Goal: Information Seeking & Learning: Learn about a topic

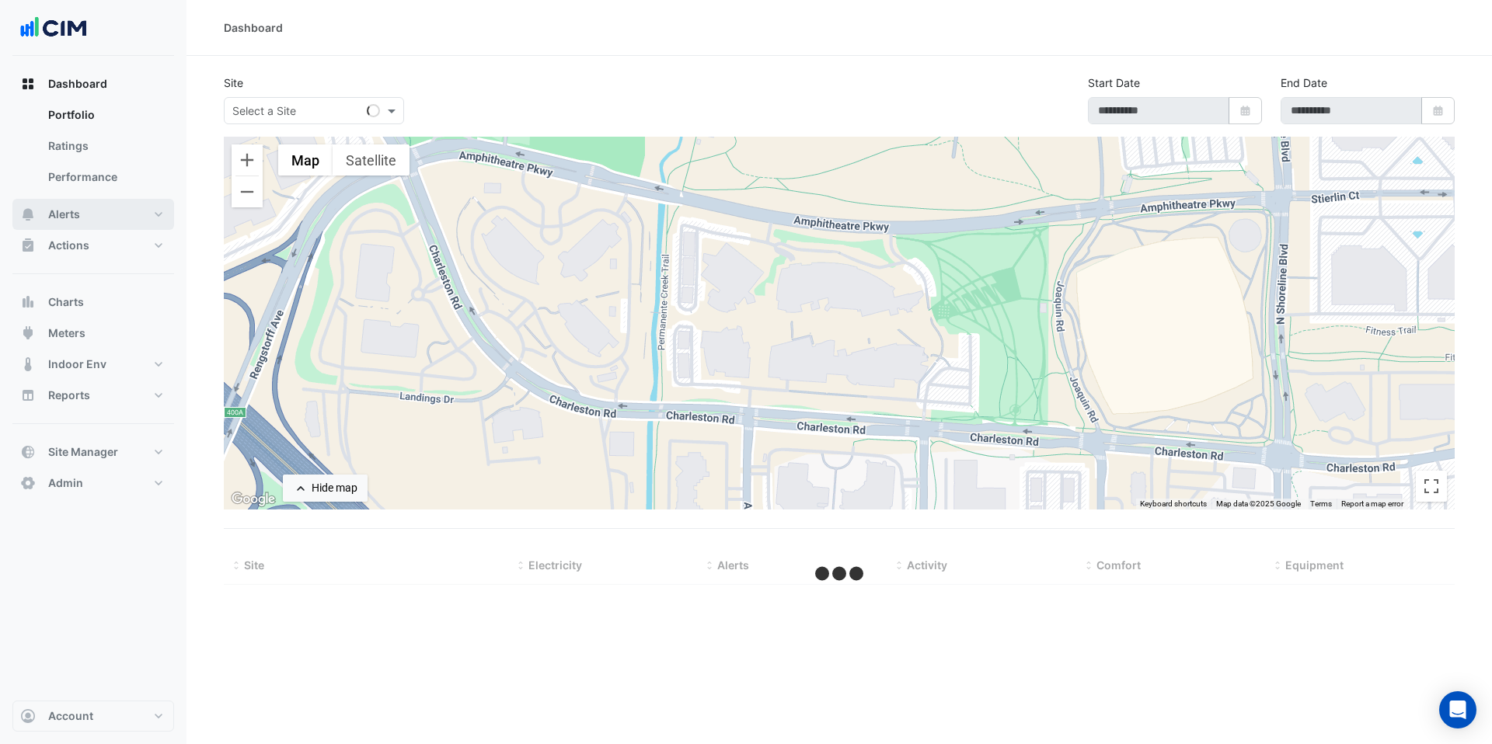
click at [91, 227] on button "Alerts" at bounding box center [93, 214] width 162 height 31
click at [89, 240] on button "Actions" at bounding box center [93, 245] width 162 height 31
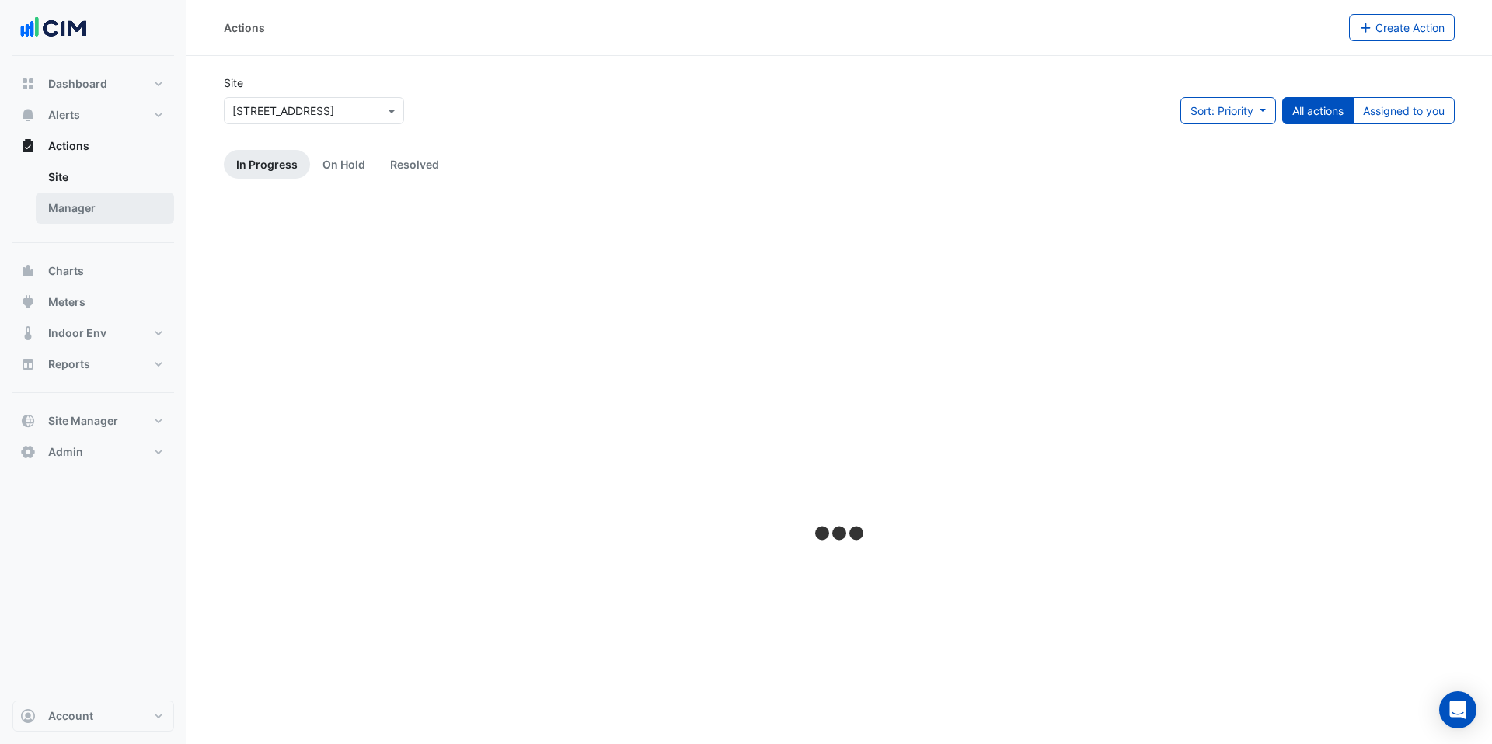
click at [106, 208] on link "Manager" at bounding box center [105, 208] width 138 height 31
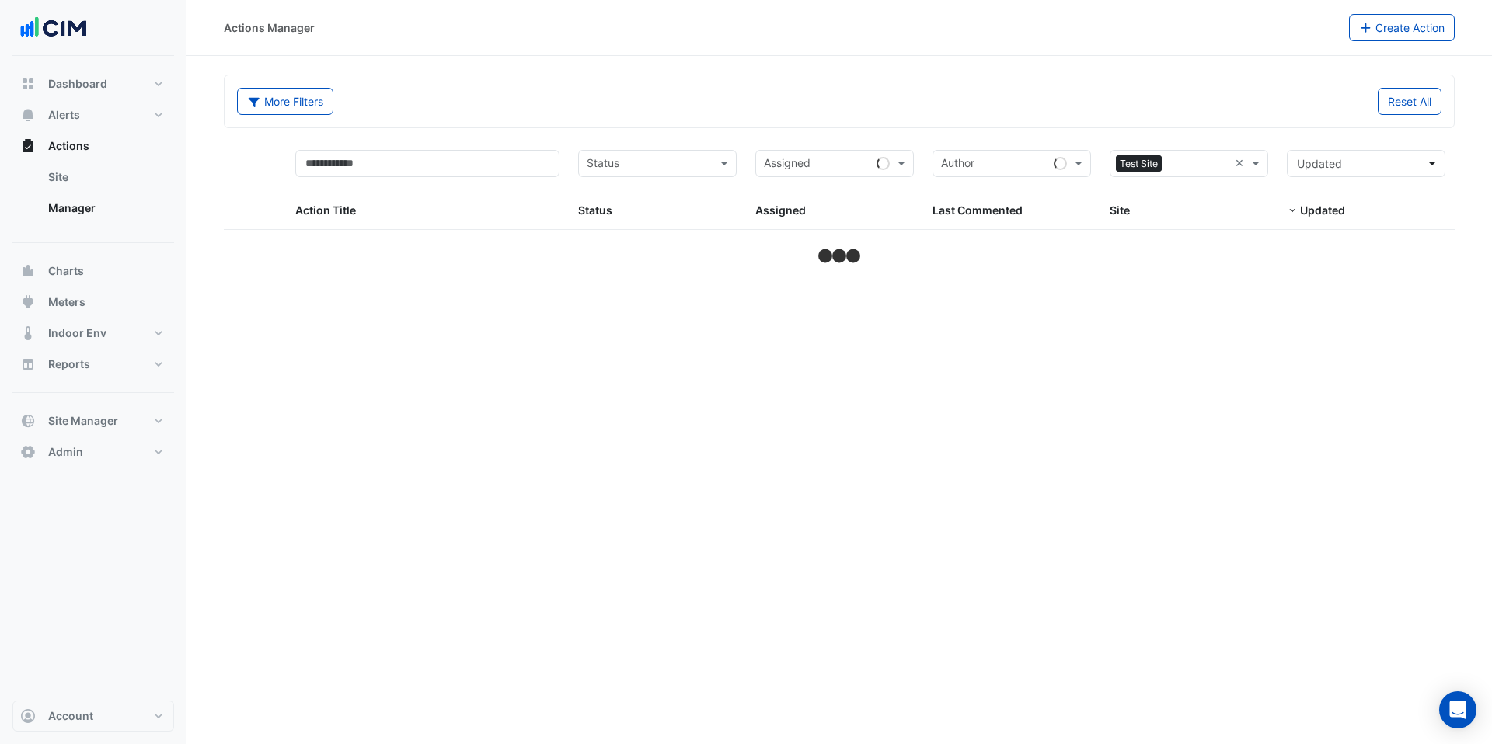
select select "***"
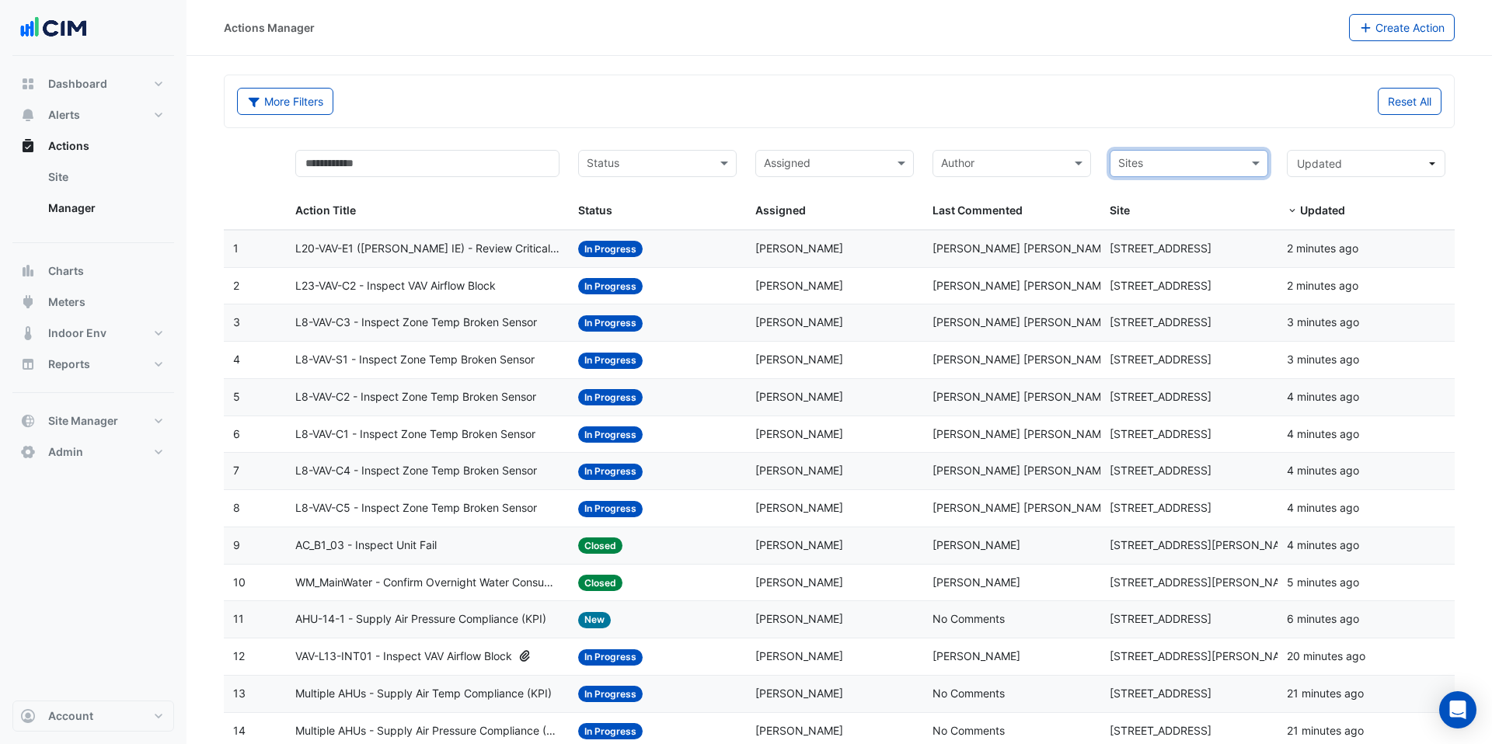
click at [869, 169] on input "text" at bounding box center [826, 165] width 124 height 18
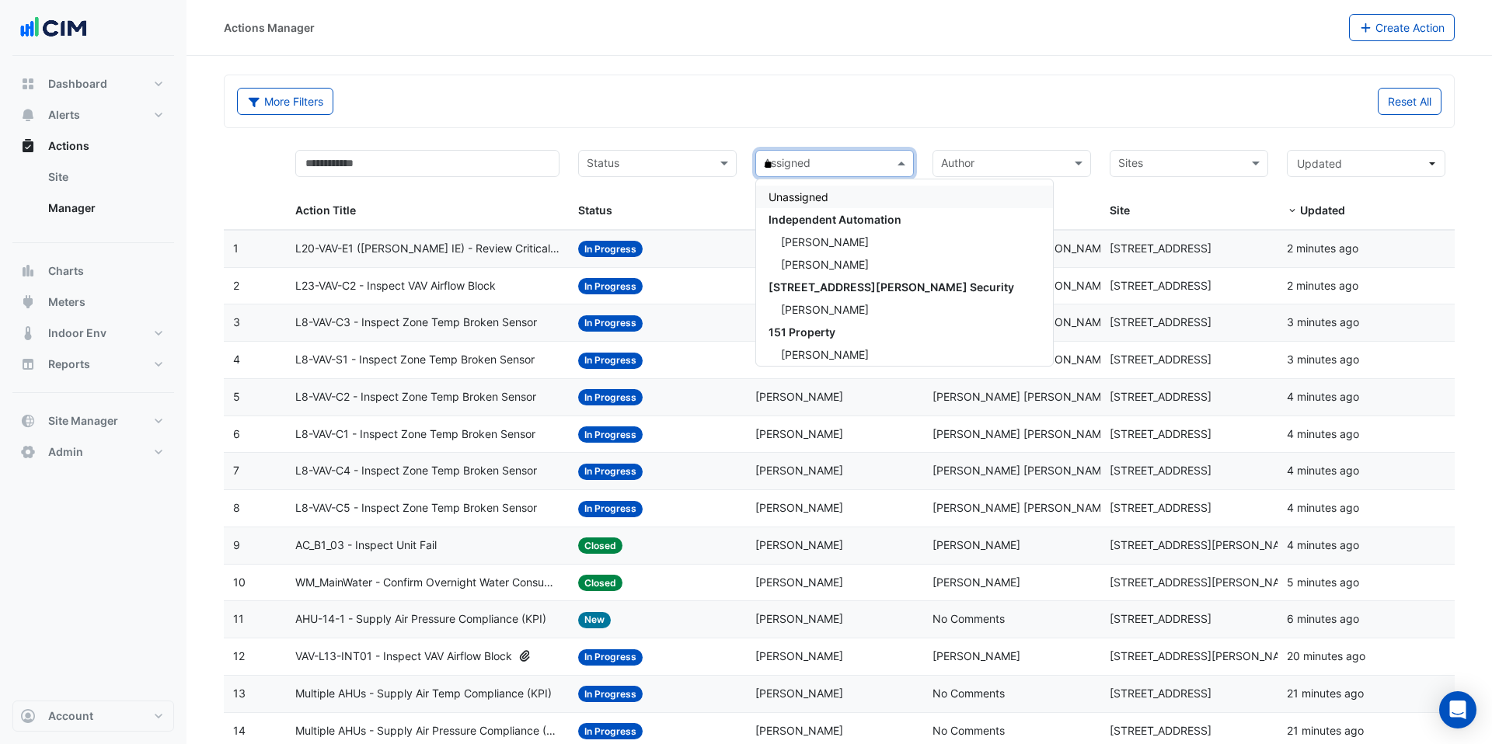
type input "***"
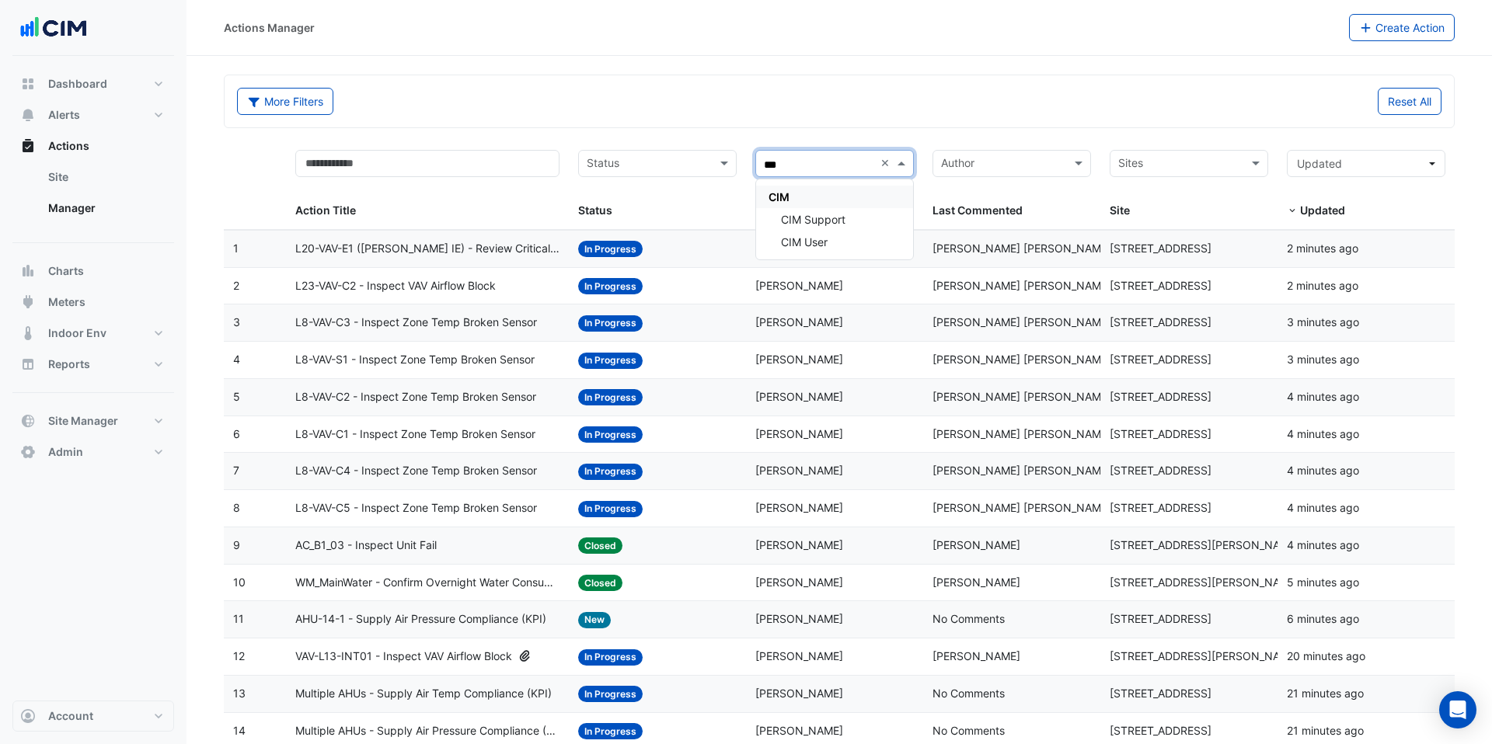
click at [842, 193] on div "CIM" at bounding box center [834, 197] width 157 height 23
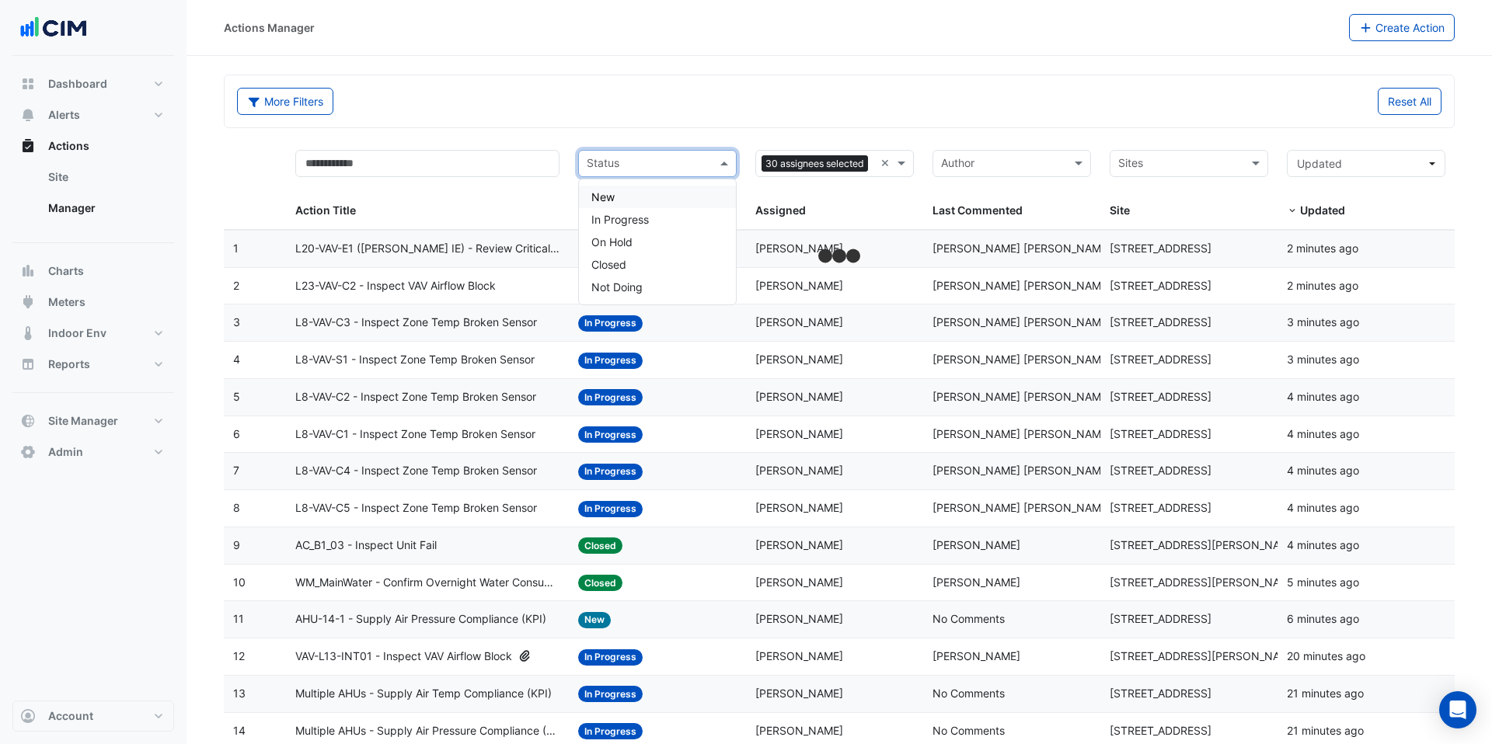
click at [691, 166] on input "text" at bounding box center [649, 165] width 124 height 18
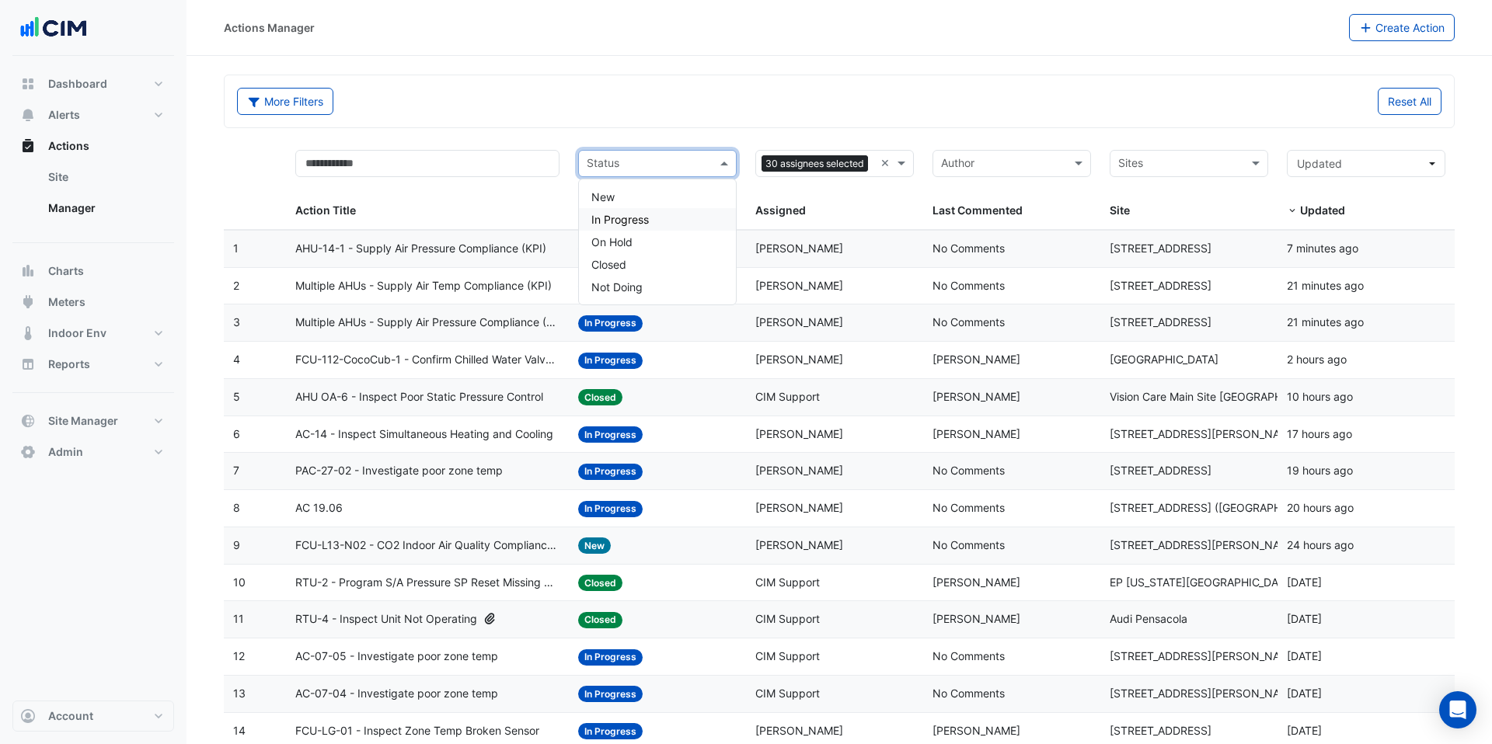
click at [673, 224] on div "In Progress" at bounding box center [657, 219] width 157 height 23
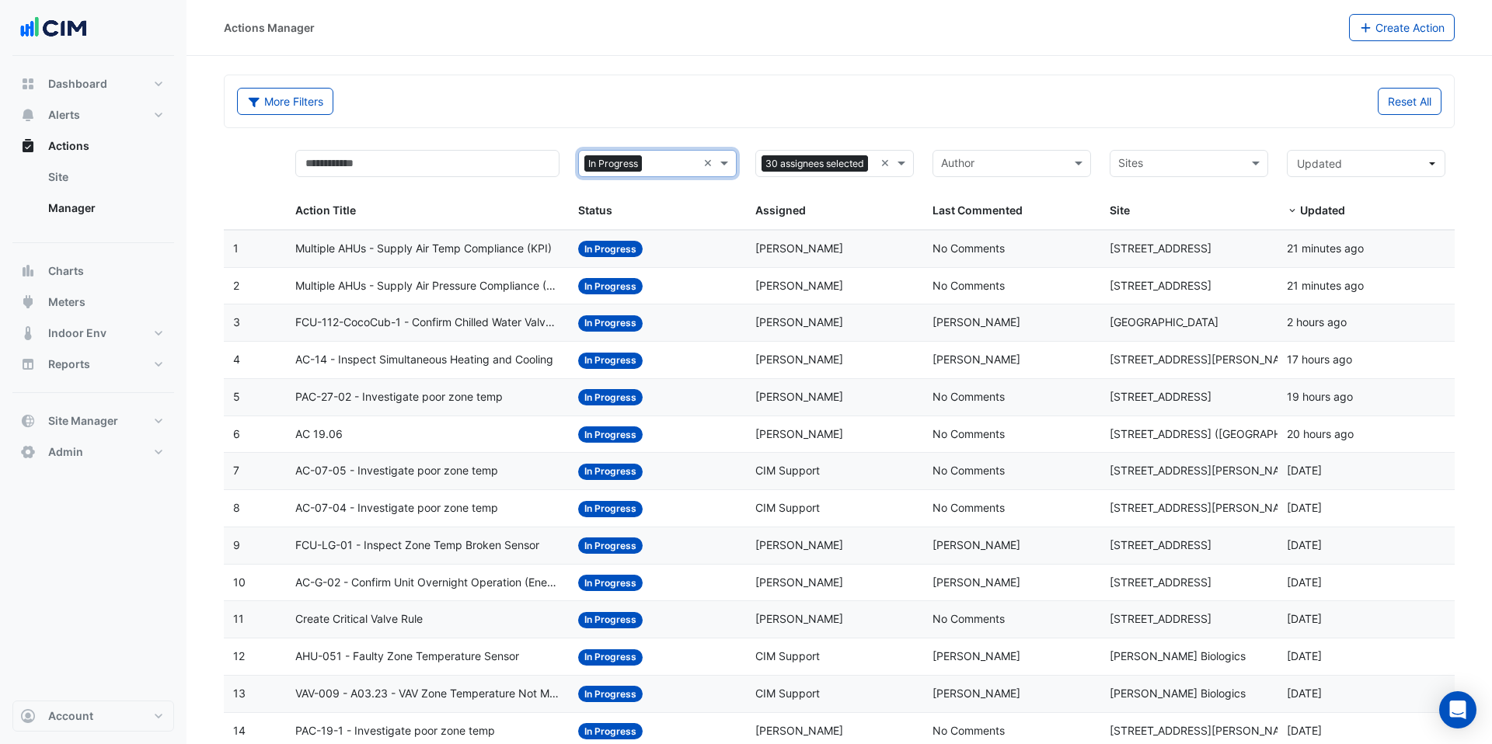
click at [672, 169] on input "text" at bounding box center [672, 165] width 49 height 18
click at [667, 191] on div "New" at bounding box center [657, 197] width 157 height 23
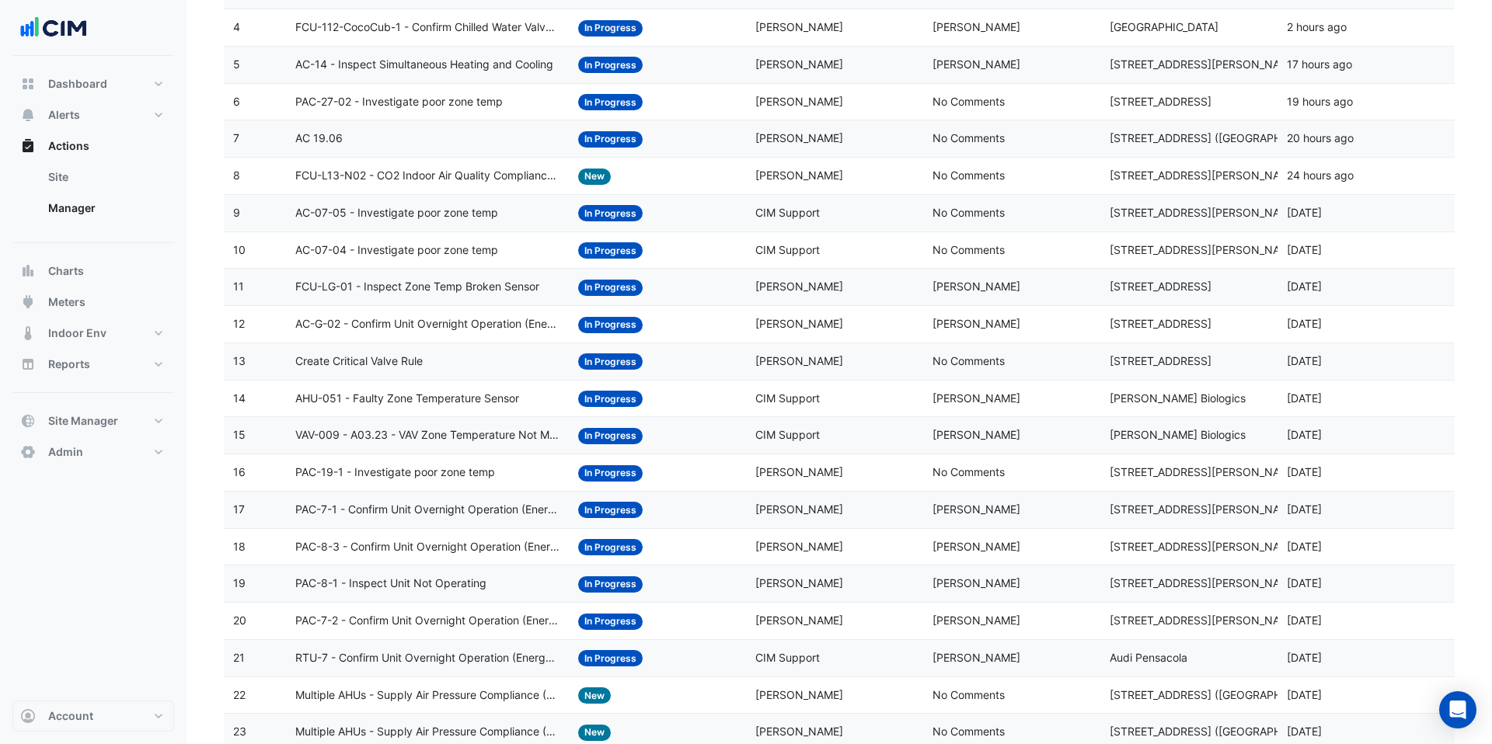
scroll to position [41, 0]
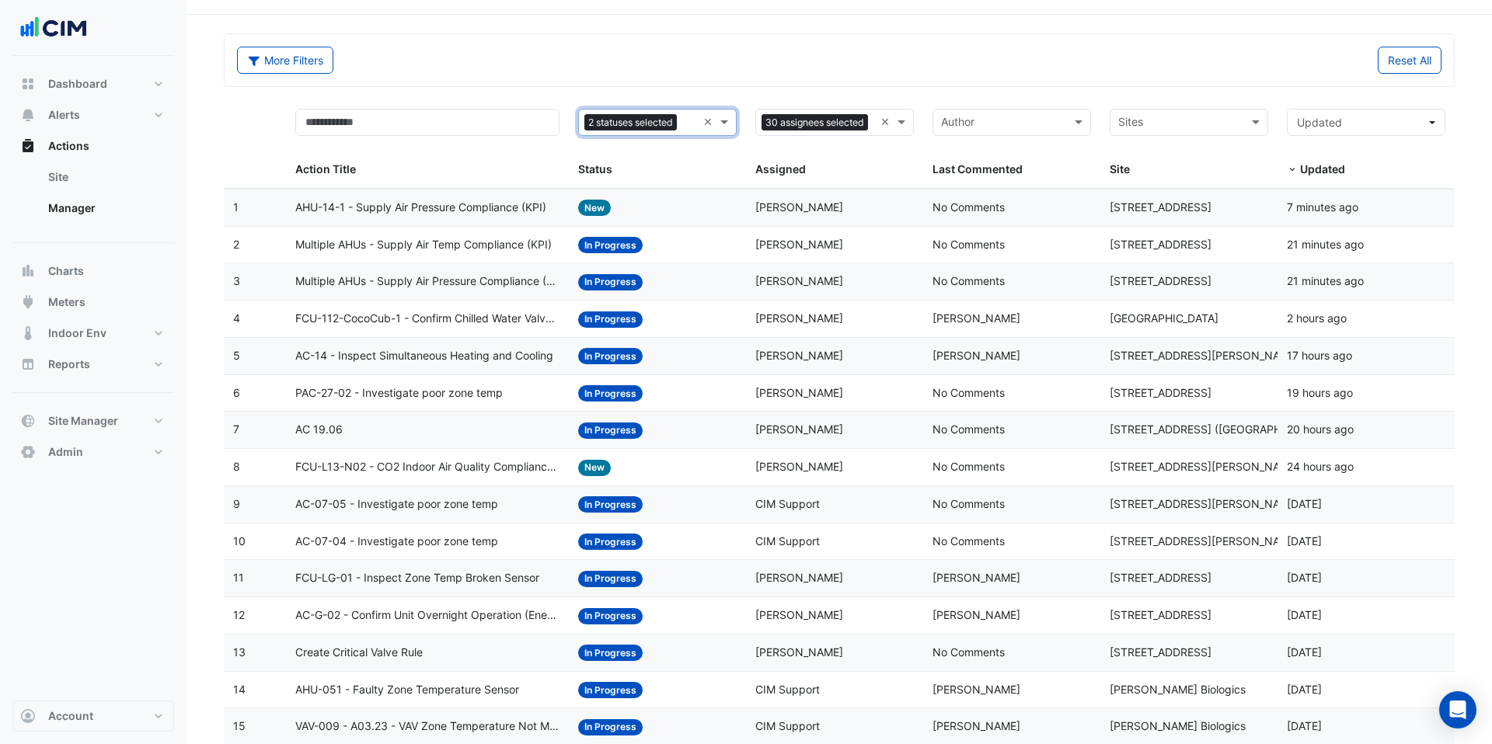
click at [444, 315] on span "FCU-112-CocoCub-1 - Confirm Chilled Water Valve Override Open (Energy Waste)" at bounding box center [427, 319] width 265 height 18
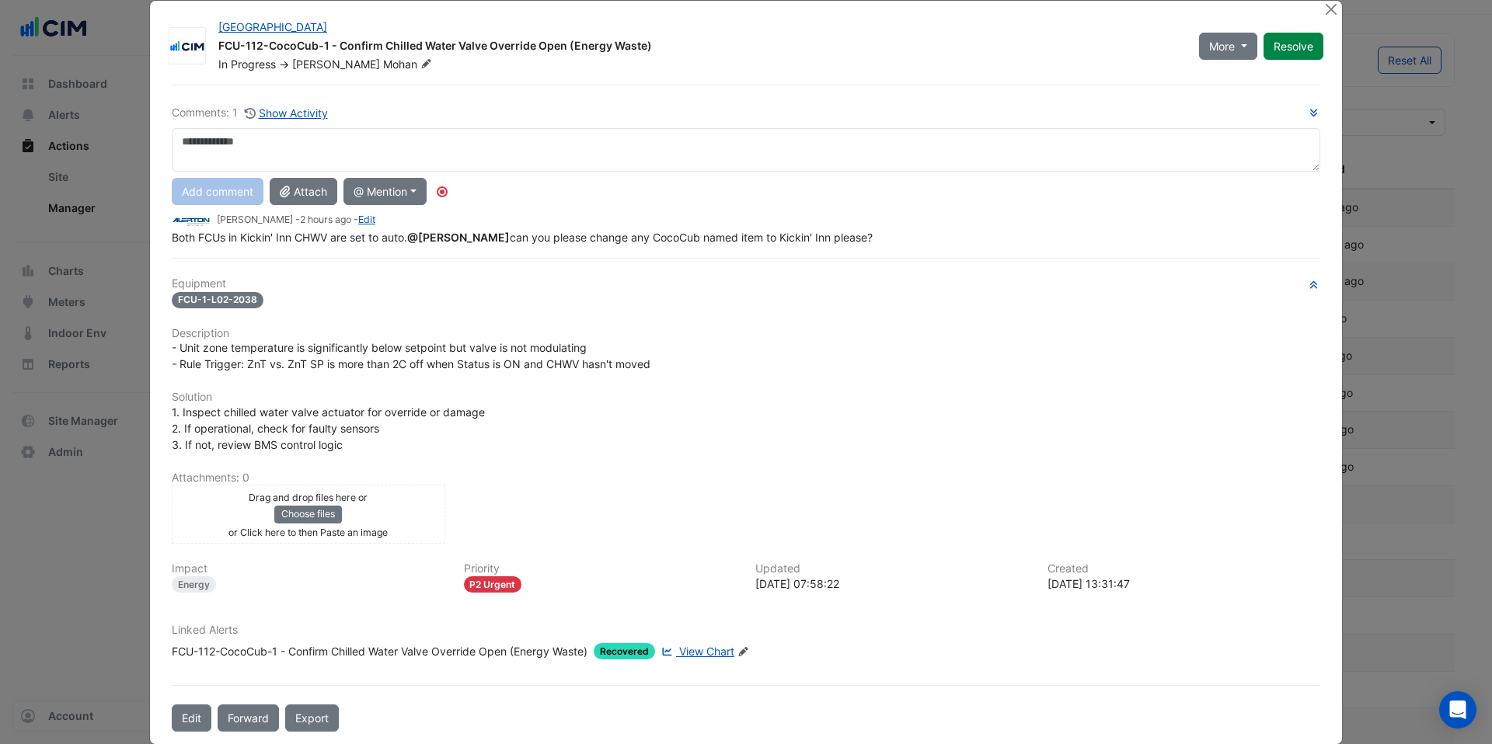
scroll to position [0, 0]
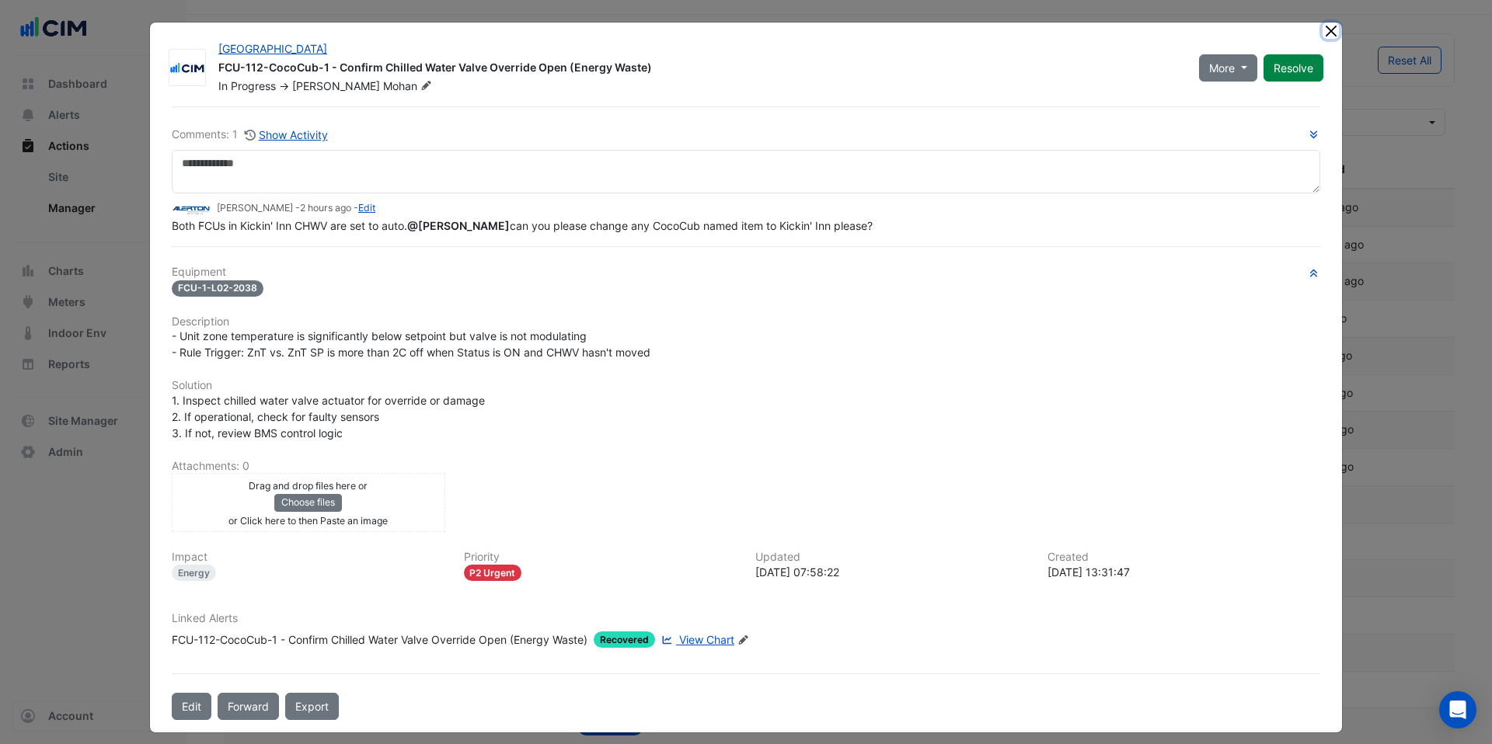
click at [1327, 31] on button "Close" at bounding box center [1330, 31] width 16 height 16
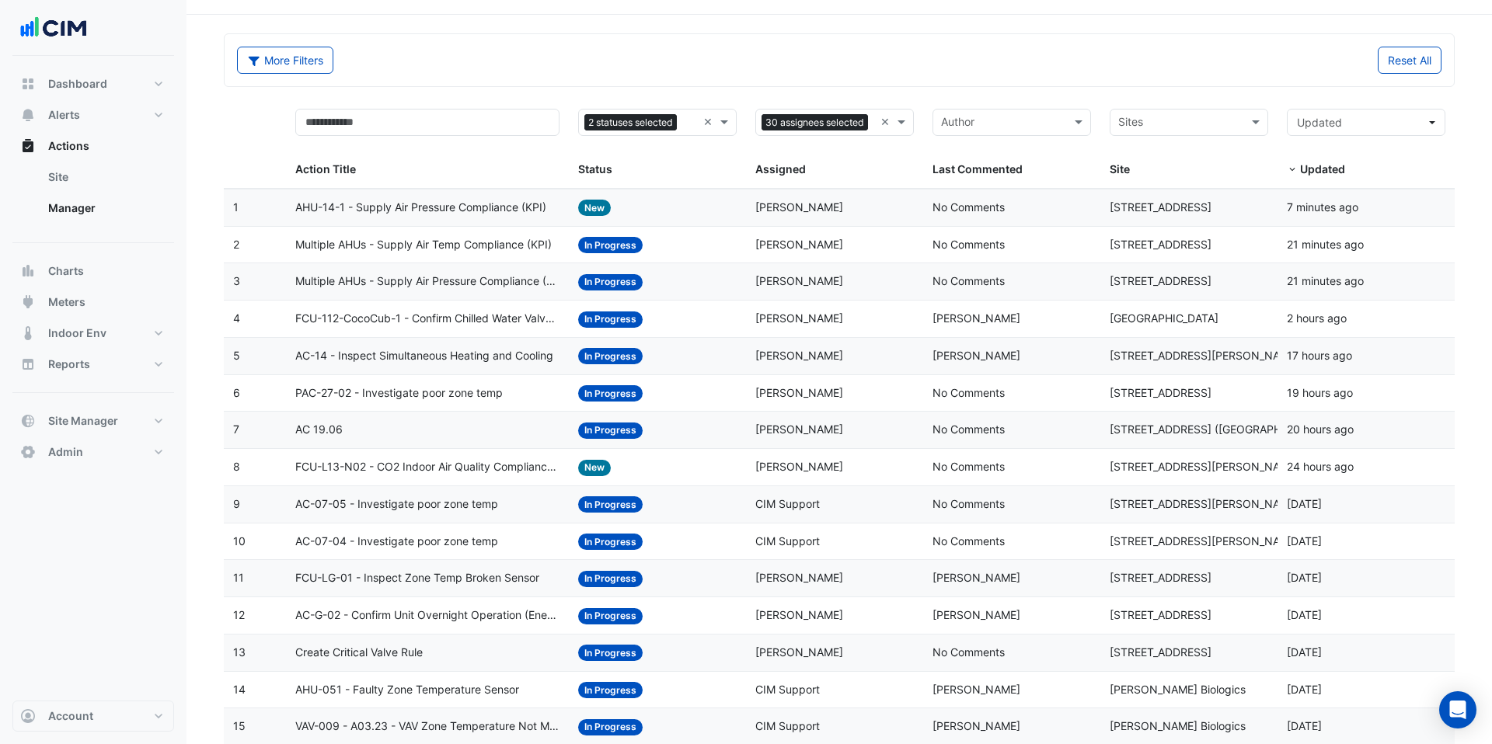
click at [508, 279] on span "Multiple AHUs - Supply Air Pressure Compliance (KPI)" at bounding box center [427, 282] width 265 height 18
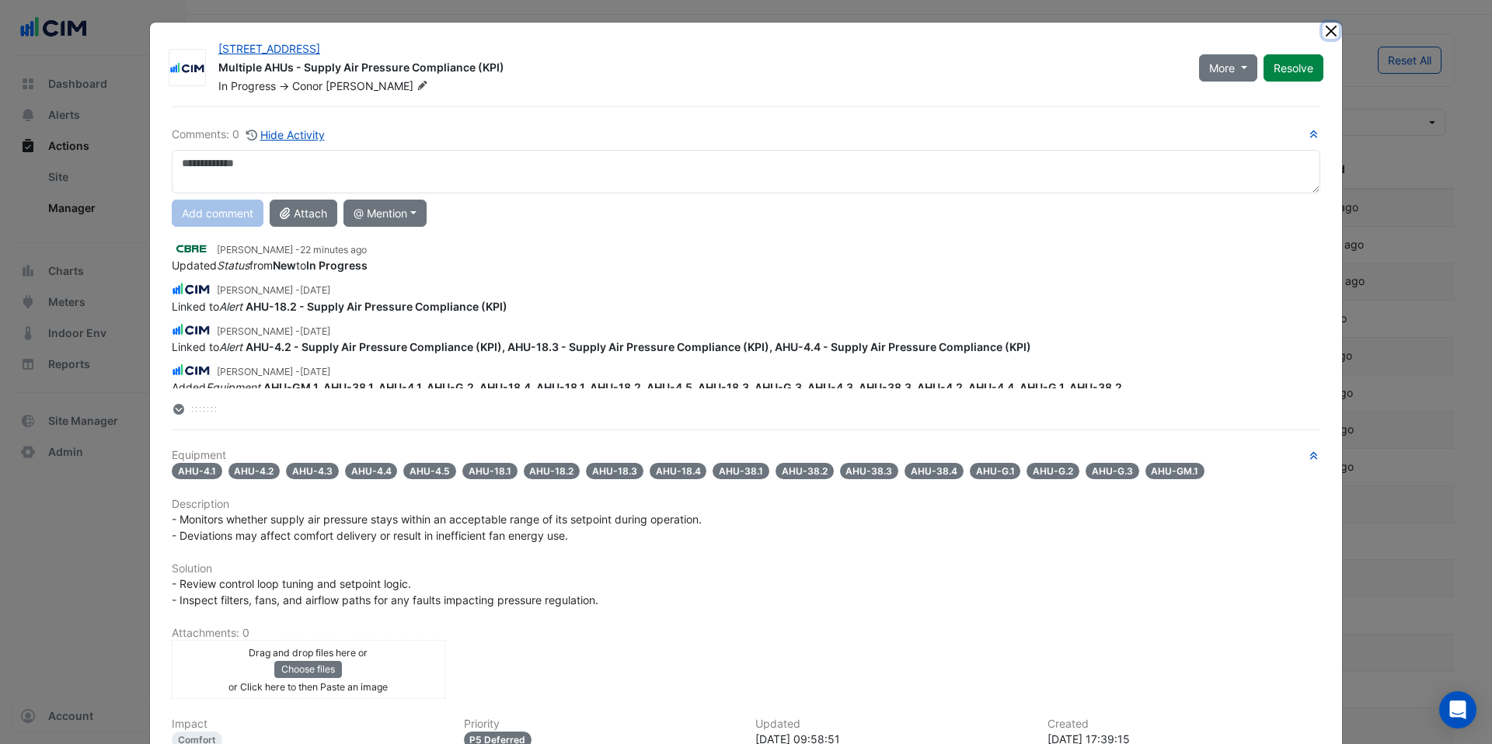
click at [1334, 36] on button "Close" at bounding box center [1330, 31] width 16 height 16
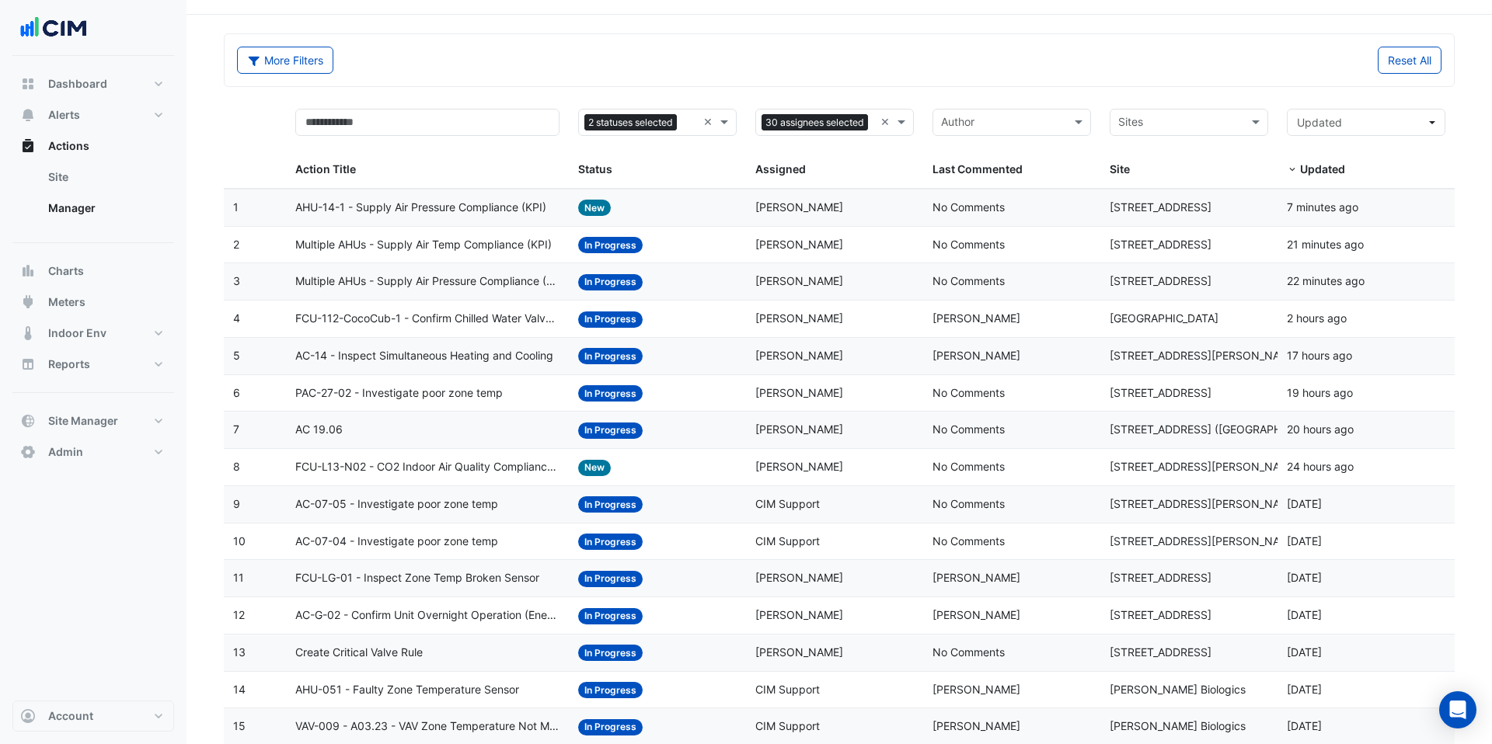
click at [458, 511] on span "AC-07-05 - Investigate poor zone temp" at bounding box center [396, 505] width 203 height 18
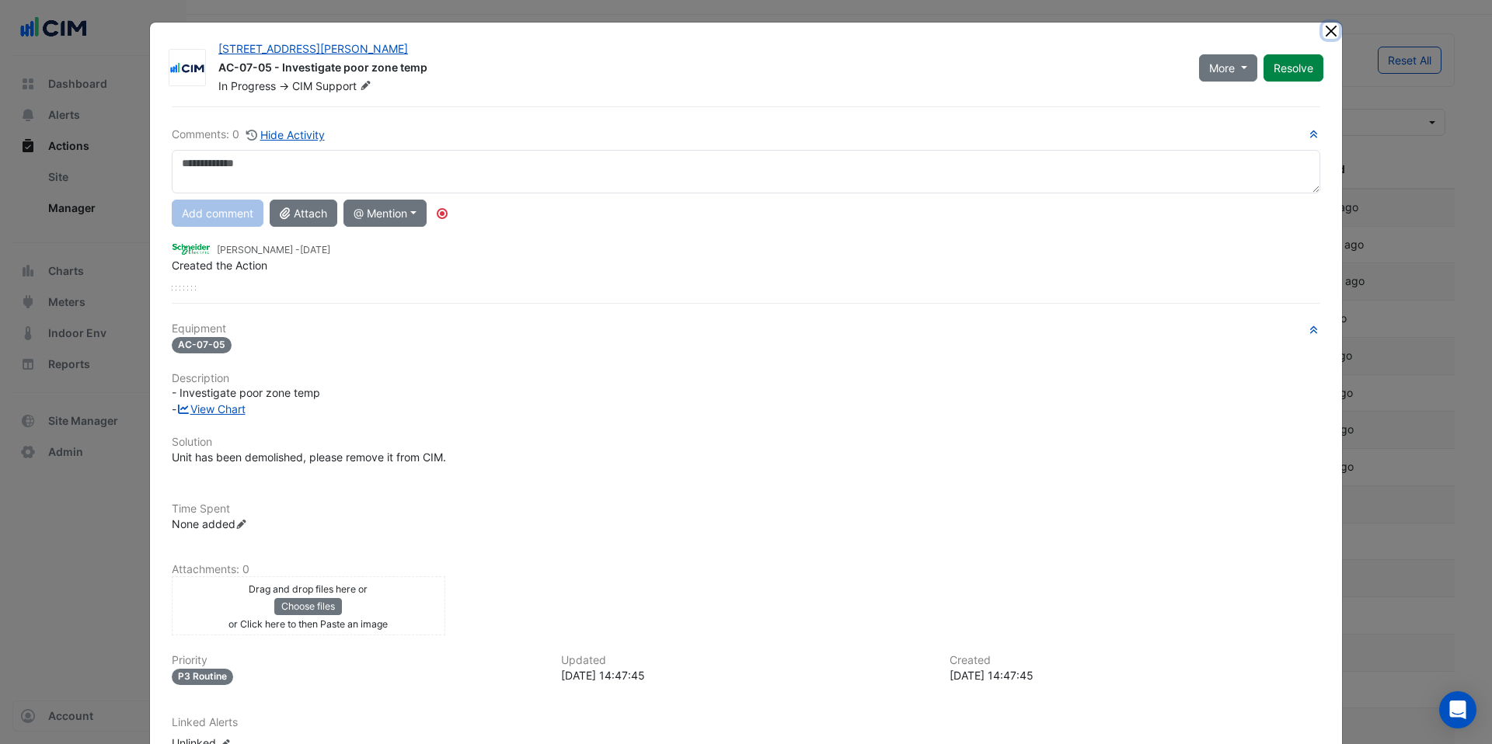
click at [1337, 27] on button "Close" at bounding box center [1330, 31] width 16 height 16
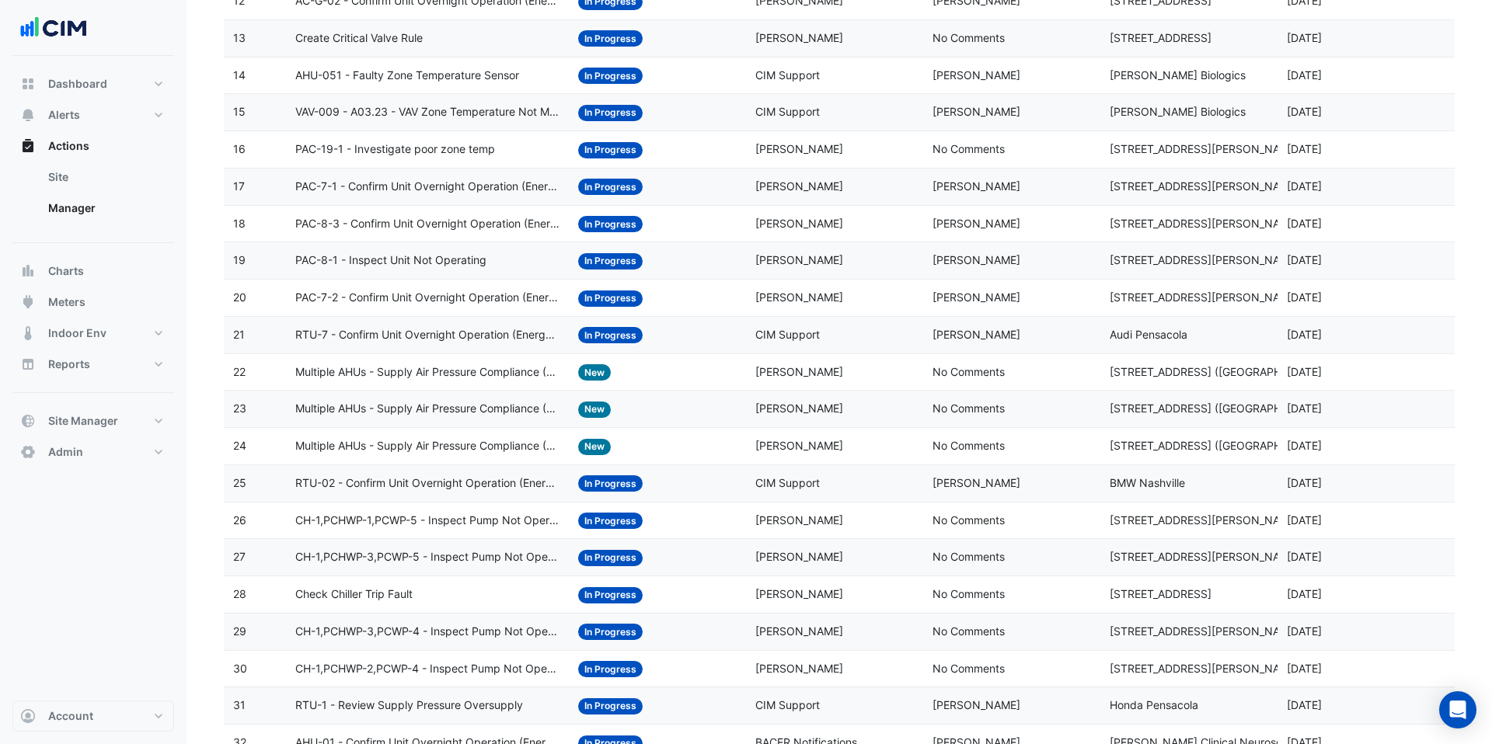
scroll to position [657, 0]
click at [513, 521] on span "CH-1,PCHWP-1,PCWP-5 - Inspect Pump Not Operating" at bounding box center [427, 520] width 265 height 18
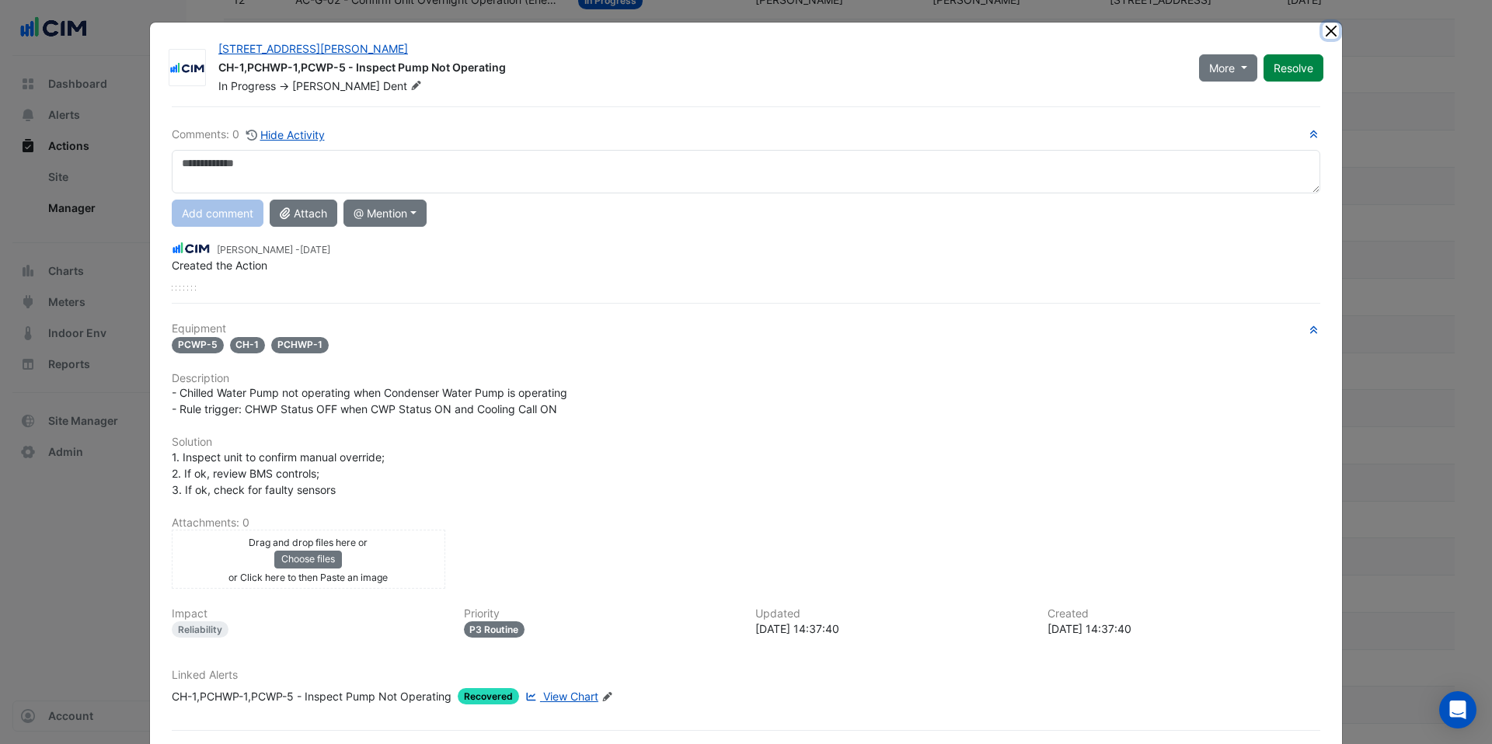
click at [1331, 30] on button "Close" at bounding box center [1330, 31] width 16 height 16
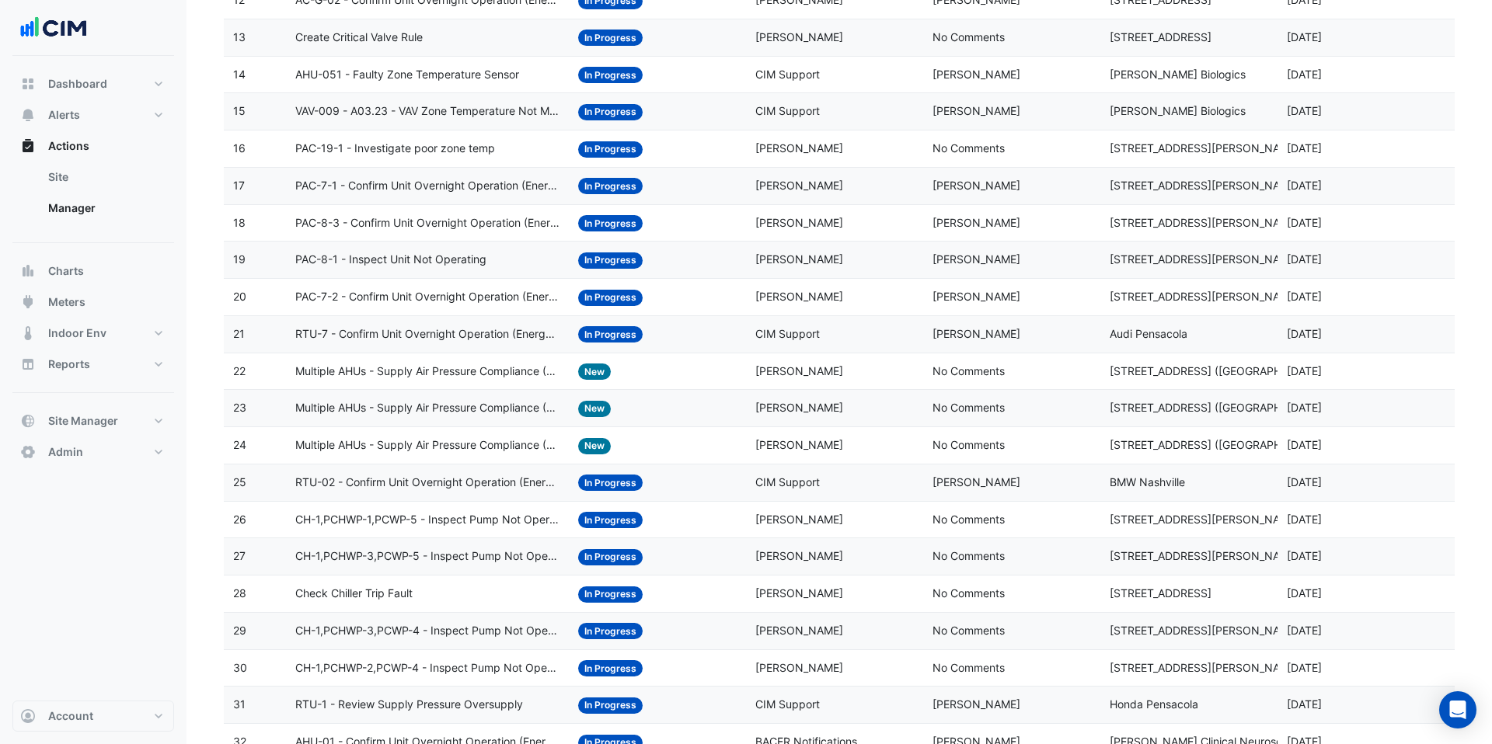
click at [488, 564] on span "CH-1,PCHWP-3,PCWP-5 - Inspect Pump Not Operating" at bounding box center [427, 557] width 265 height 18
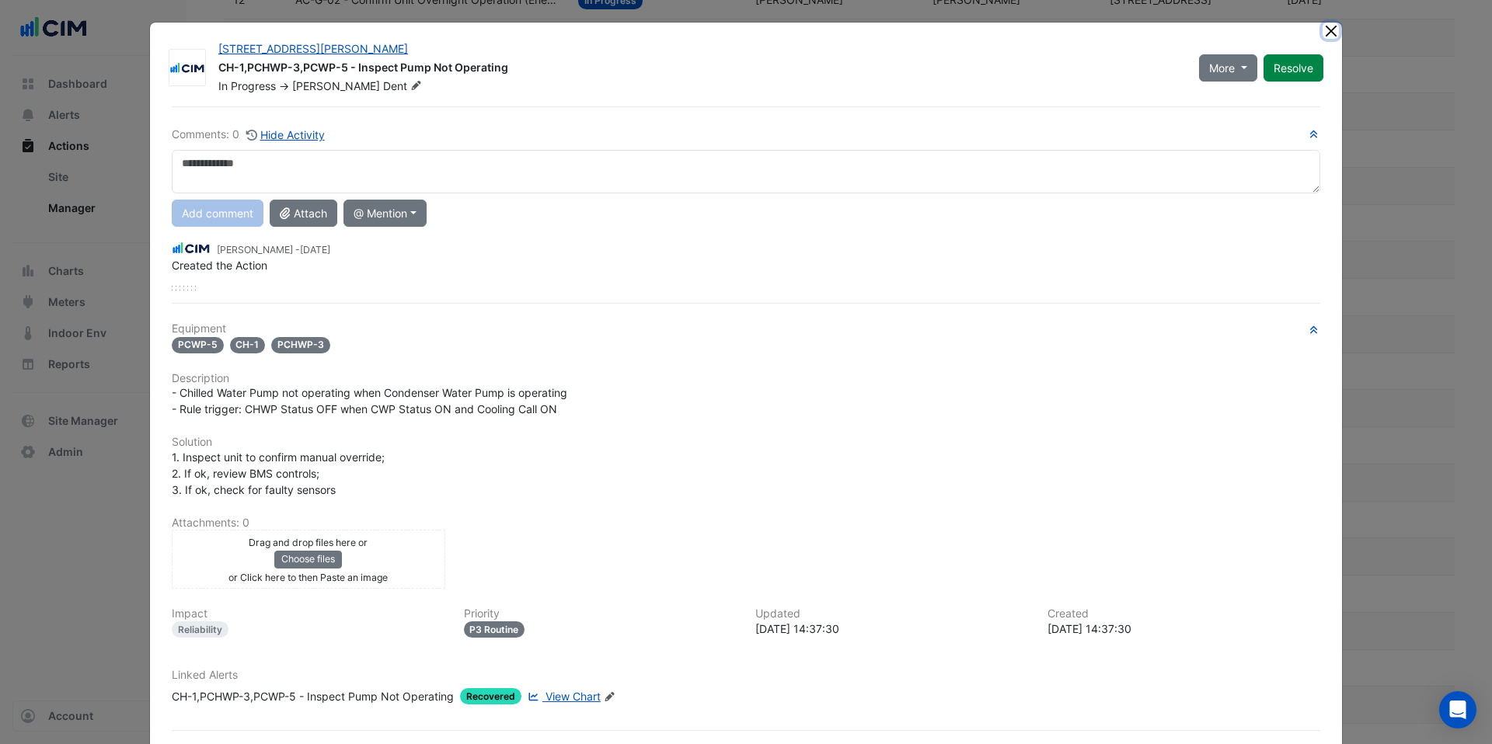
click at [1331, 34] on button "Close" at bounding box center [1330, 31] width 16 height 16
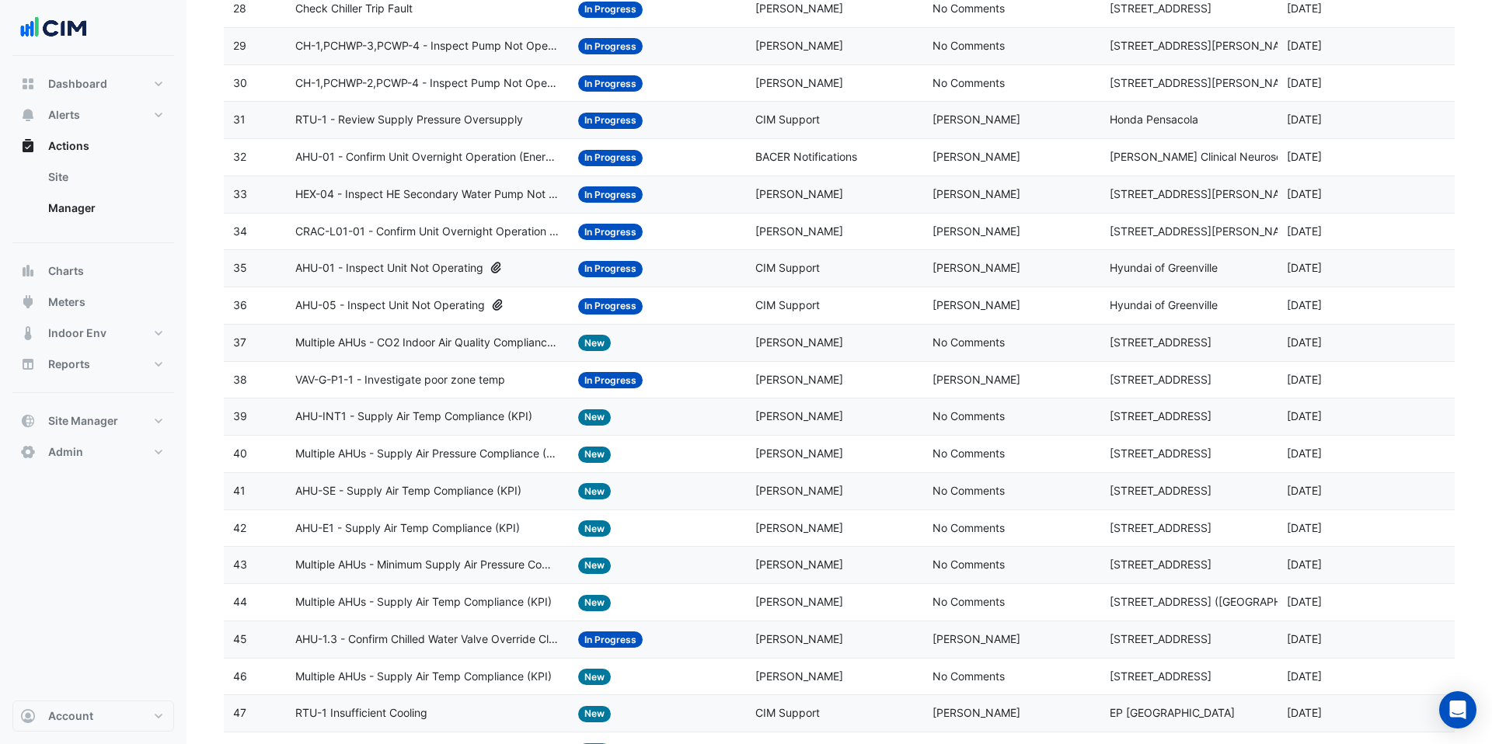
scroll to position [1284, 0]
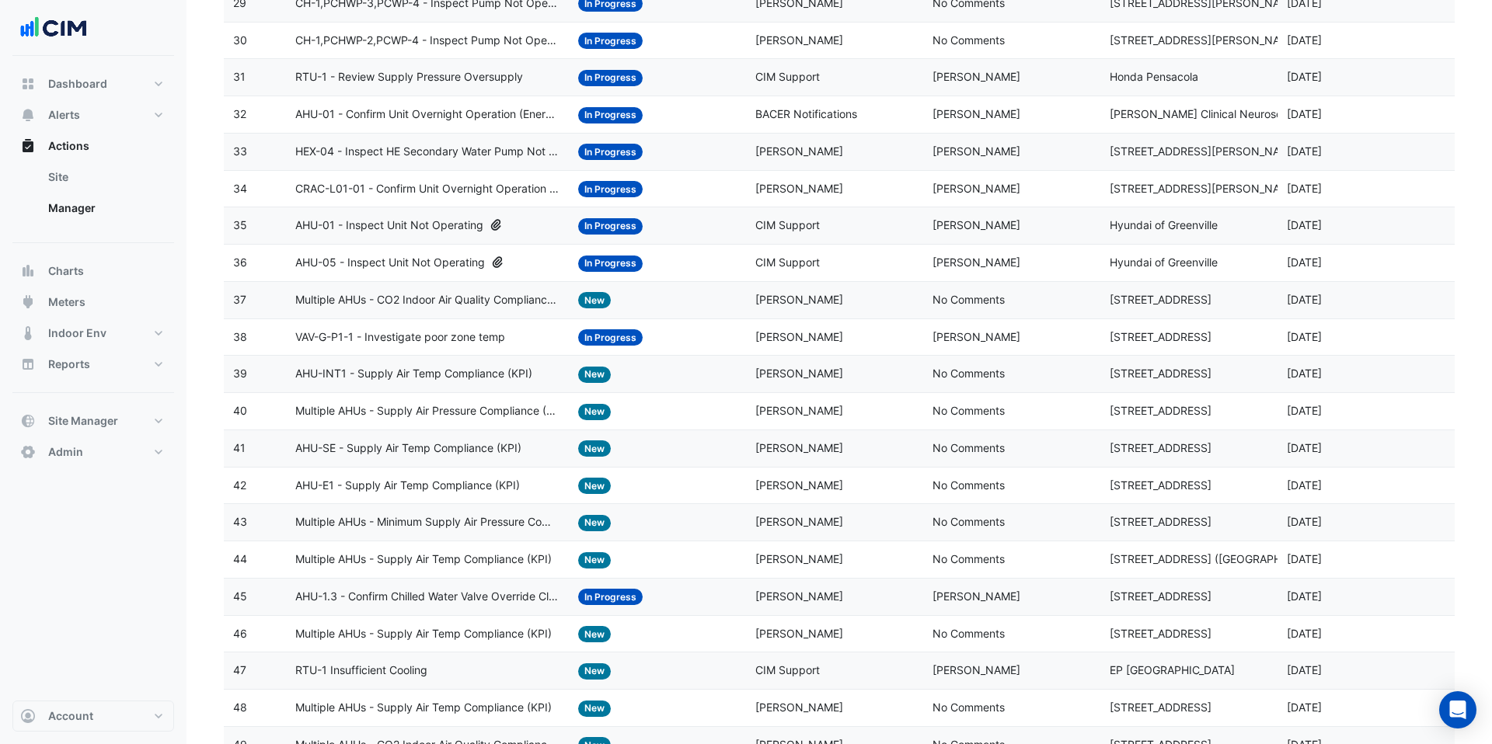
click at [489, 115] on span "AHU-01 - Confirm Unit Overnight Operation (Energy Waste)" at bounding box center [427, 115] width 265 height 18
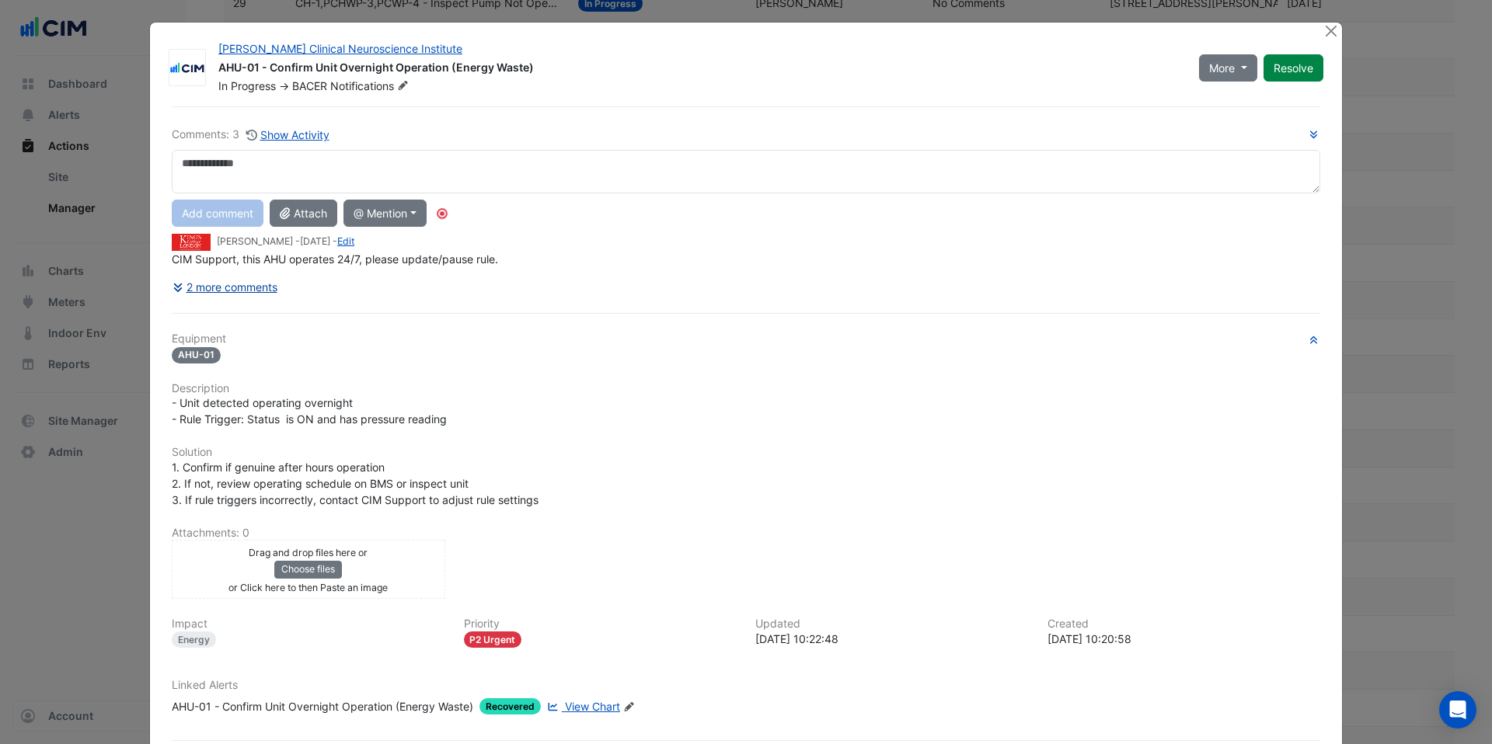
click at [258, 293] on button "2 more comments" at bounding box center [225, 287] width 106 height 27
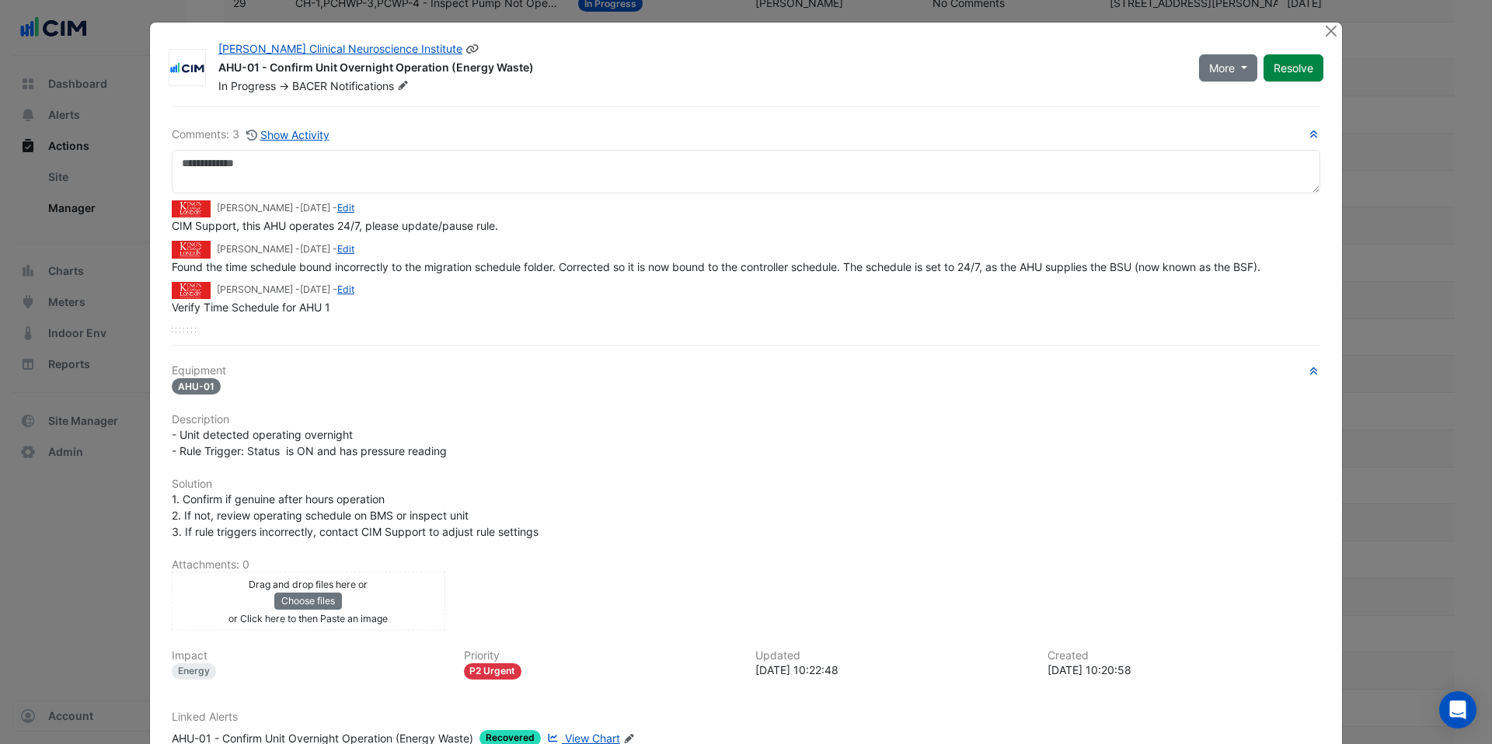
click at [404, 85] on icon at bounding box center [403, 85] width 9 height 9
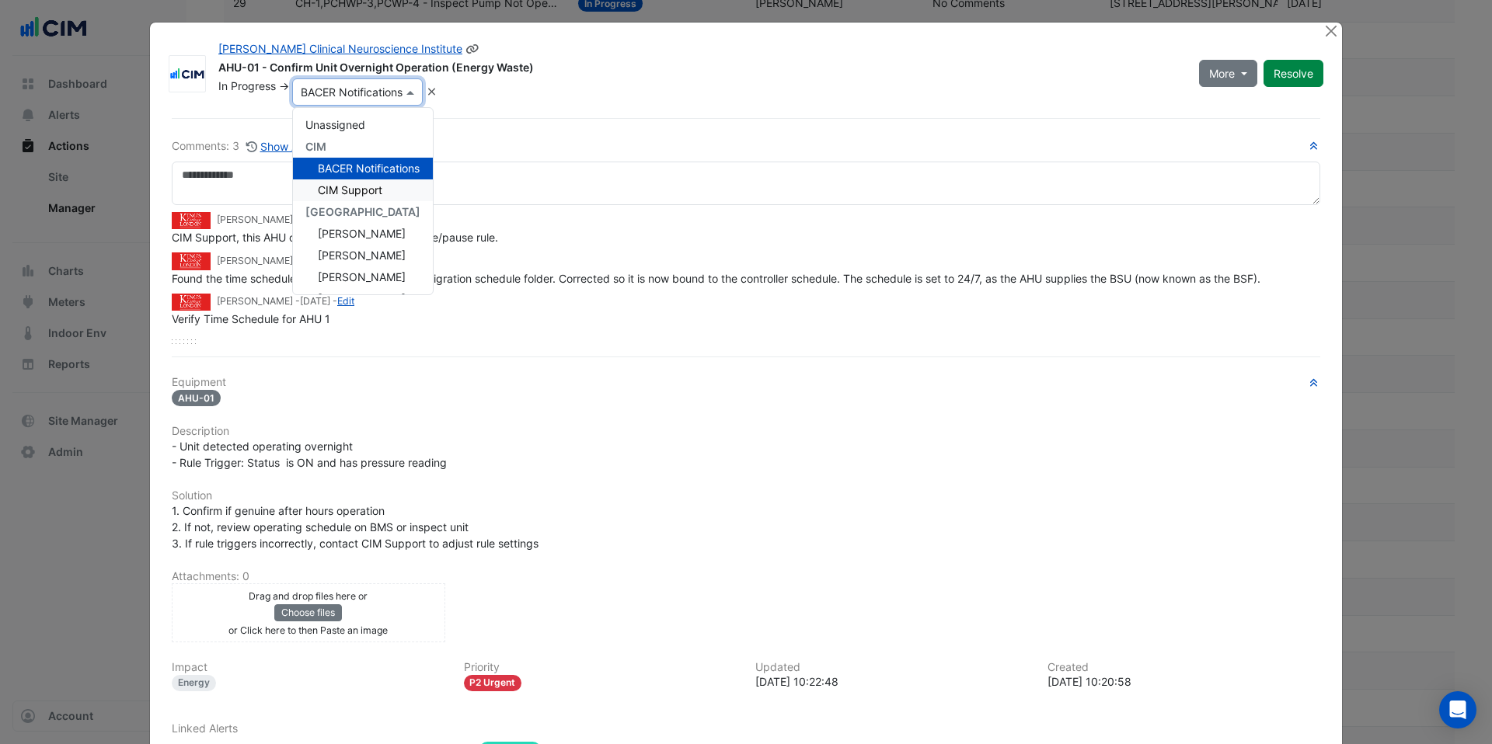
click at [387, 179] on div "CIM Support" at bounding box center [363, 190] width 140 height 22
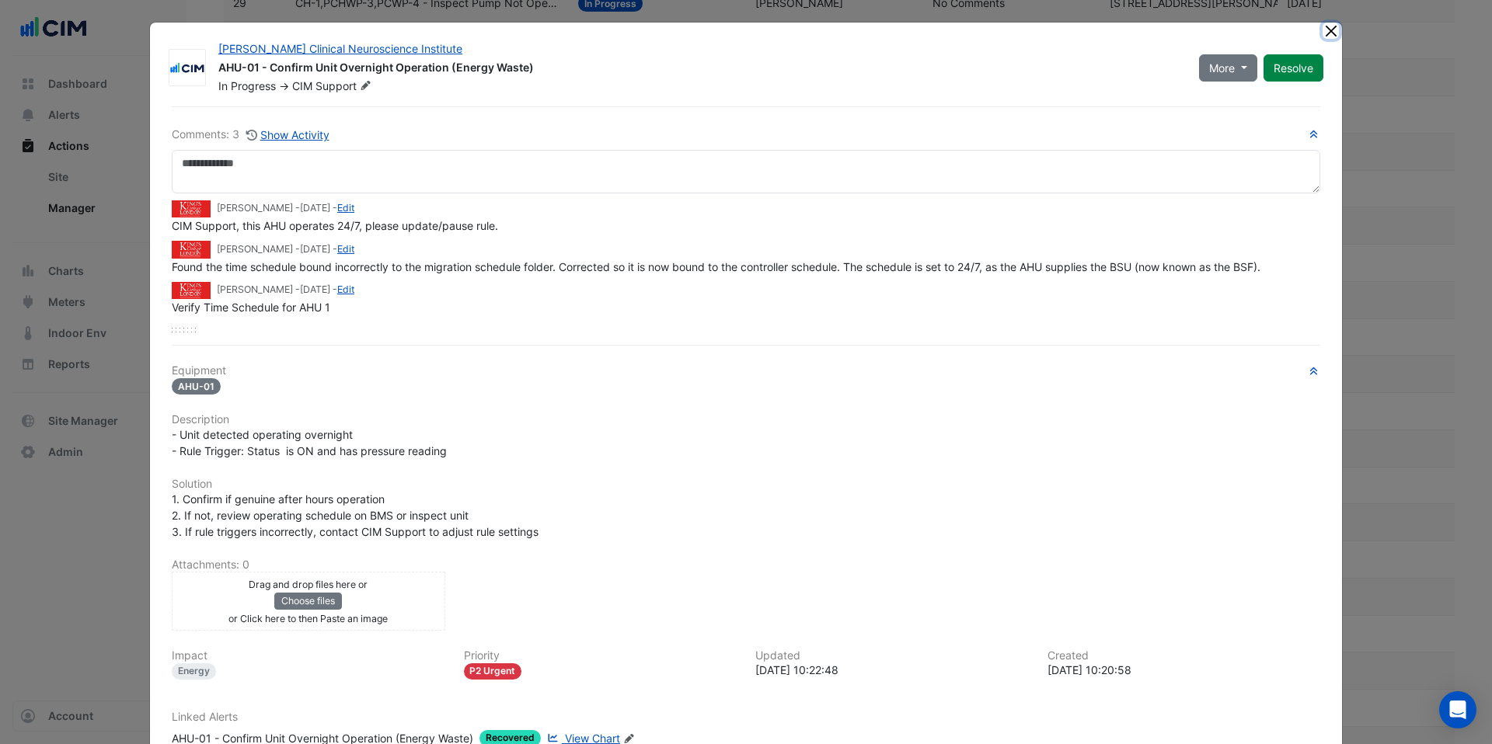
click at [1323, 32] on button "Close" at bounding box center [1330, 31] width 16 height 16
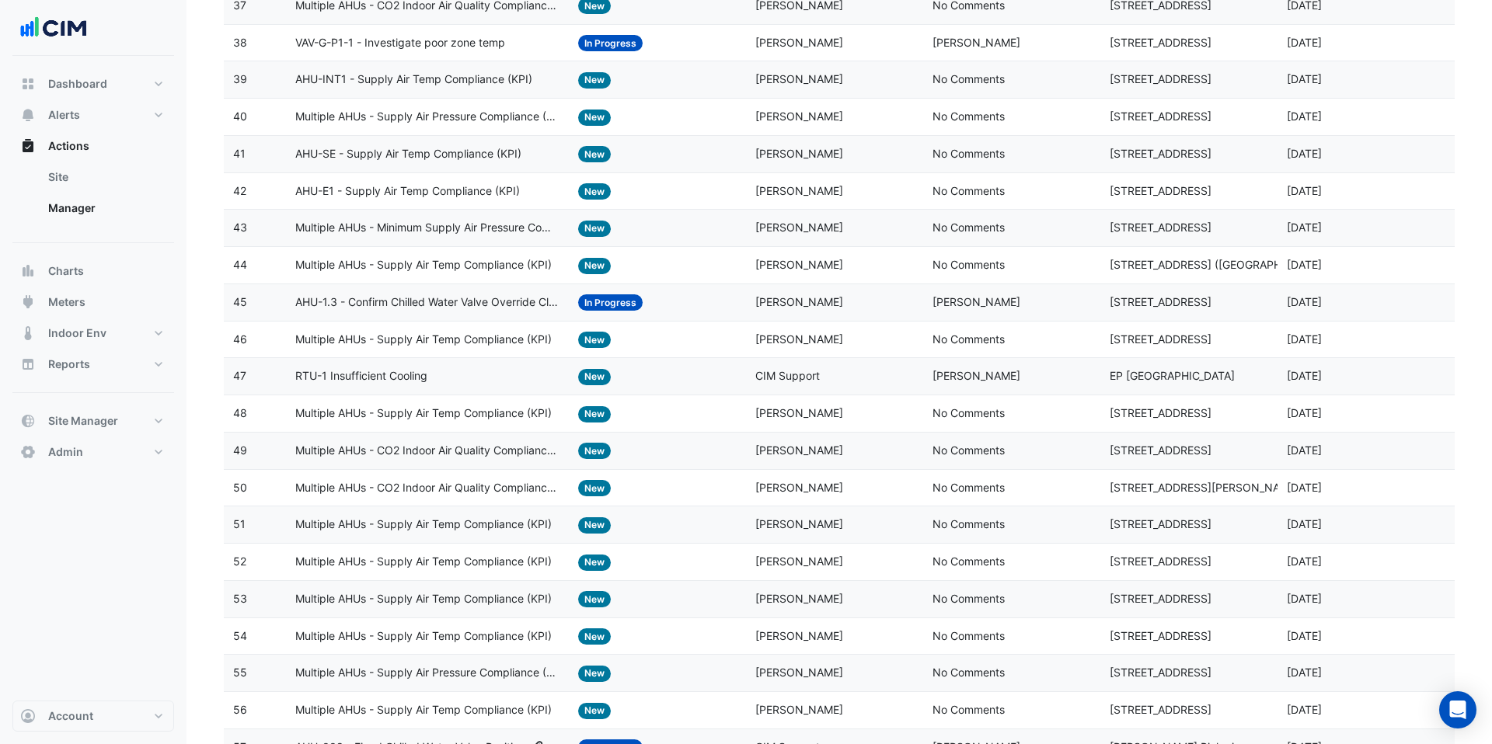
scroll to position [1580, 0]
click at [507, 538] on datatable-body-cell "Action Title: Multiple AHUs - Supply Air Temp Compliance (KPI)" at bounding box center [428, 524] width 284 height 37
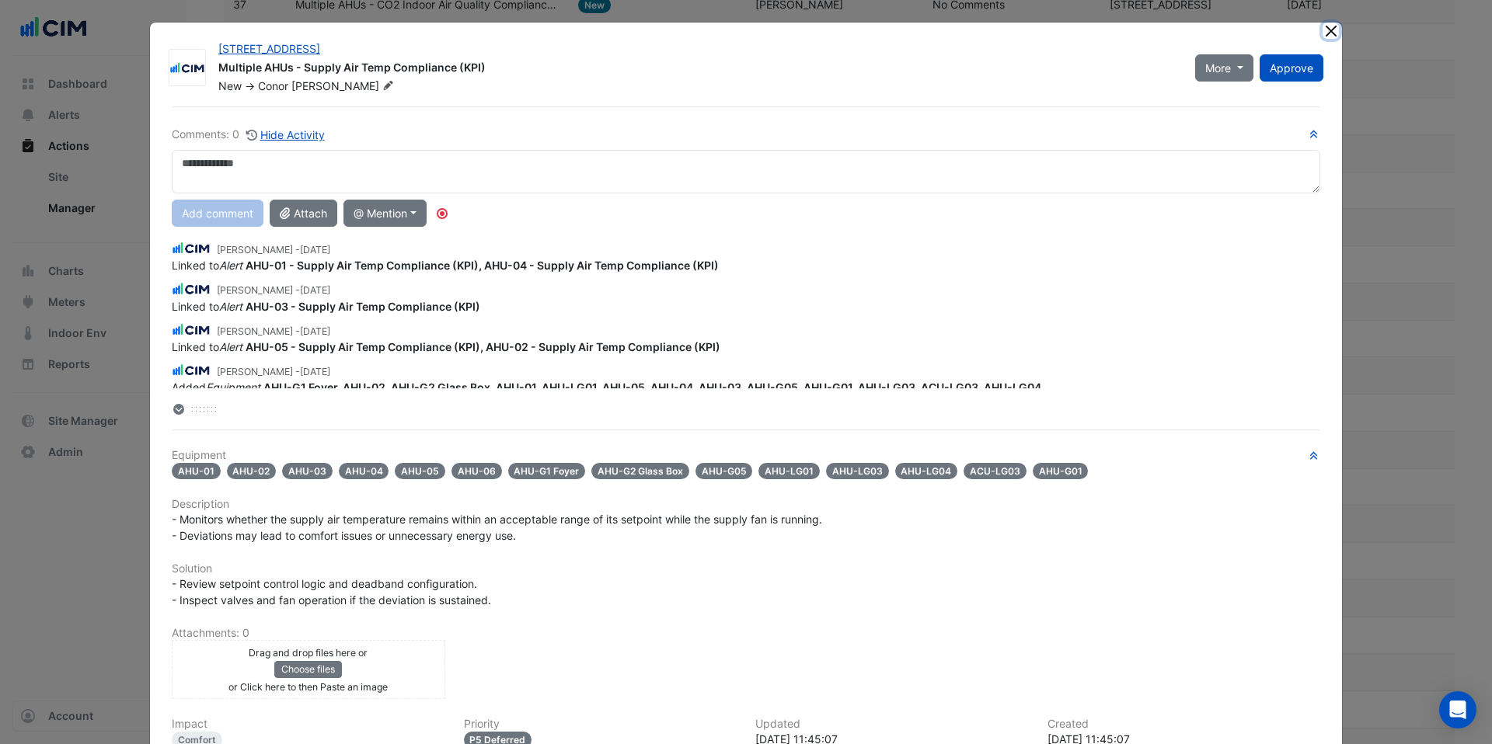
click at [1322, 28] on button "Close" at bounding box center [1330, 31] width 16 height 16
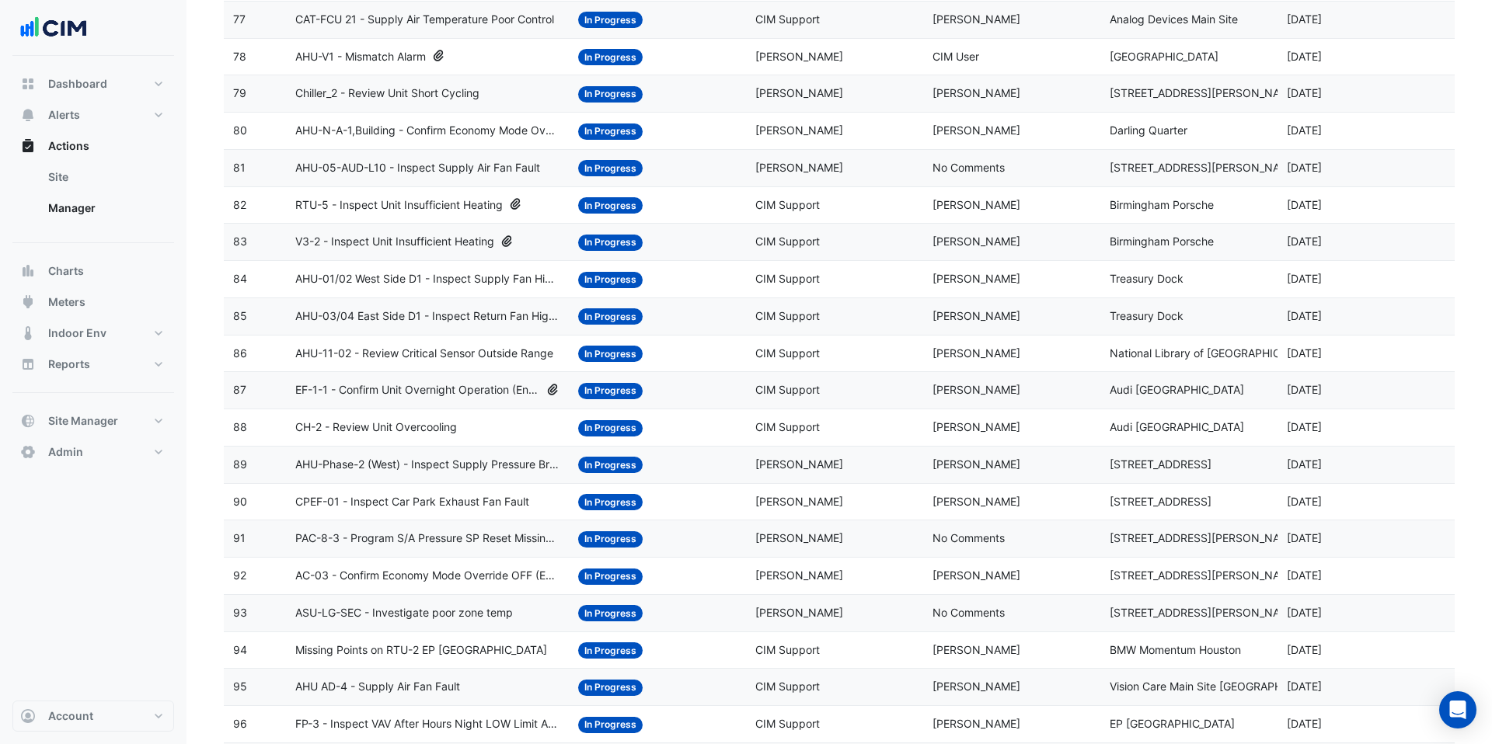
scroll to position [3054, 0]
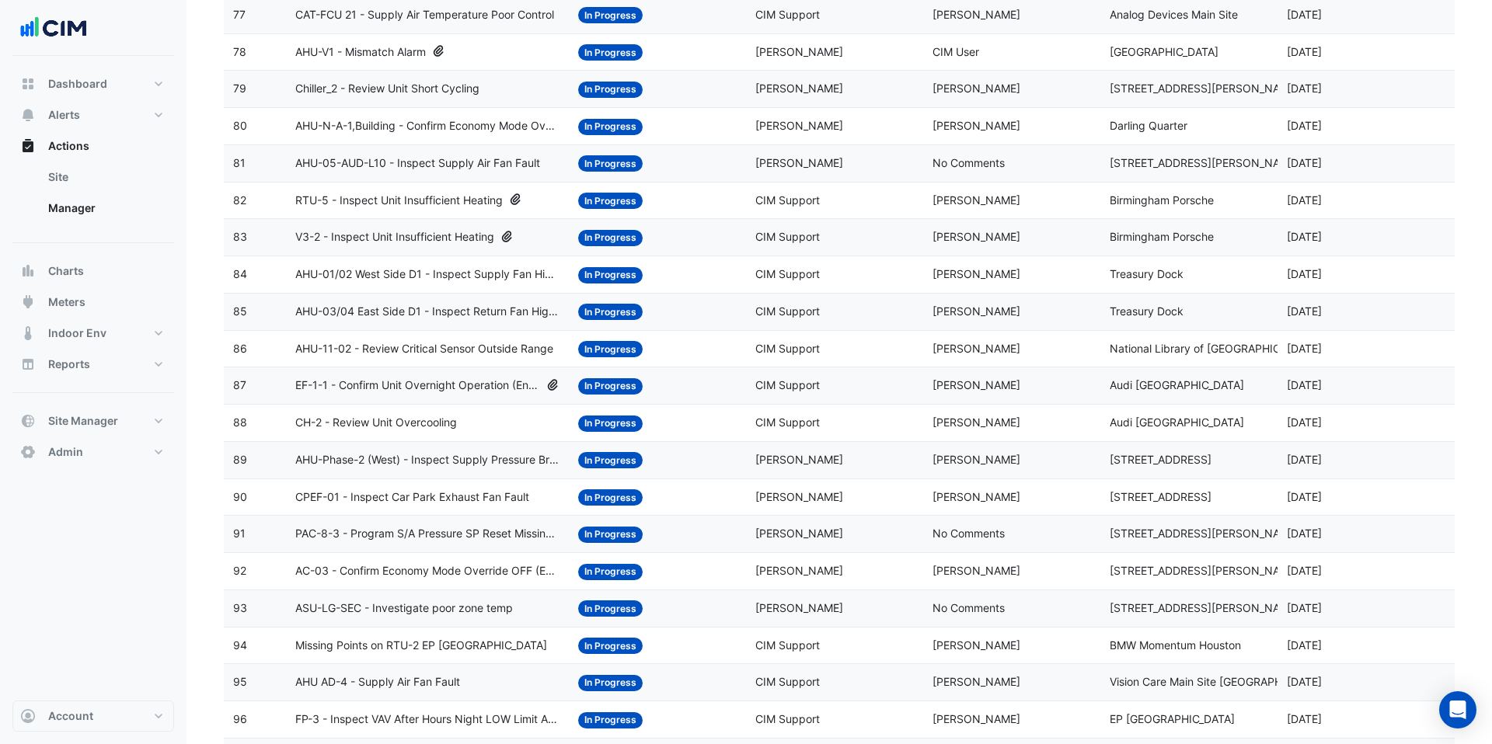
click at [450, 458] on span "AHU-Phase-2 (West) - Inspect Supply Pressure Broken Sensor" at bounding box center [427, 460] width 265 height 18
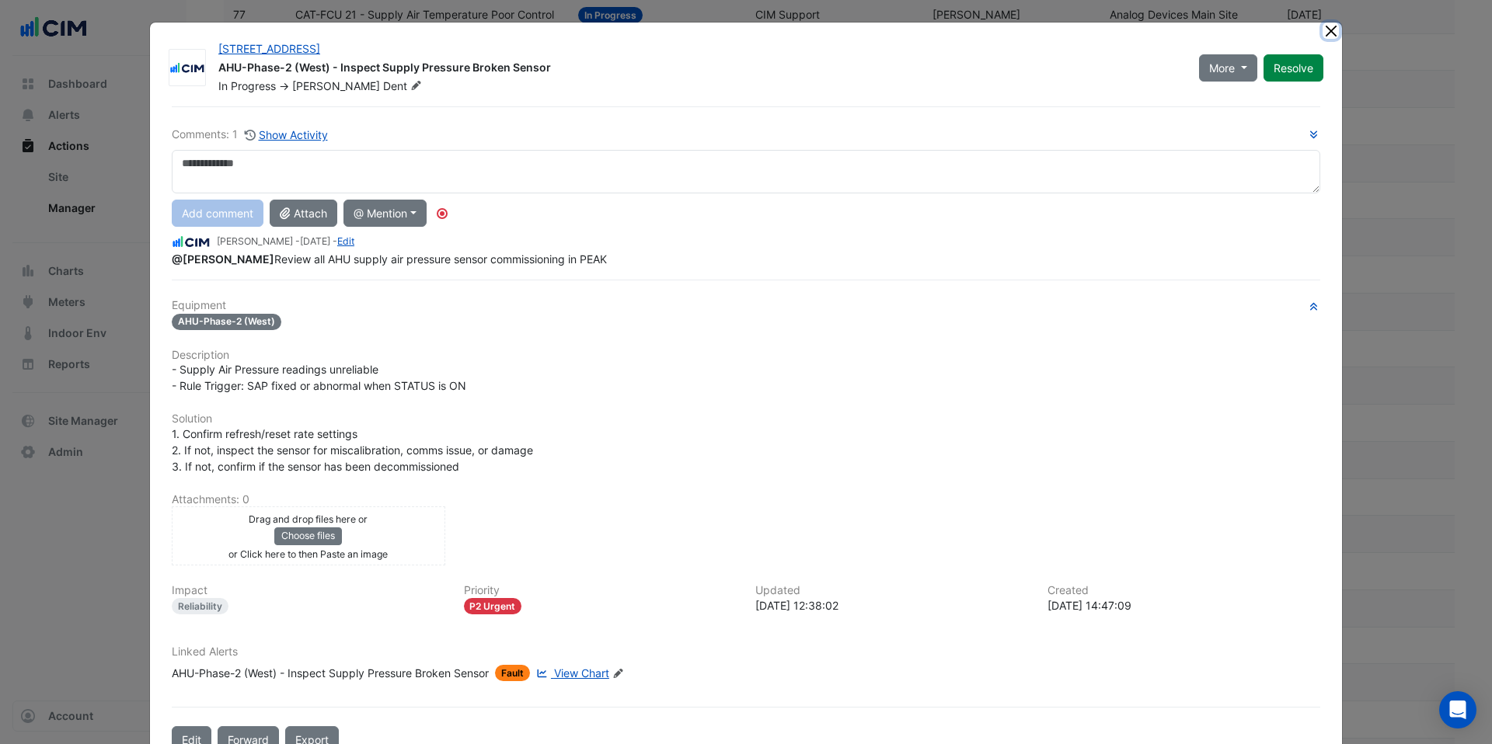
click at [1329, 29] on button "Close" at bounding box center [1330, 31] width 16 height 16
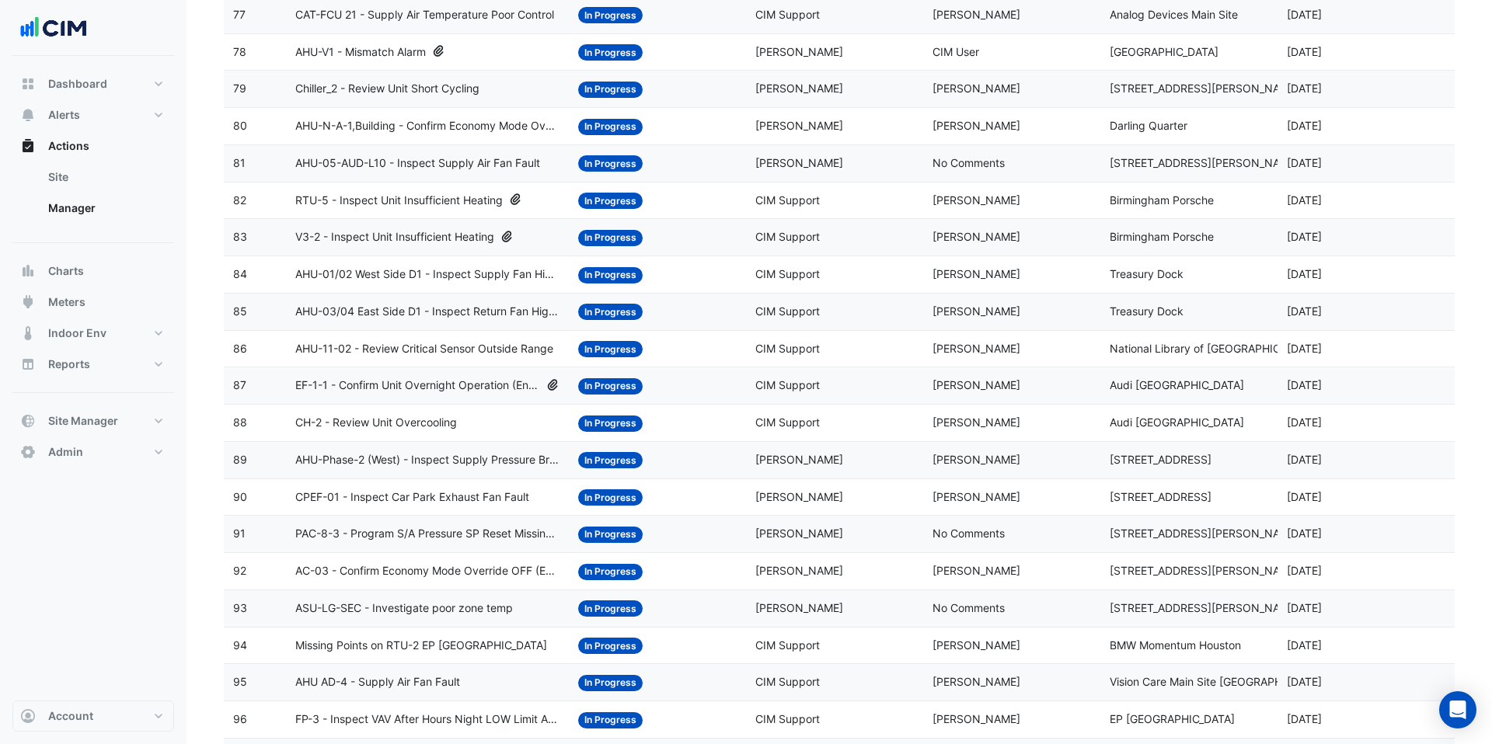
scroll to position [3238, 0]
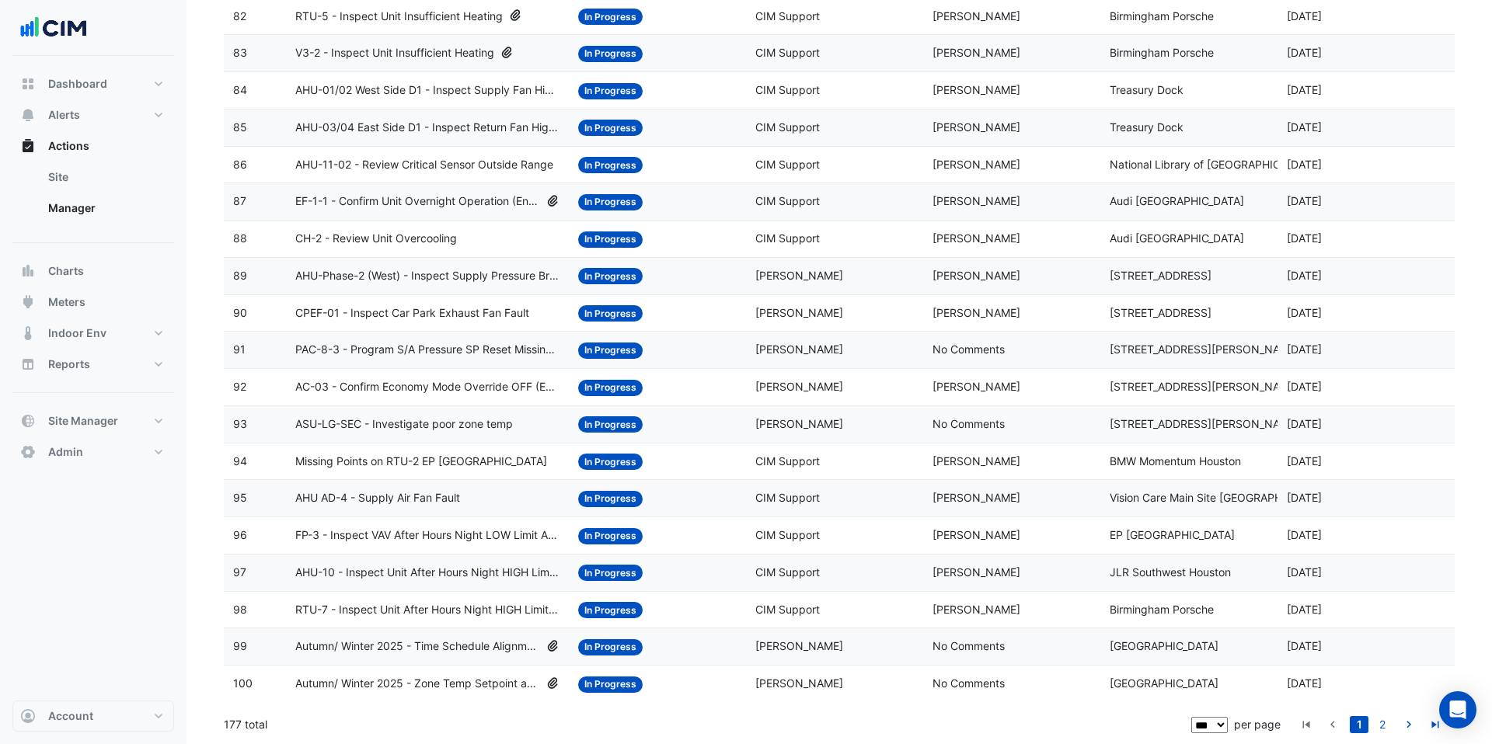
click at [438, 657] on datatable-body-cell "Action Title: Autumn/ Winter 2025 - Time Schedule Alignment [BEEP]" at bounding box center [428, 647] width 284 height 37
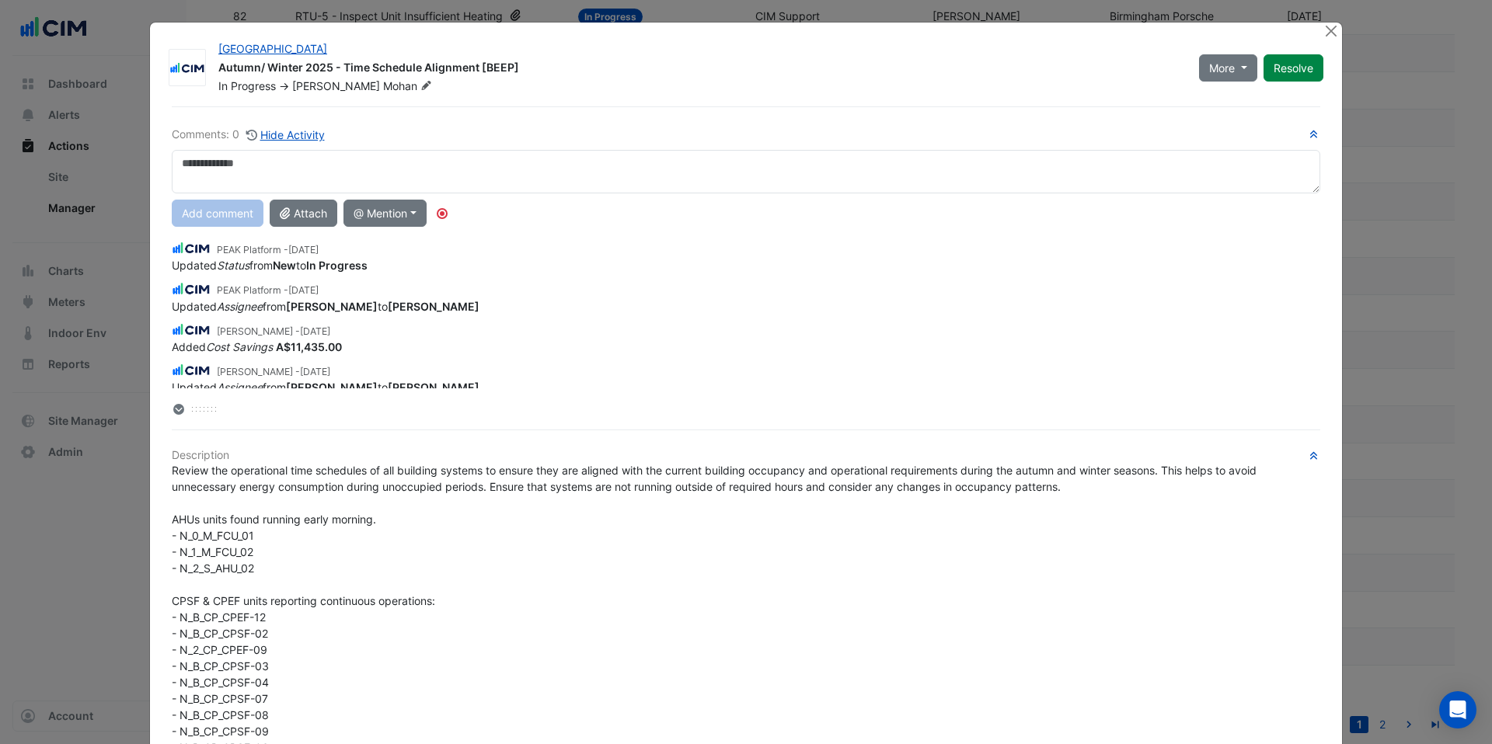
scroll to position [172, 0]
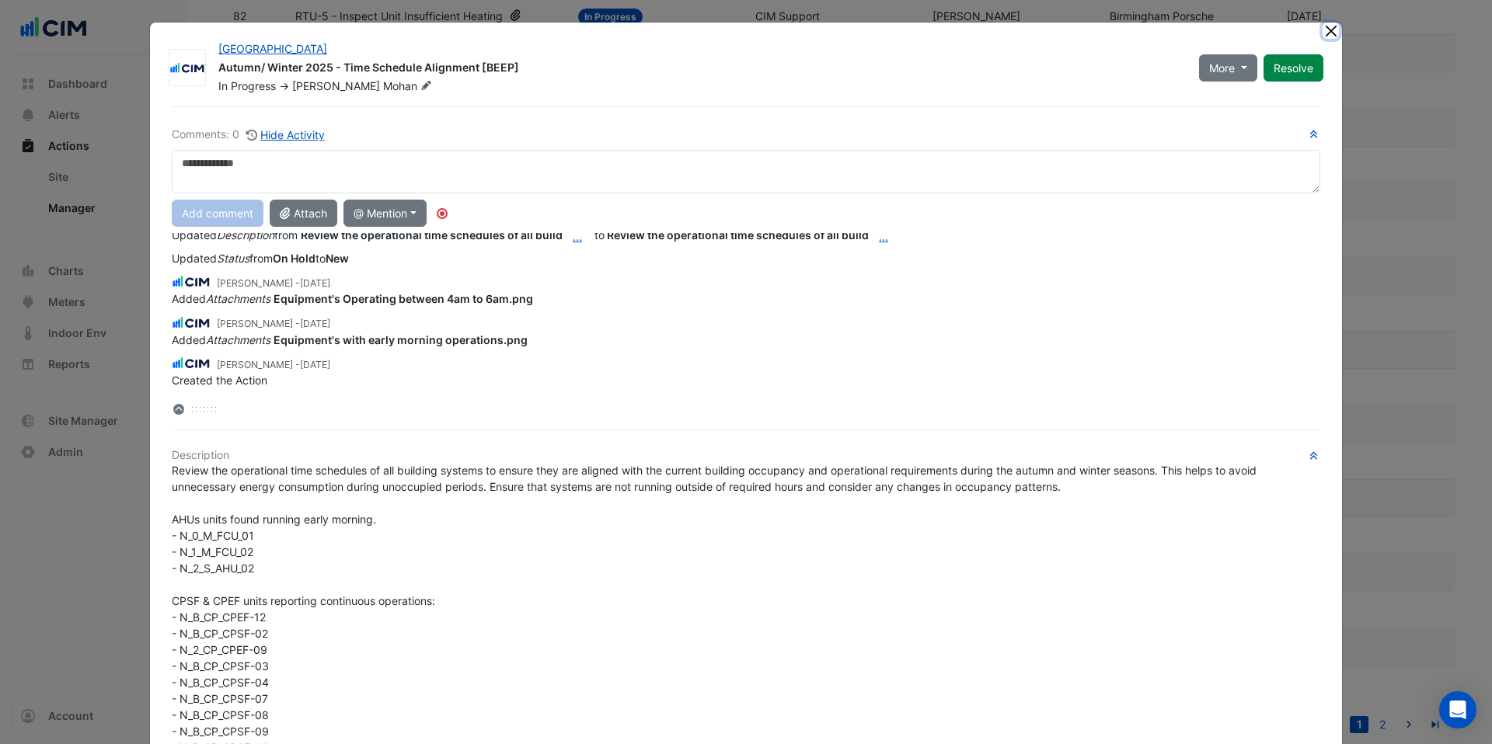
click at [1328, 30] on button "Close" at bounding box center [1330, 31] width 16 height 16
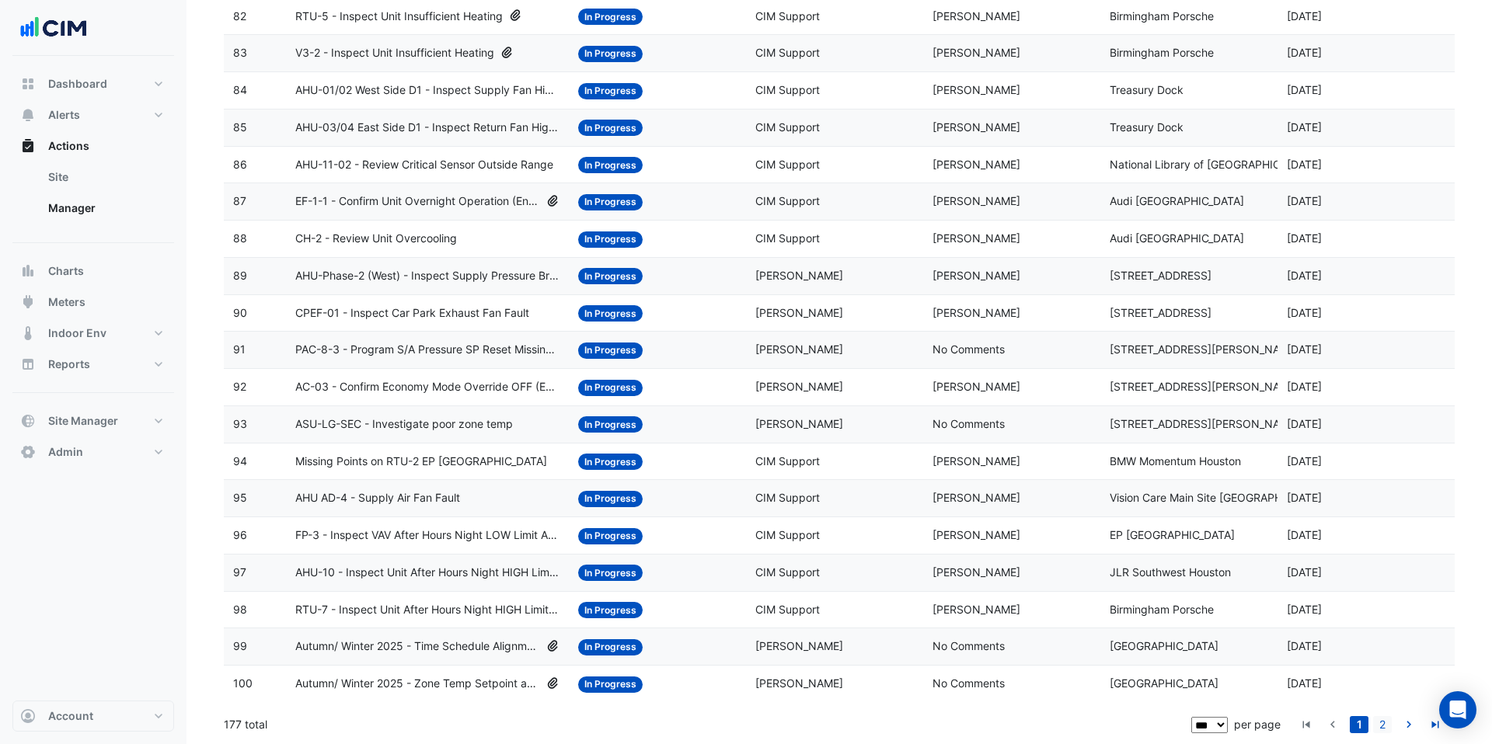
click at [1378, 727] on link "2" at bounding box center [1382, 724] width 19 height 17
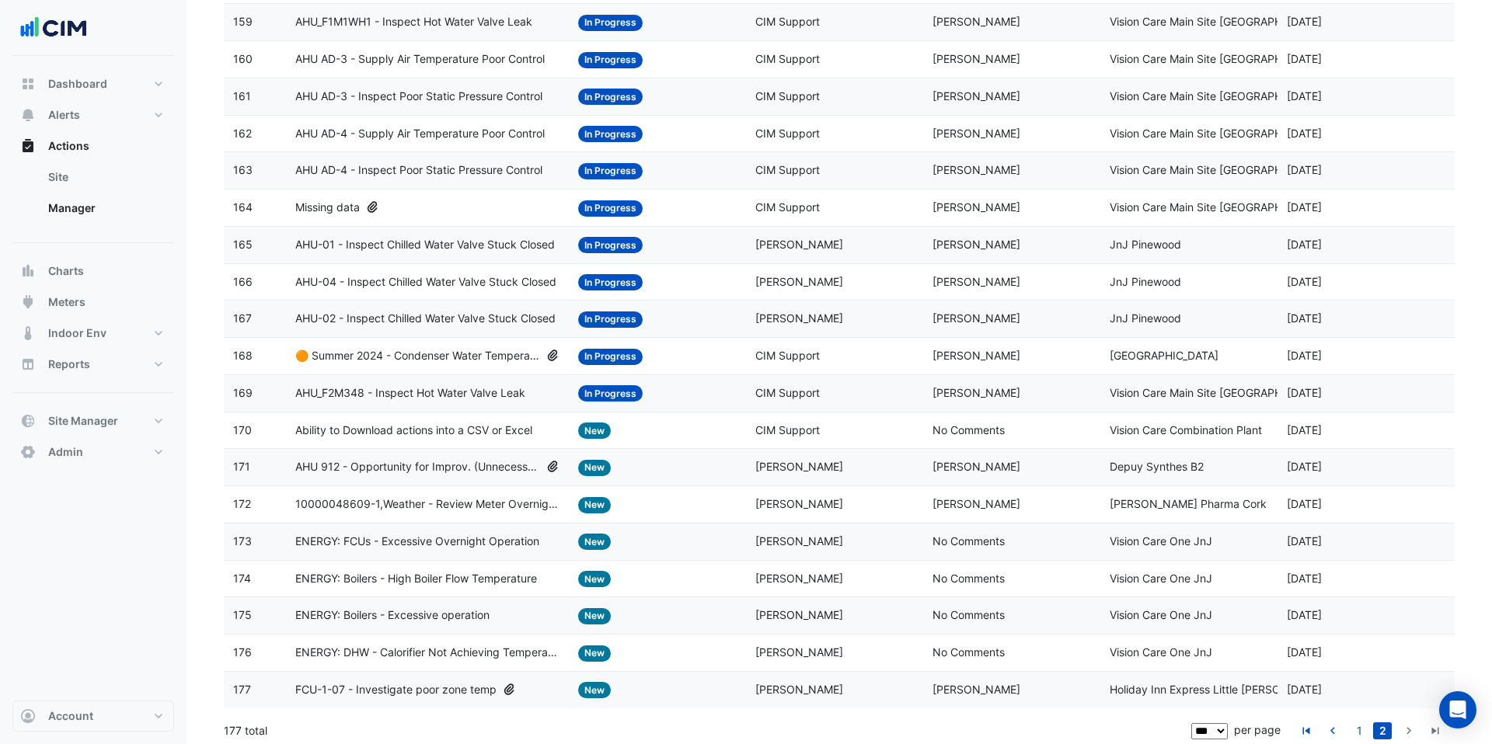
scroll to position [2385, 0]
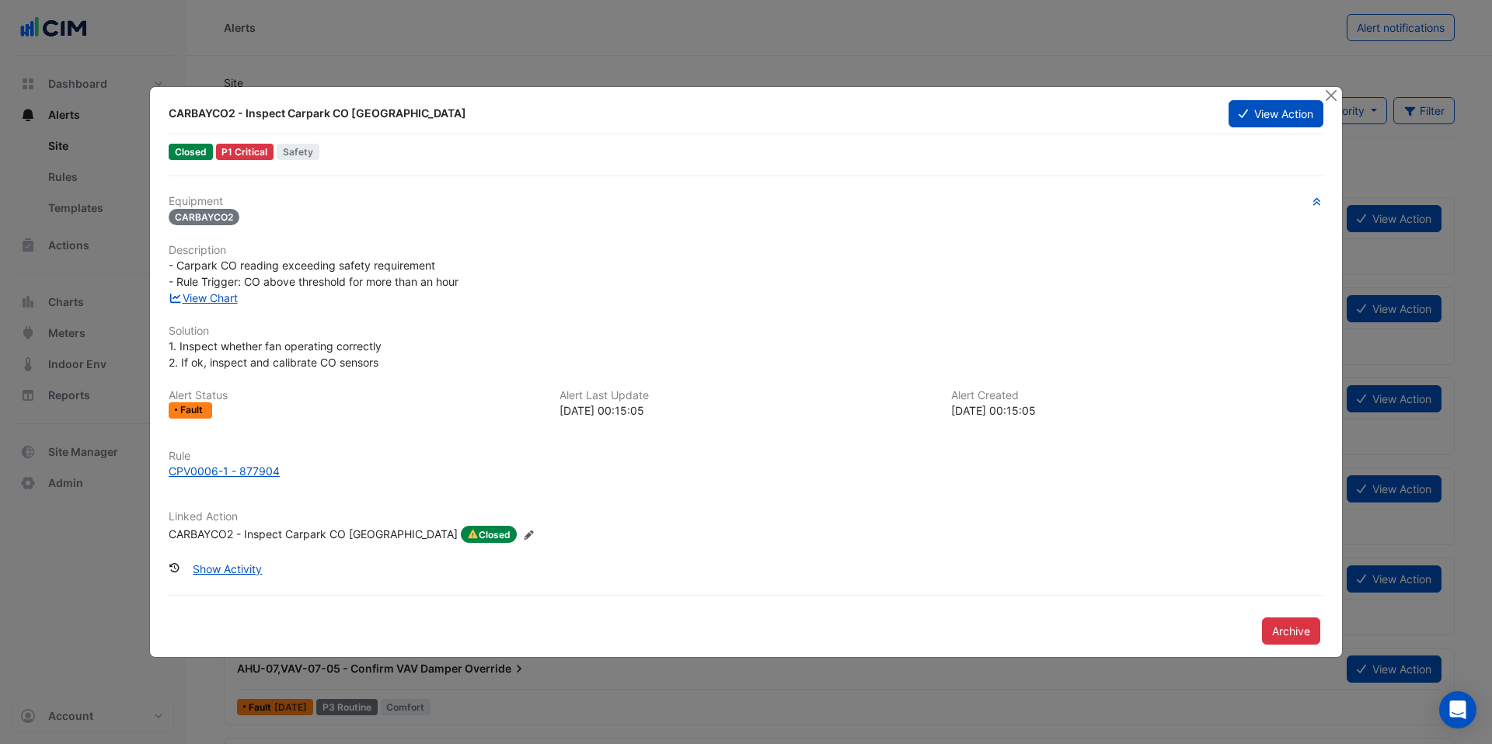
click at [298, 534] on div "CARBAYCO2 - Inspect Carpark CO [GEOGRAPHIC_DATA]" at bounding box center [313, 534] width 289 height 17
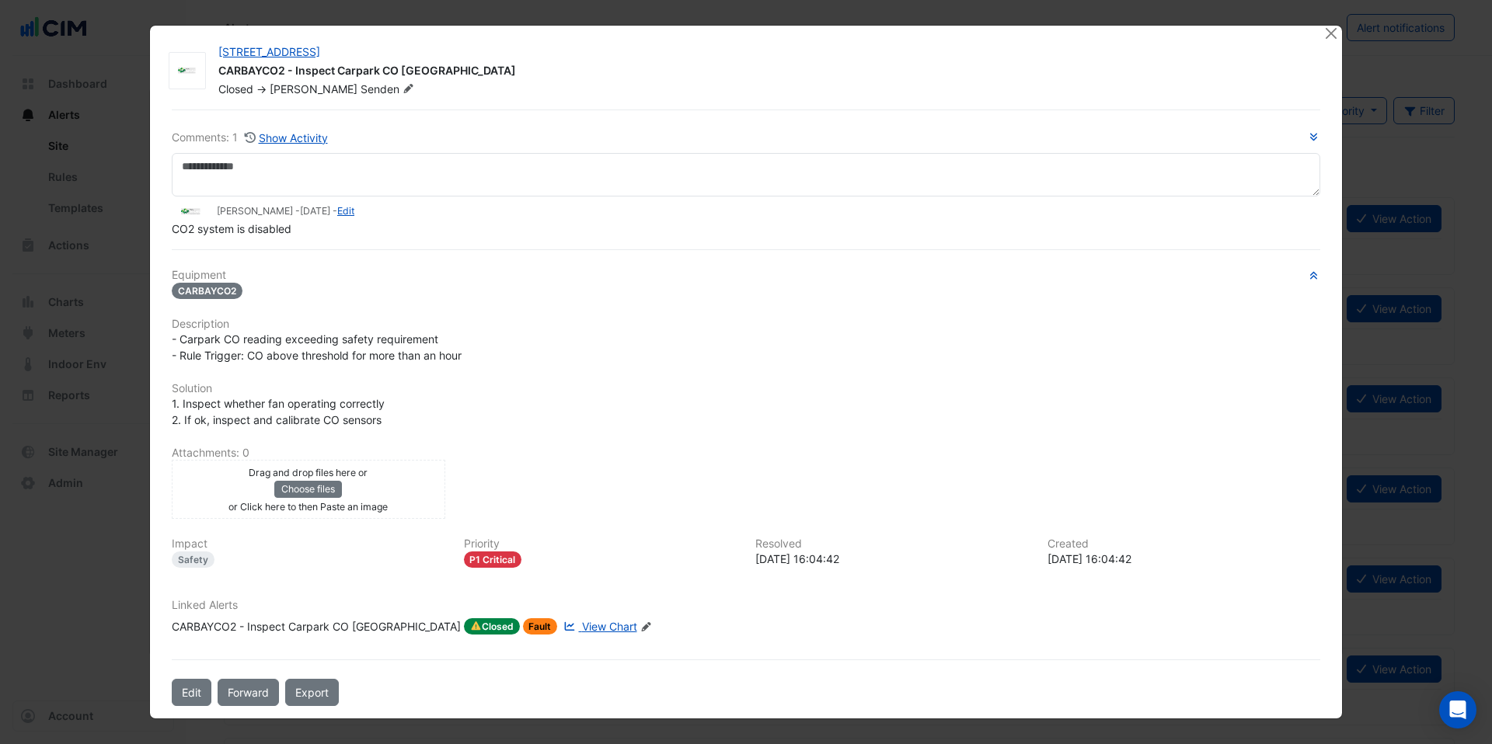
click at [344, 634] on div "CARBAYCO2 - Inspect Carpark CO [GEOGRAPHIC_DATA]" at bounding box center [316, 627] width 289 height 17
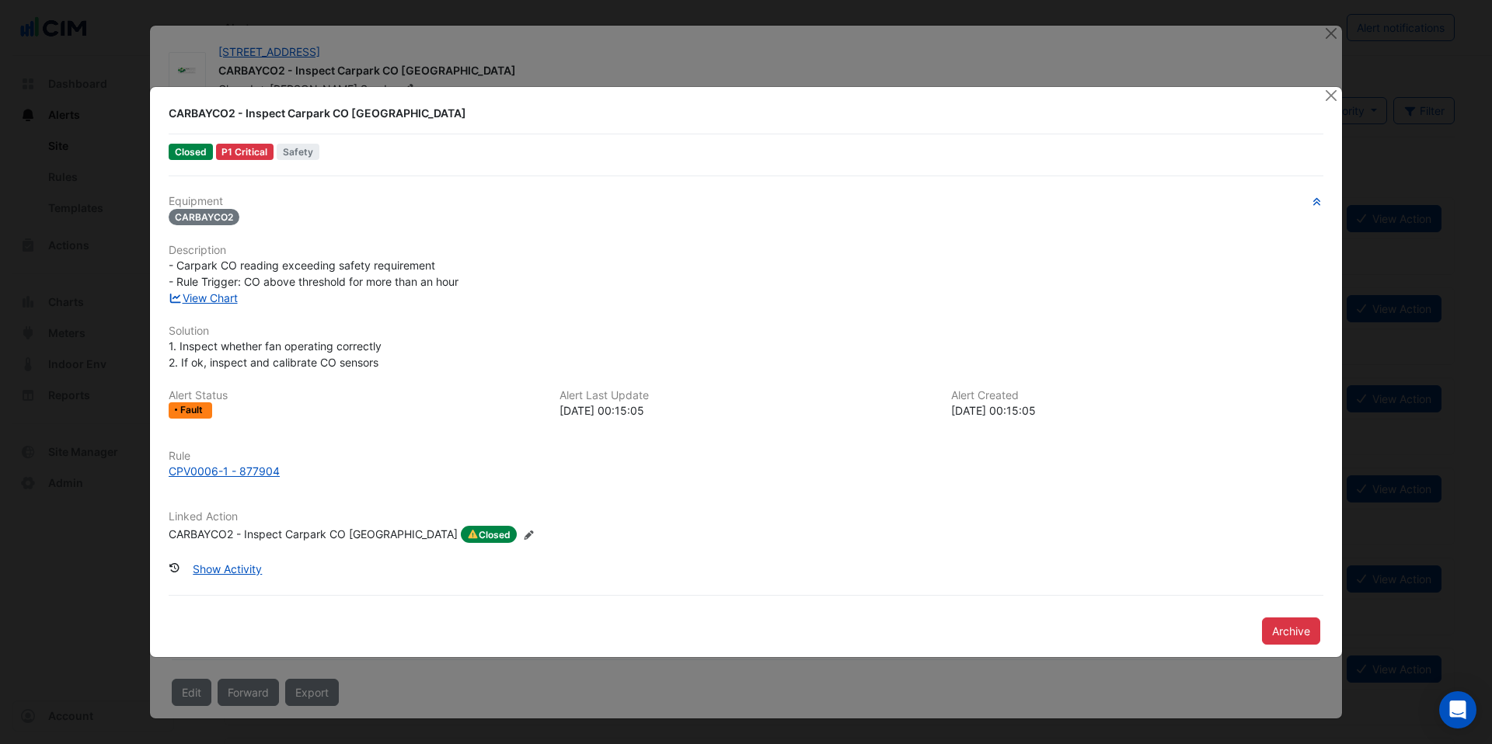
click at [320, 531] on div "CARBAYCO2 - Inspect Carpark CO High Reading" at bounding box center [313, 534] width 289 height 17
click at [218, 529] on div "CARBAYCO2 - Inspect Carpark CO High Reading" at bounding box center [313, 534] width 289 height 17
click at [1326, 103] on div at bounding box center [1331, 96] width 19 height 18
click at [1326, 98] on button "Close" at bounding box center [1330, 95] width 16 height 16
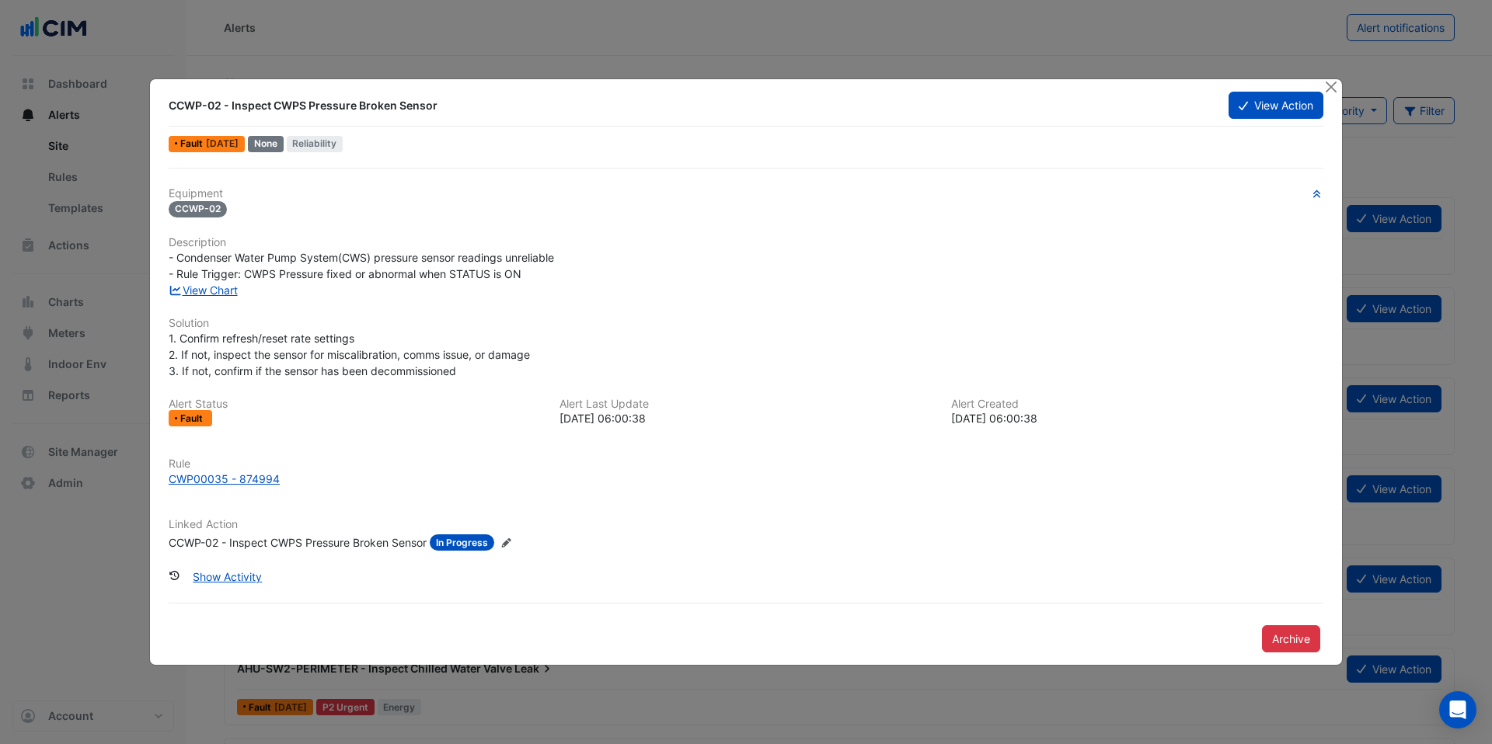
click at [298, 543] on div "CCWP-02 - Inspect CWPS Pressure Broken Sensor" at bounding box center [298, 543] width 258 height 16
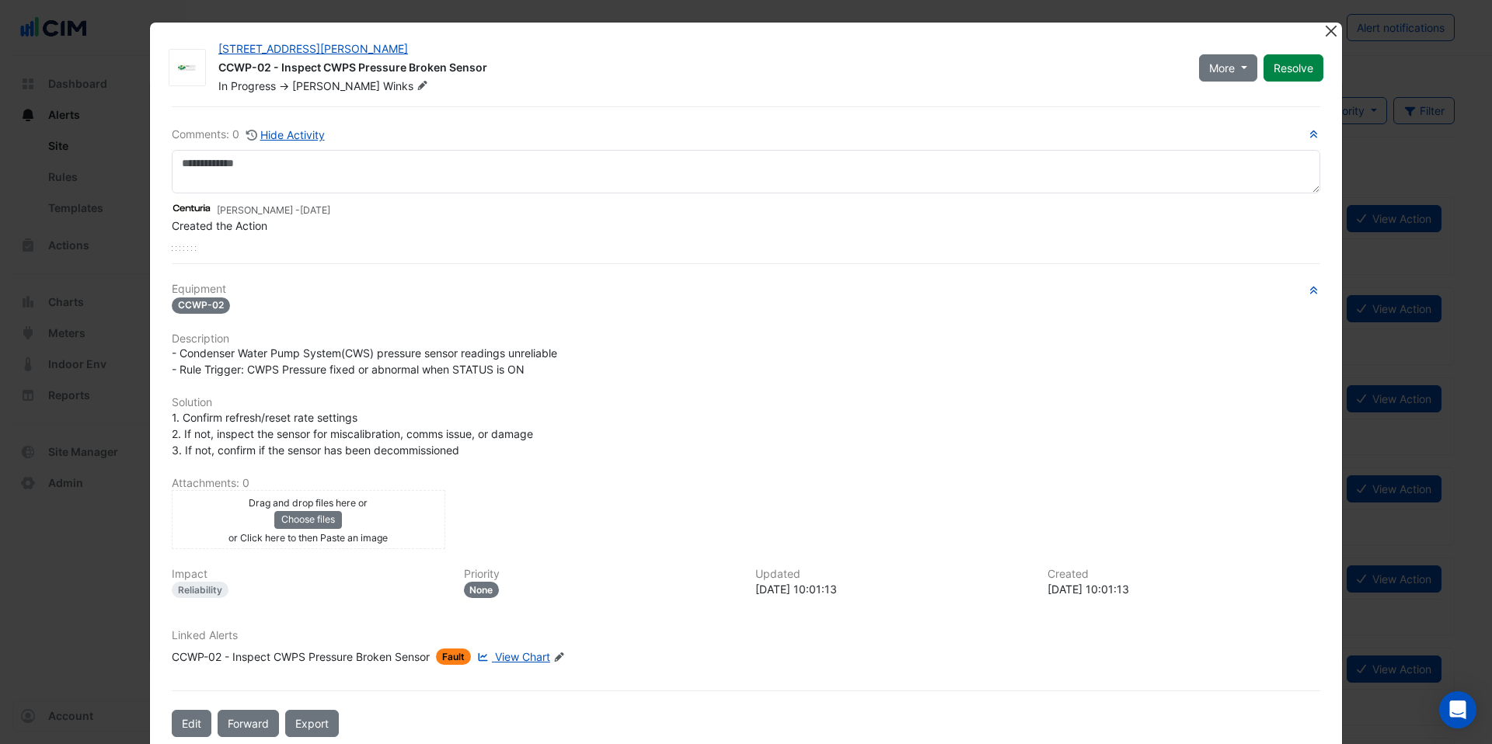
click at [1328, 36] on button "Close" at bounding box center [1330, 31] width 16 height 16
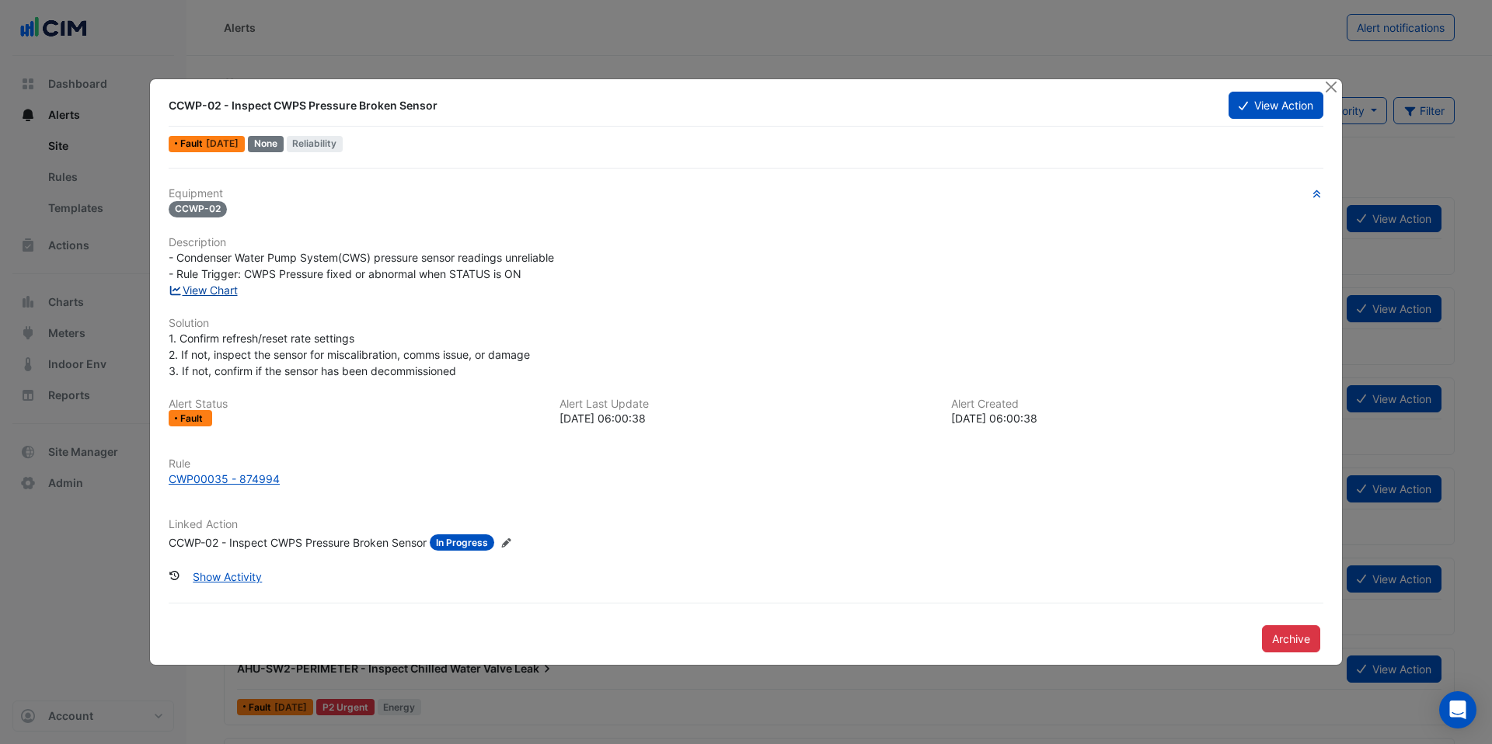
click at [221, 288] on link "View Chart" at bounding box center [203, 290] width 69 height 13
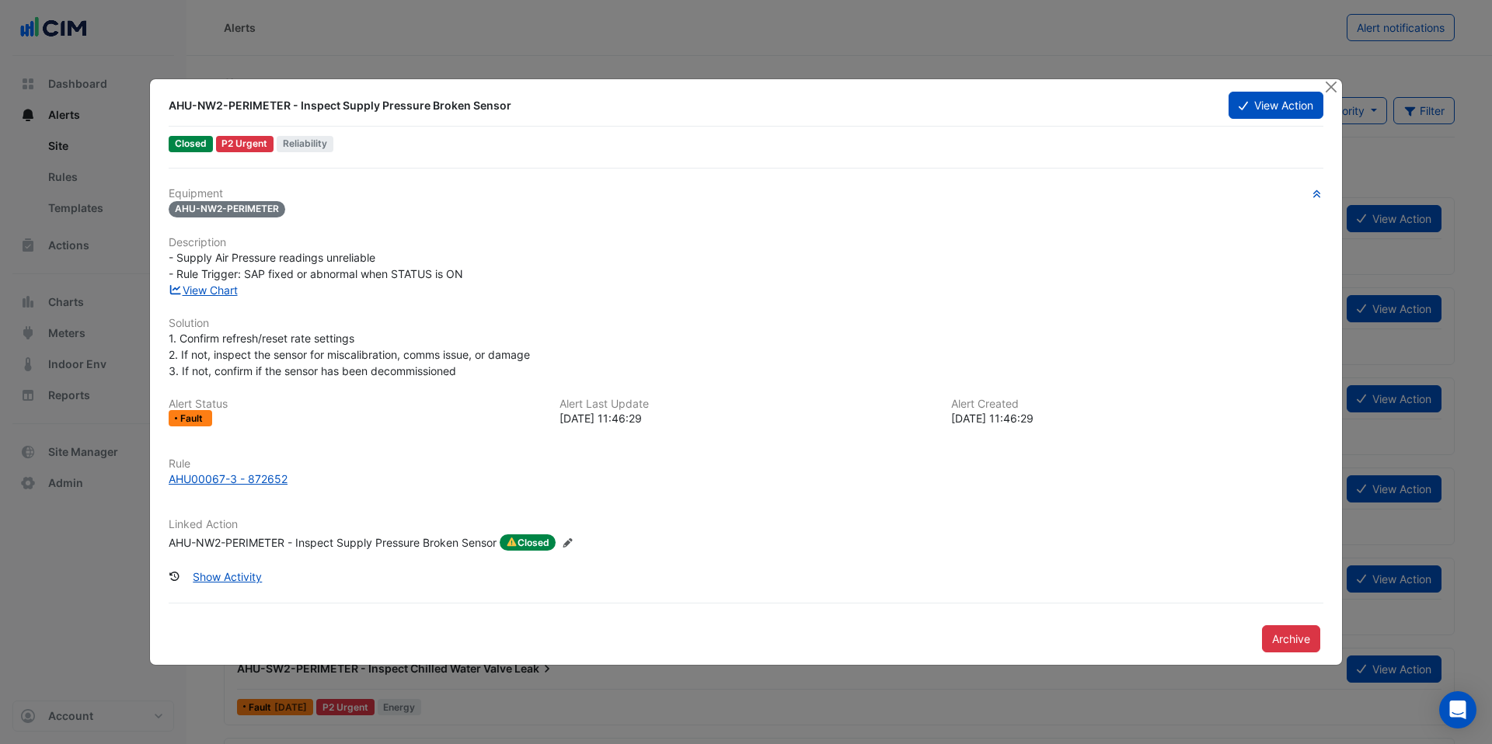
click at [382, 538] on div "AHU-NW2-PERIMETER - Inspect Supply Pressure Broken Sensor" at bounding box center [333, 543] width 328 height 17
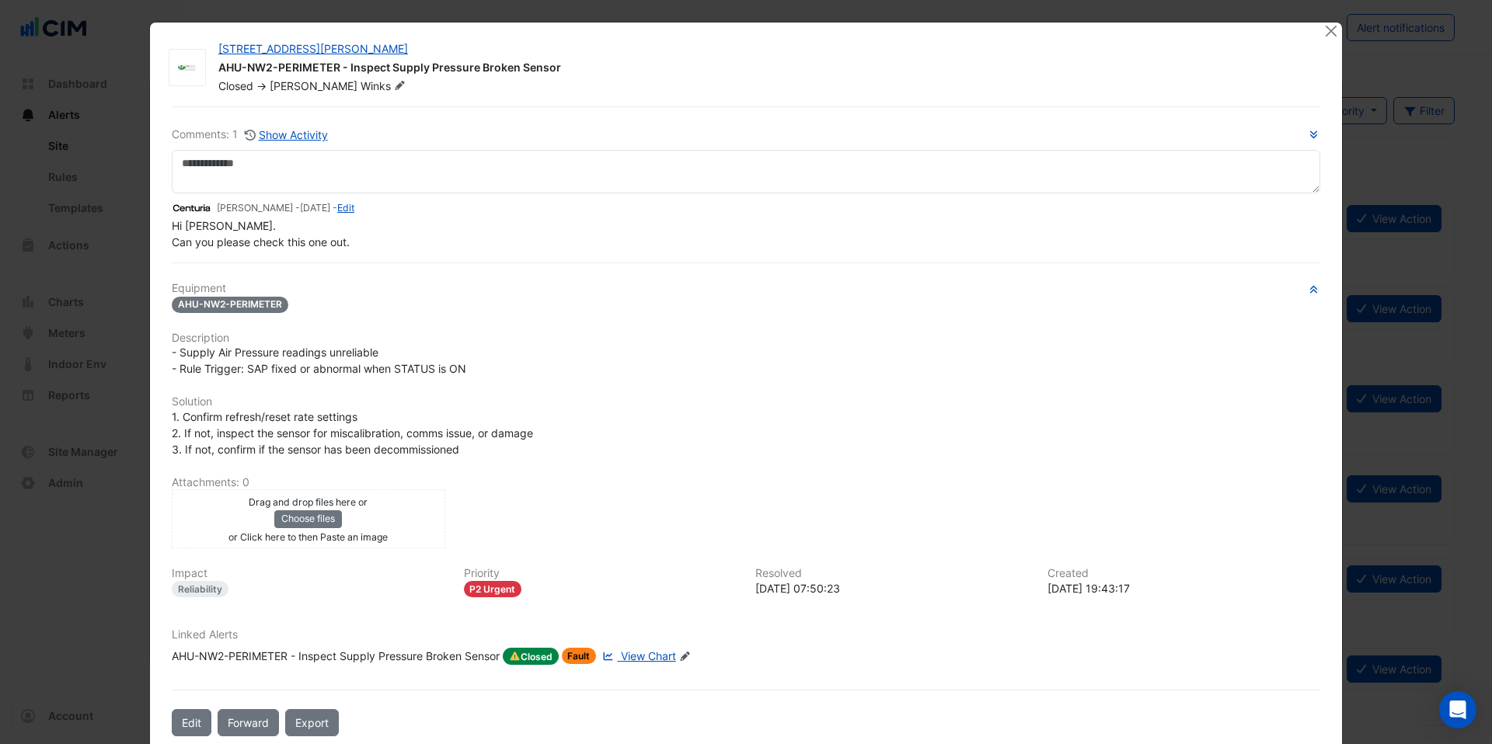
click at [671, 656] on span "View Chart" at bounding box center [648, 656] width 55 height 13
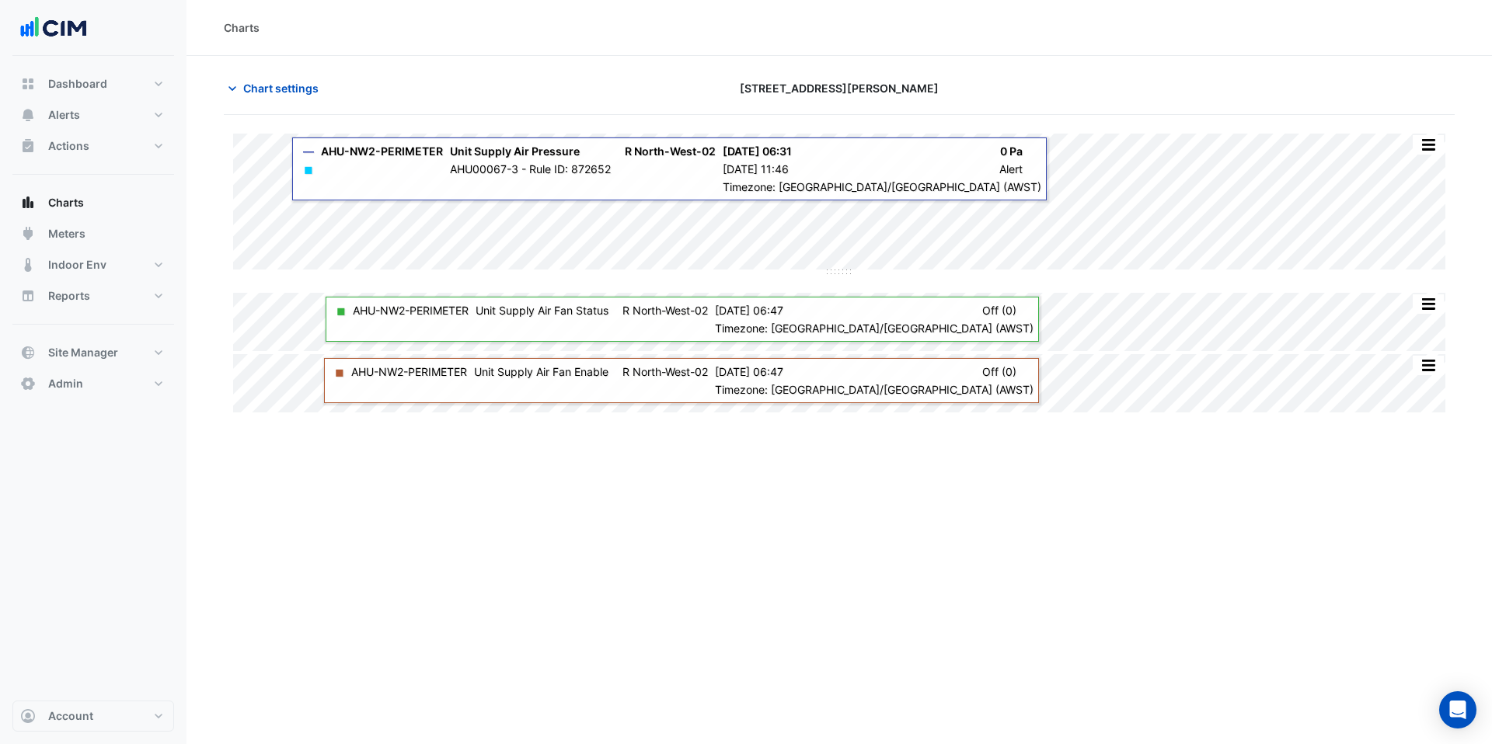
type input "**********"
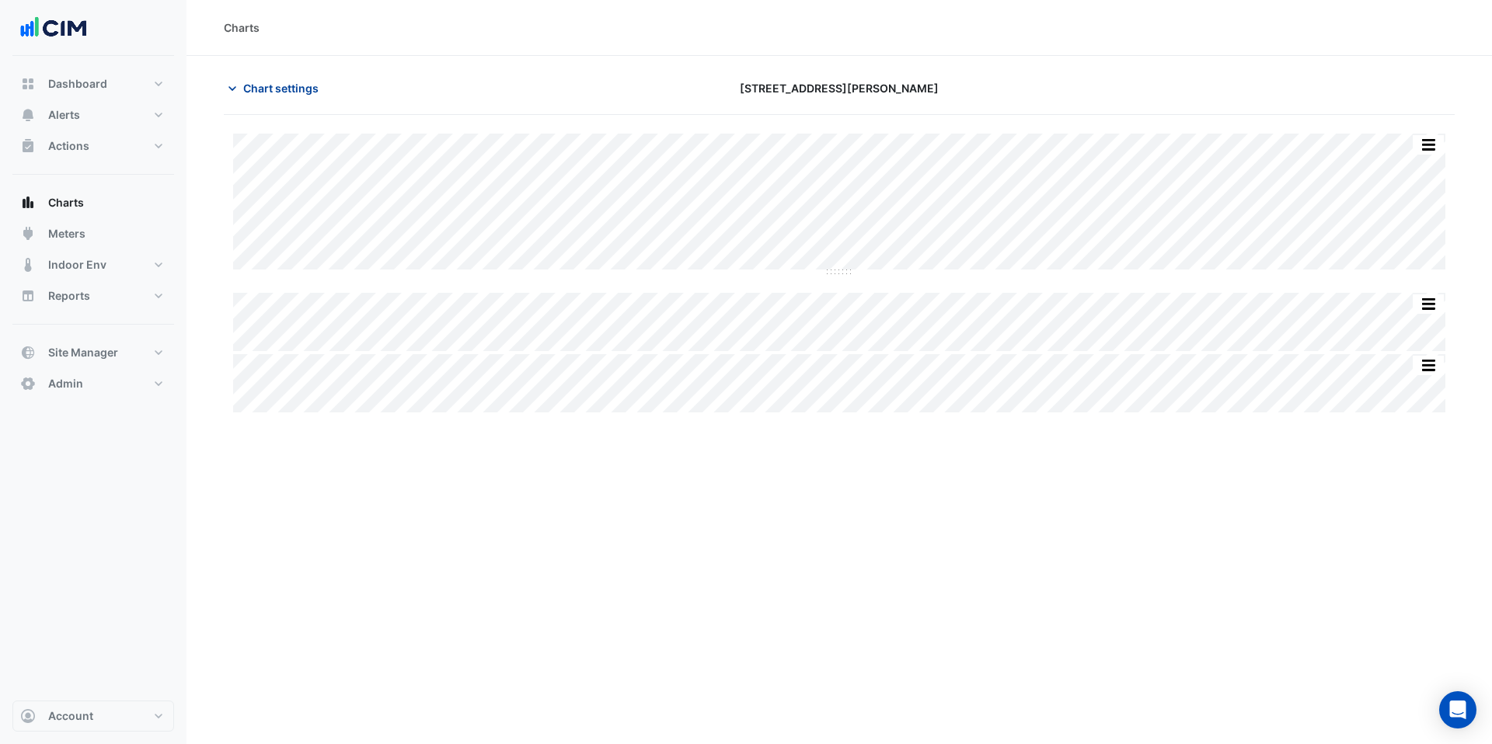
click at [297, 95] on span "Chart settings" at bounding box center [280, 88] width 75 height 16
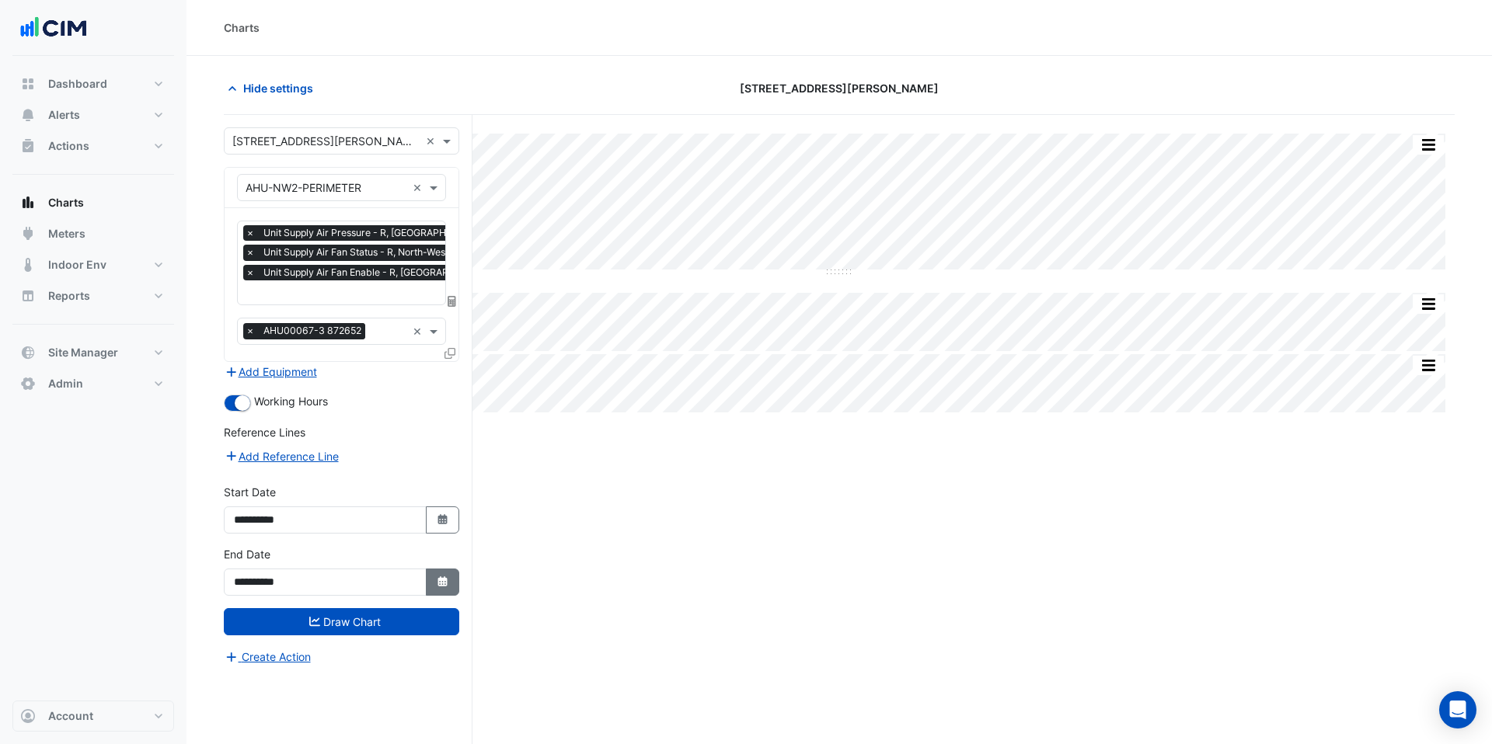
click at [447, 576] on fa-icon "Select Date" at bounding box center [443, 582] width 14 height 13
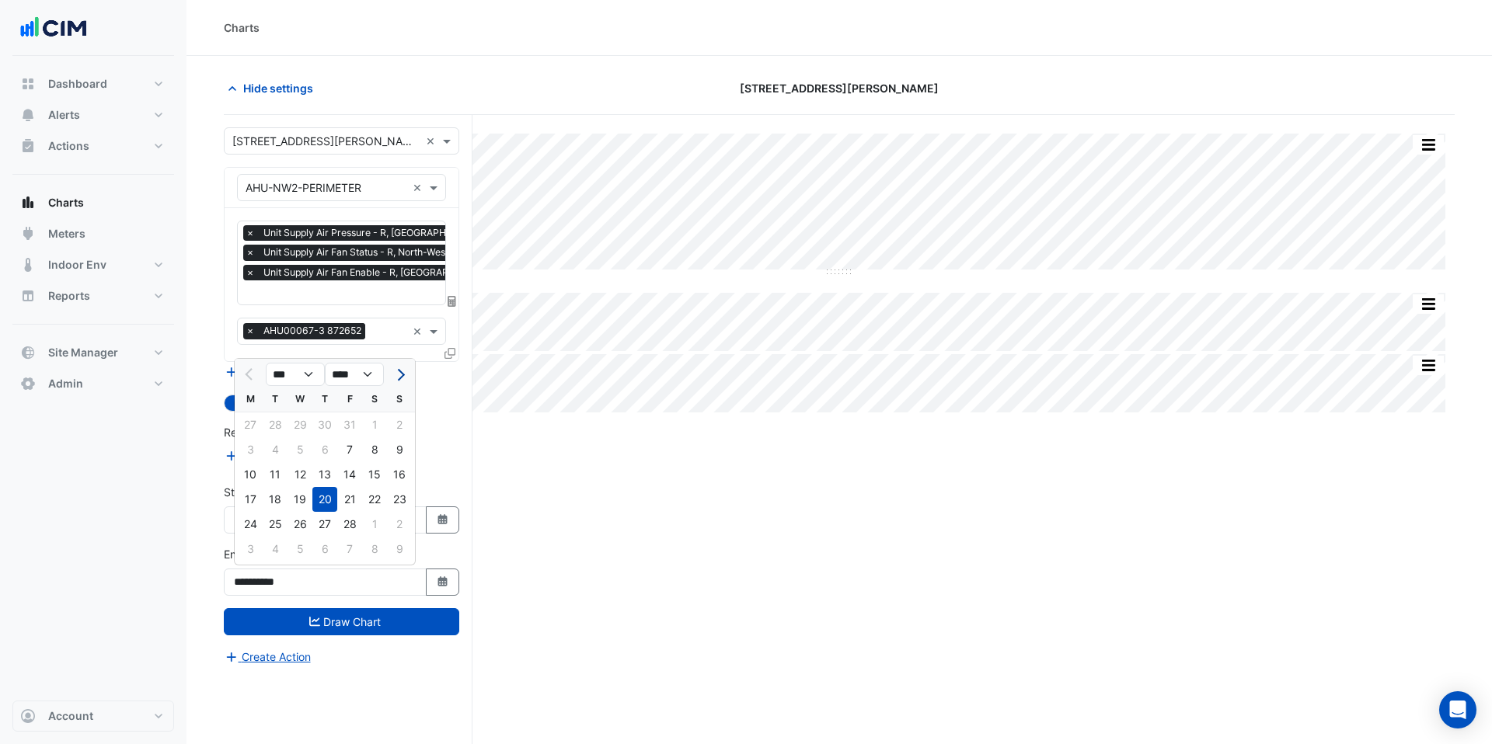
click at [397, 371] on span "Next month" at bounding box center [399, 375] width 12 height 12
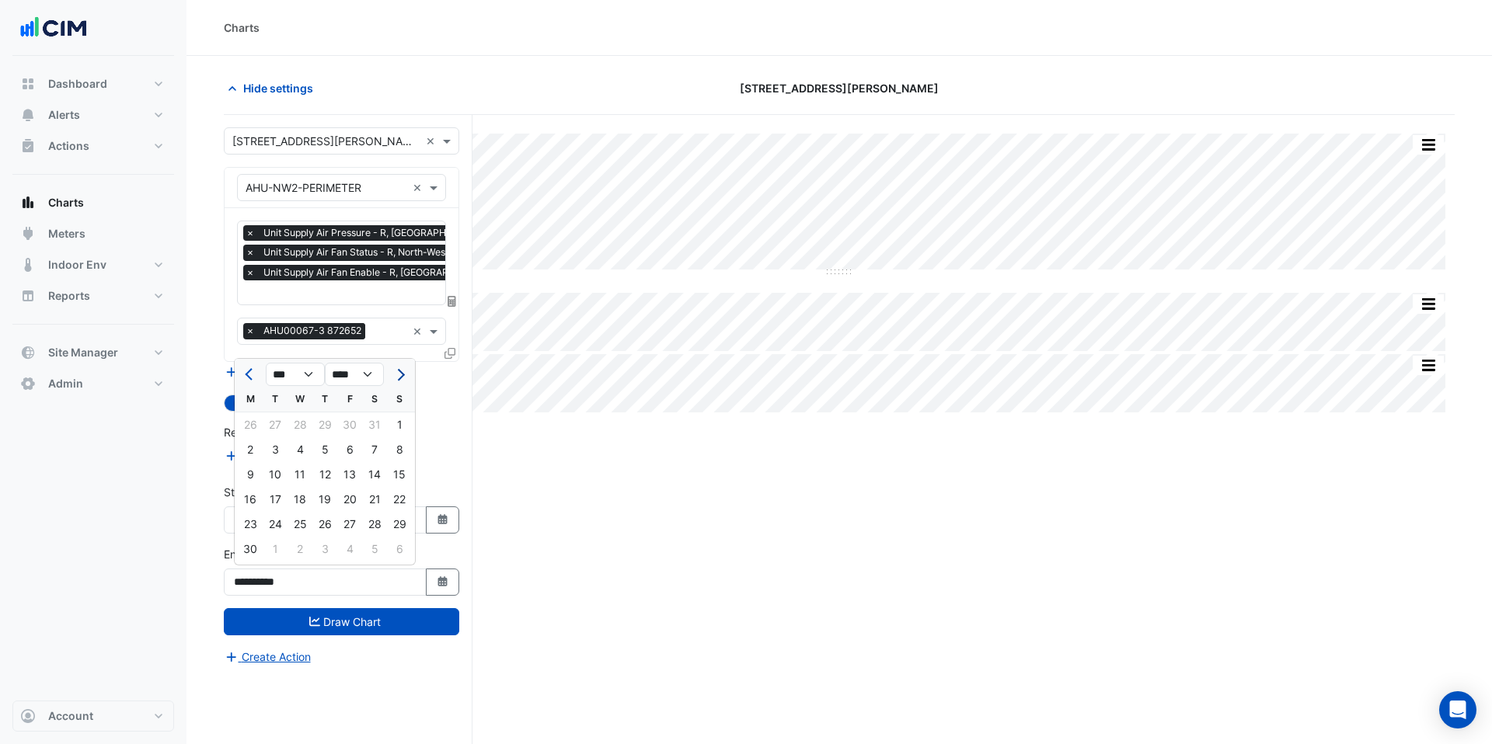
click at [397, 371] on span "Next month" at bounding box center [399, 375] width 12 height 12
select select "**"
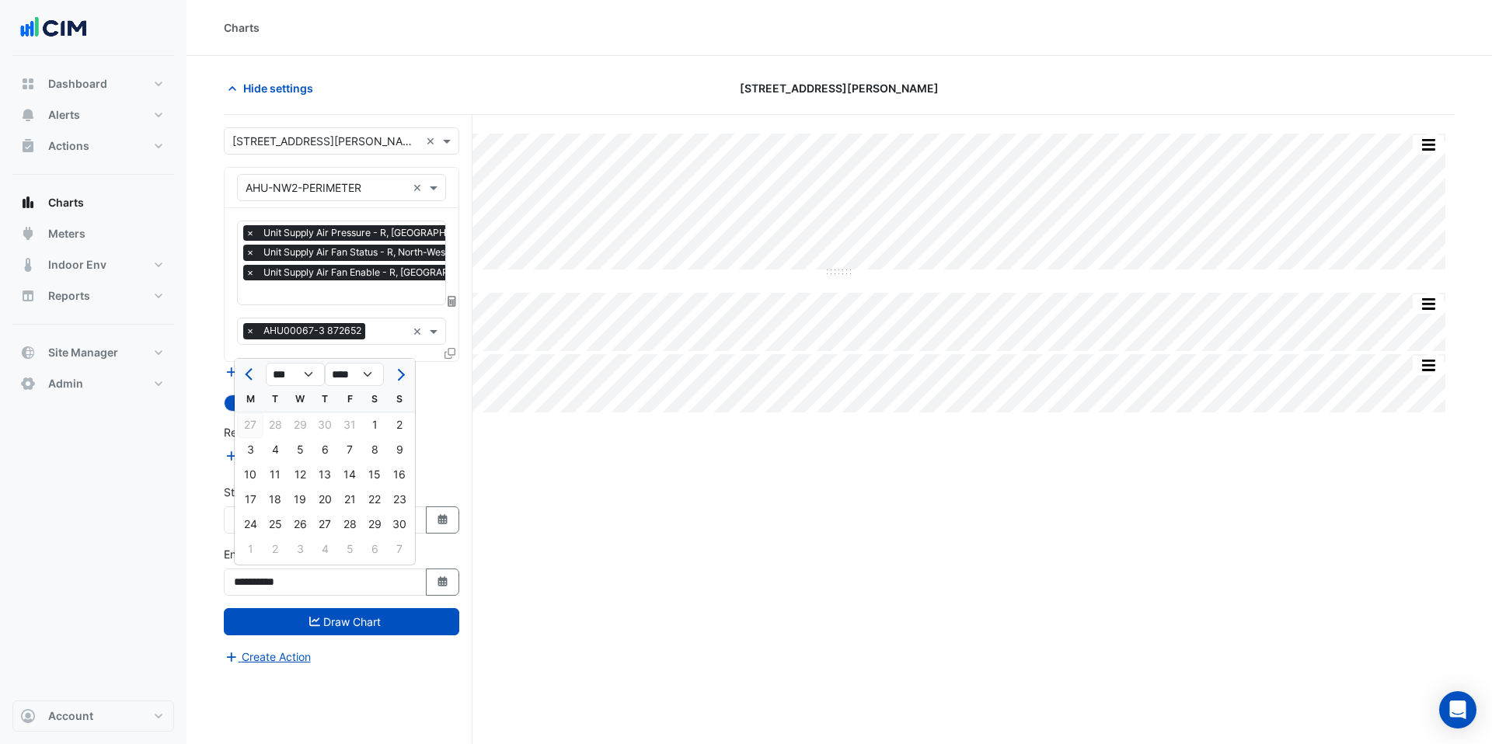
click at [249, 425] on div "27" at bounding box center [250, 425] width 25 height 25
type input "**********"
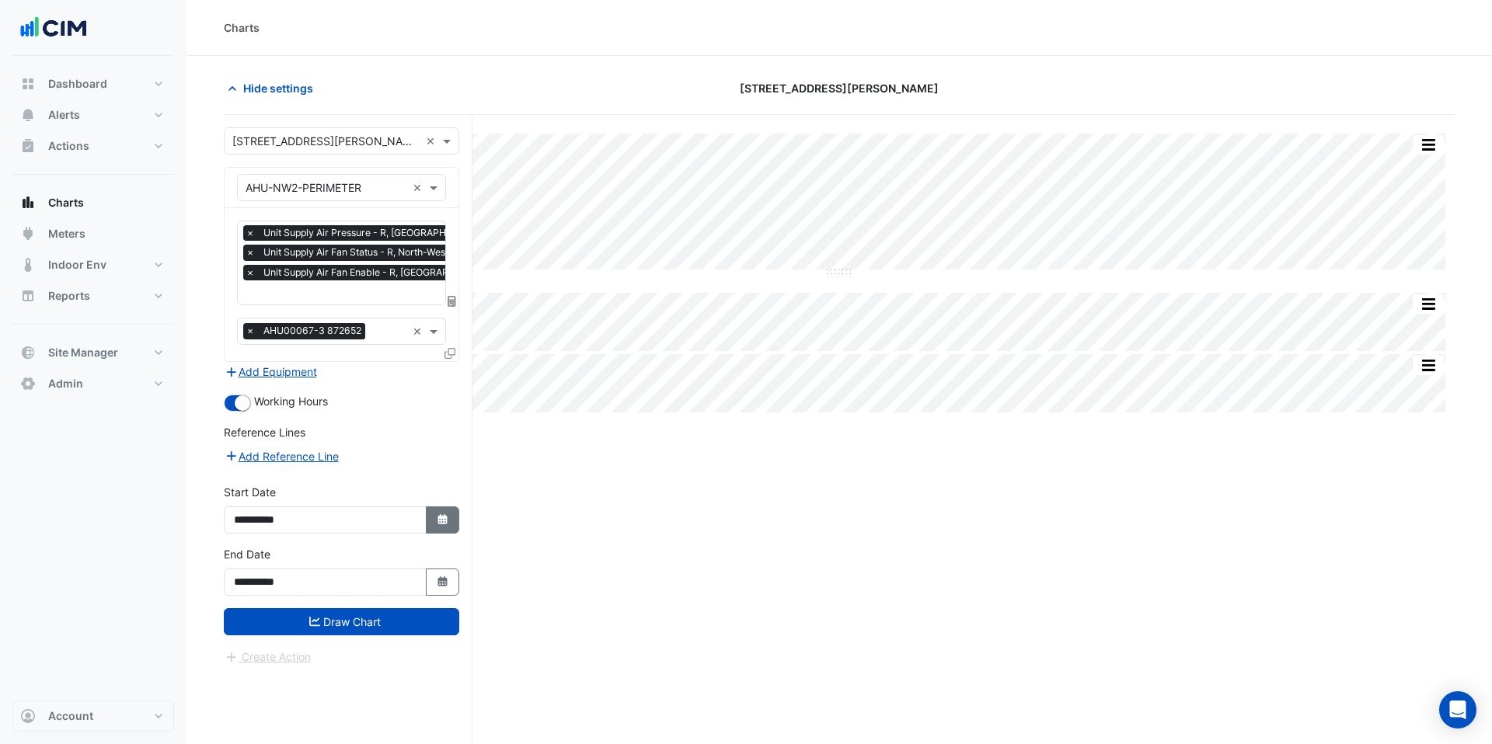
click at [438, 514] on fa-icon "Select Date" at bounding box center [443, 520] width 14 height 13
select select "*"
select select "****"
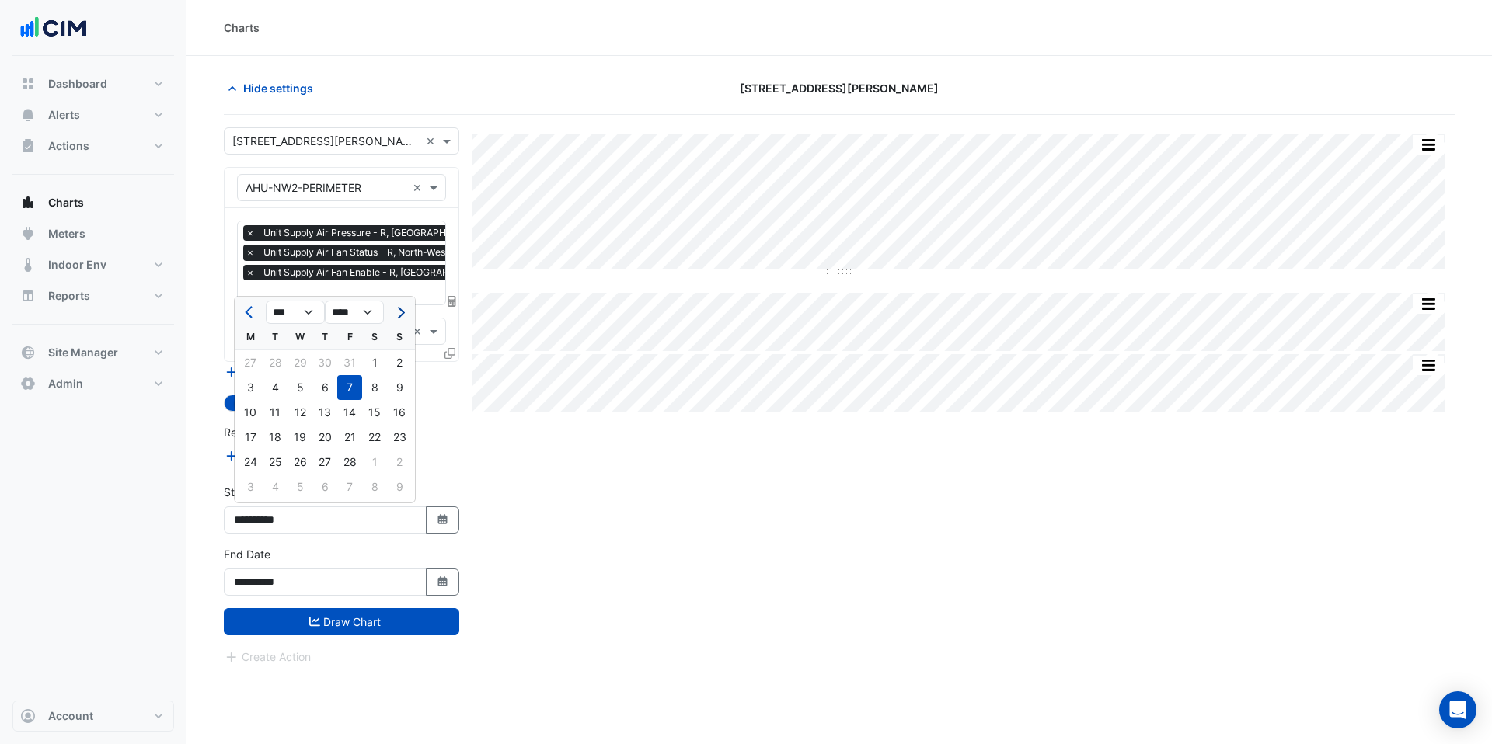
click at [399, 308] on span "Next month" at bounding box center [399, 313] width 12 height 12
select select "*"
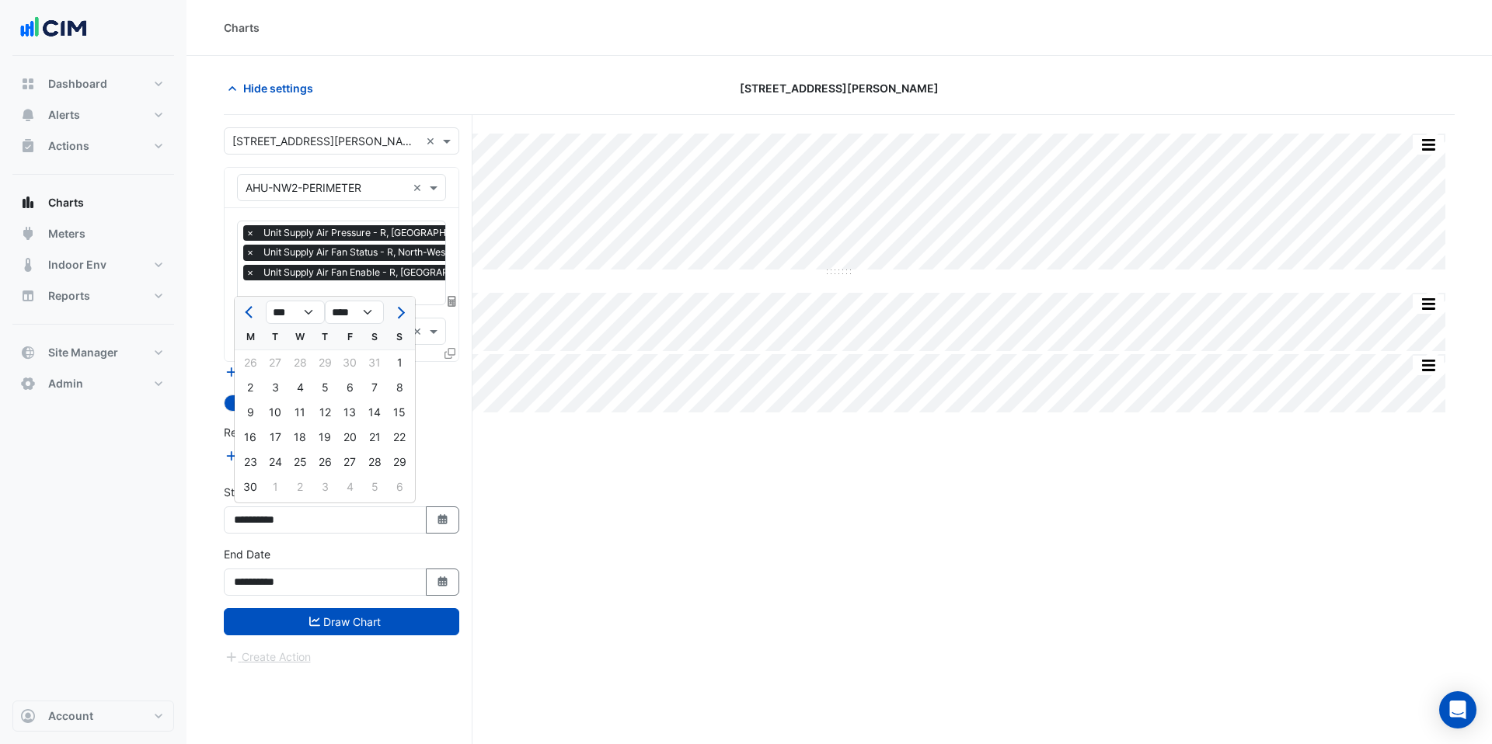
click at [402, 364] on div "1" at bounding box center [399, 362] width 25 height 25
type input "**********"
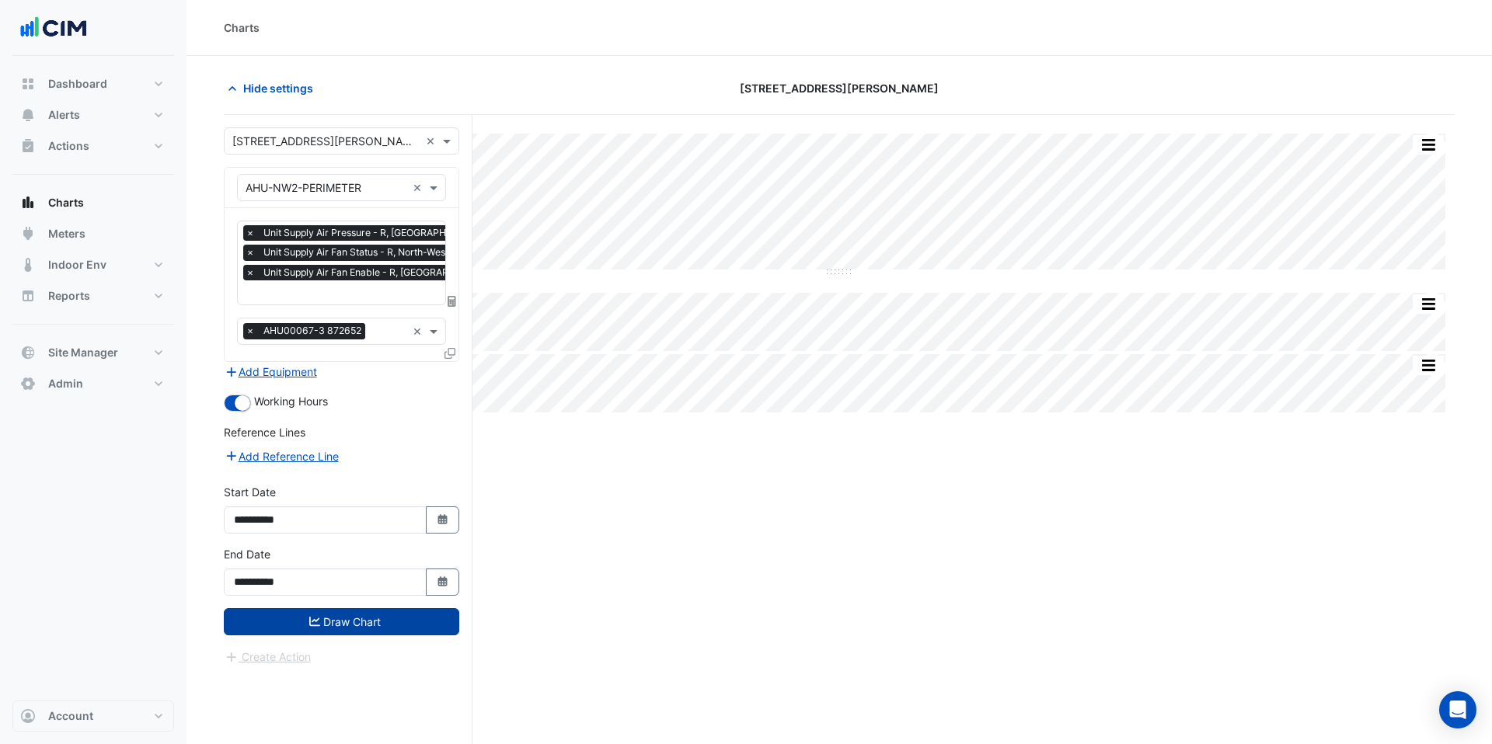
click at [387, 608] on button "Draw Chart" at bounding box center [341, 621] width 235 height 27
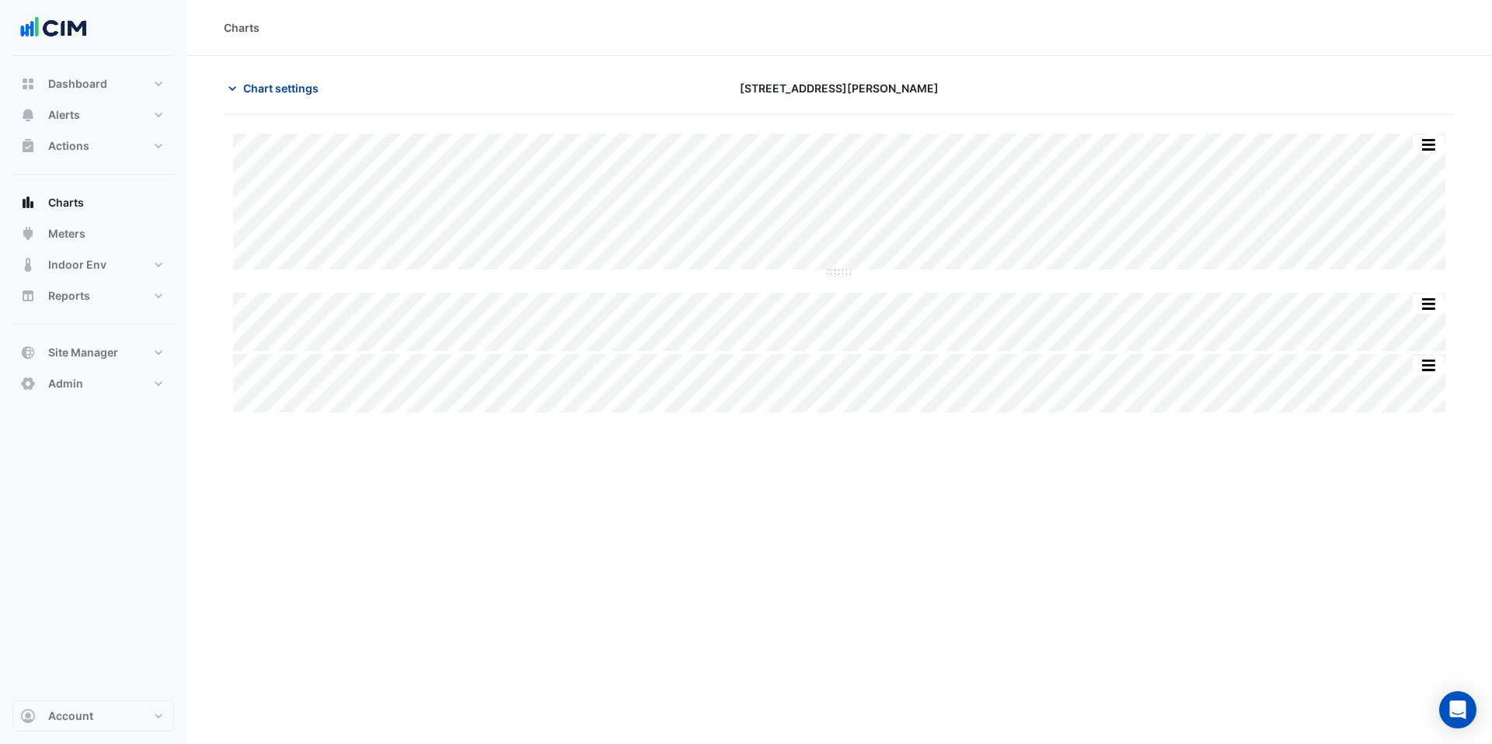
click at [294, 85] on span "Chart settings" at bounding box center [280, 88] width 75 height 16
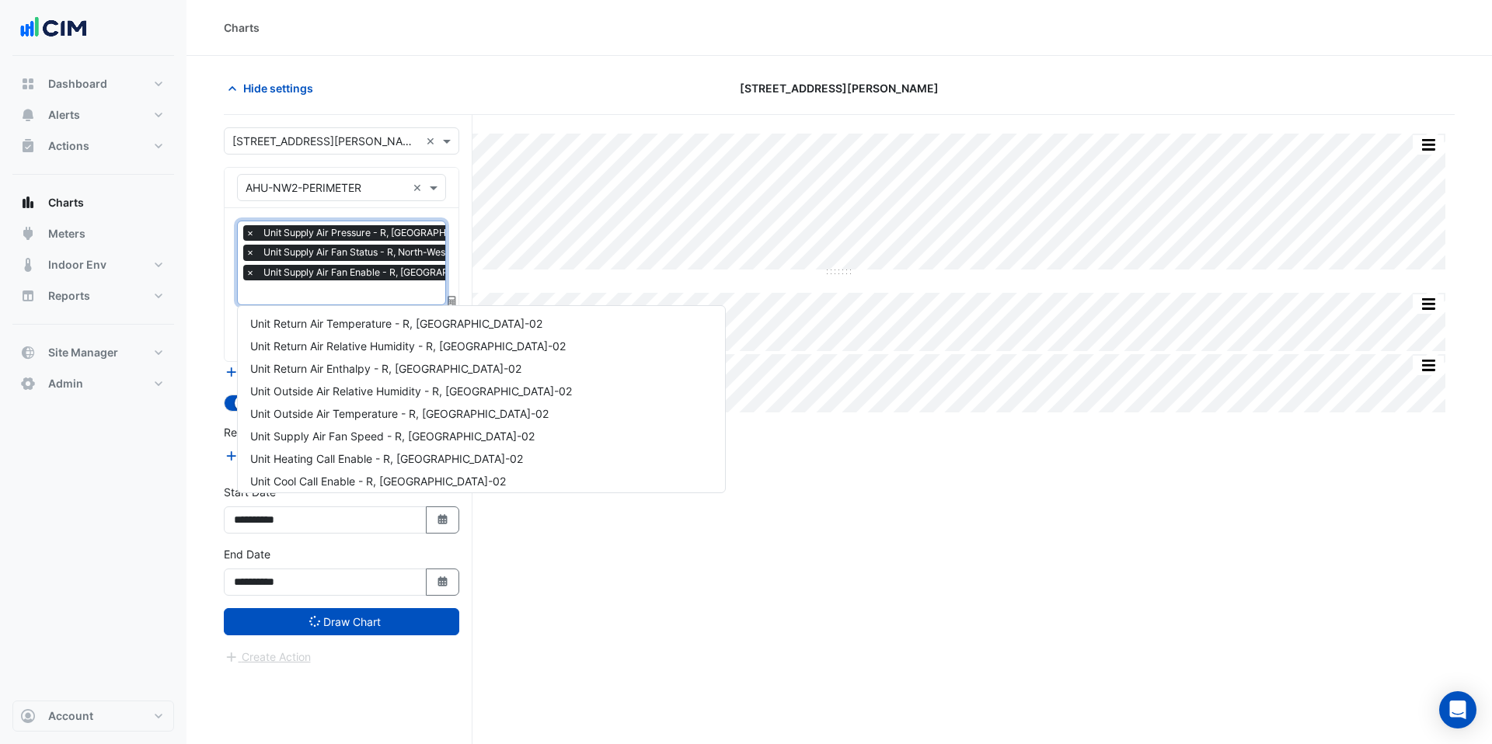
scroll to position [457, 0]
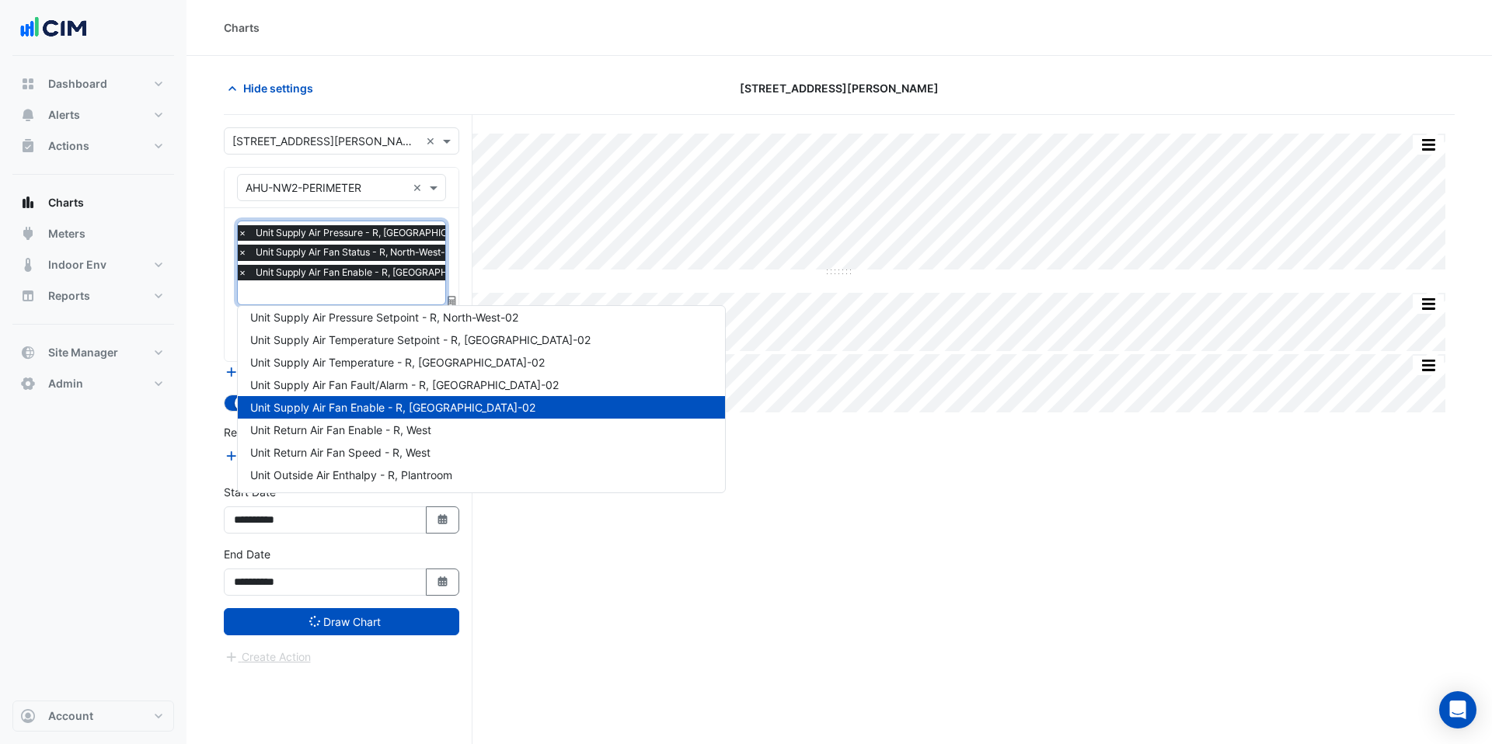
click at [347, 289] on input "text" at bounding box center [375, 294] width 275 height 16
click at [369, 320] on span "Unit Supply Air Pressure Setpoint - R, North-West-02" at bounding box center [384, 317] width 268 height 13
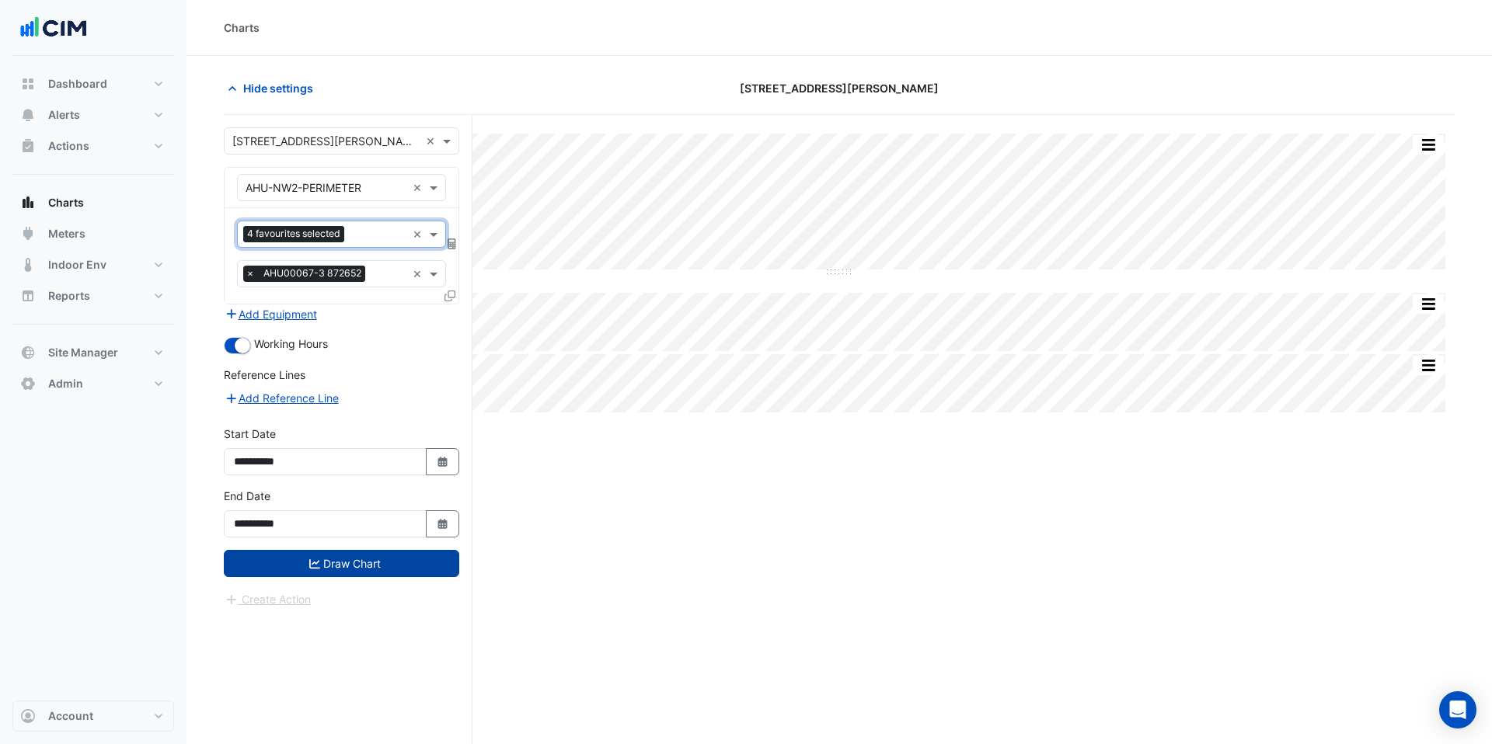
scroll to position [0, 0]
click at [381, 564] on button "Draw Chart" at bounding box center [341, 563] width 235 height 27
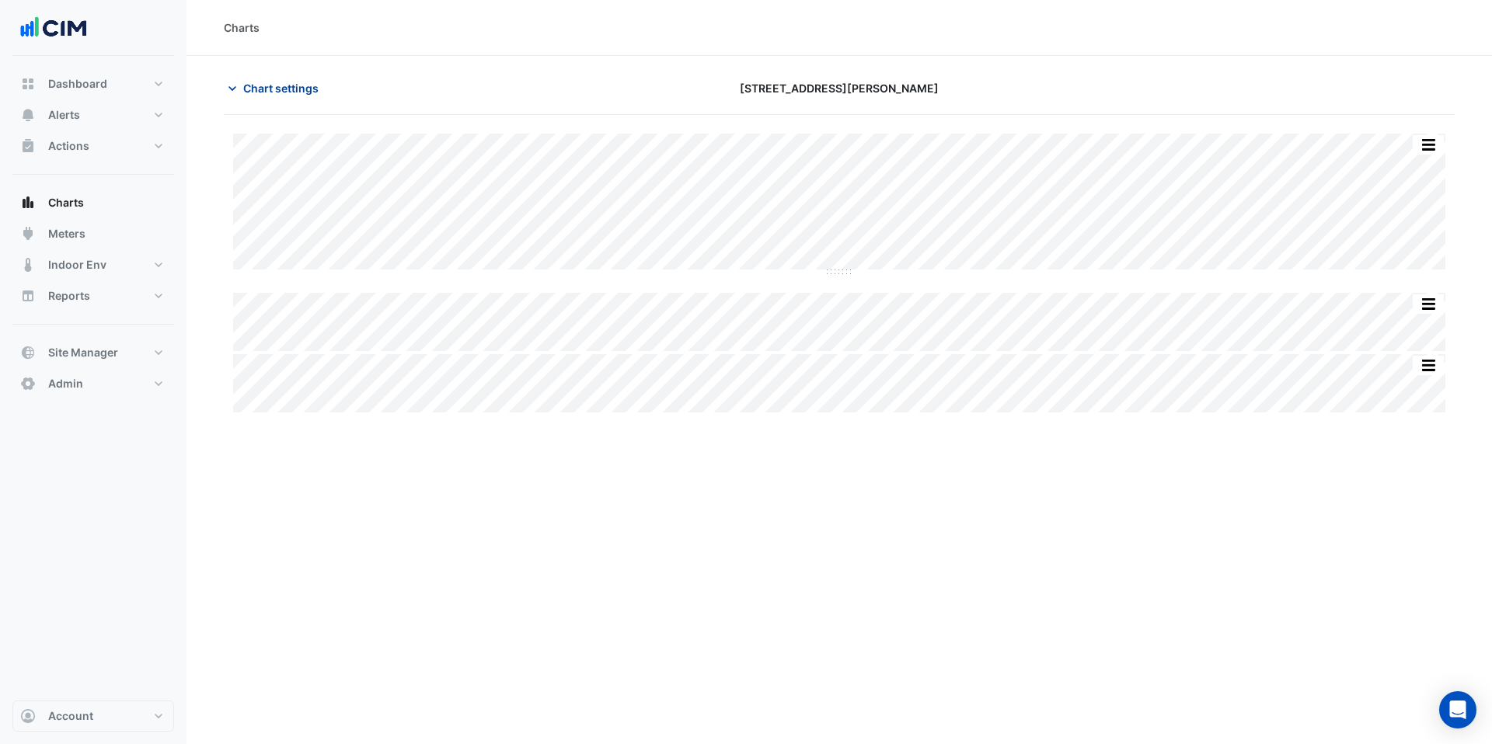
click at [276, 92] on span "Chart settings" at bounding box center [280, 88] width 75 height 16
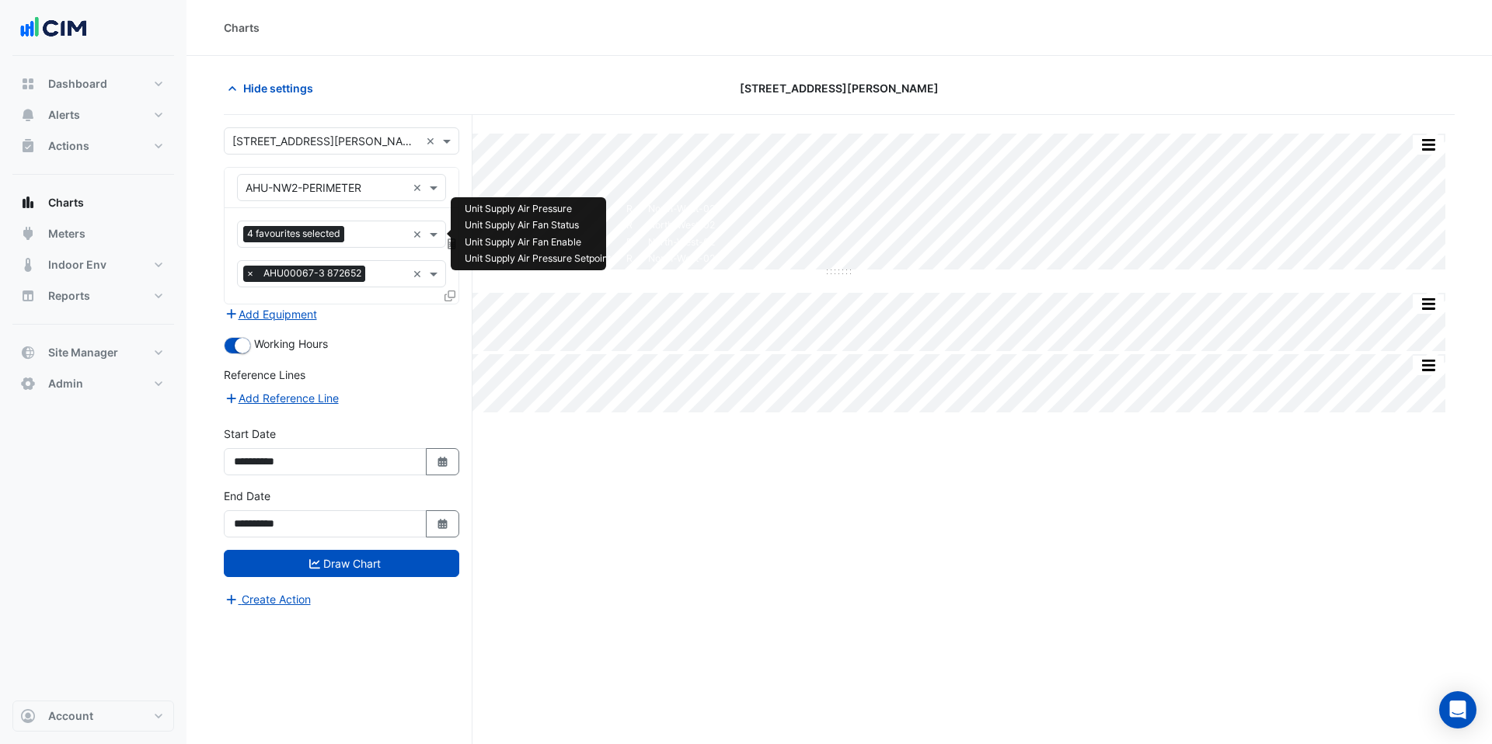
click at [370, 232] on input "text" at bounding box center [378, 236] width 56 height 16
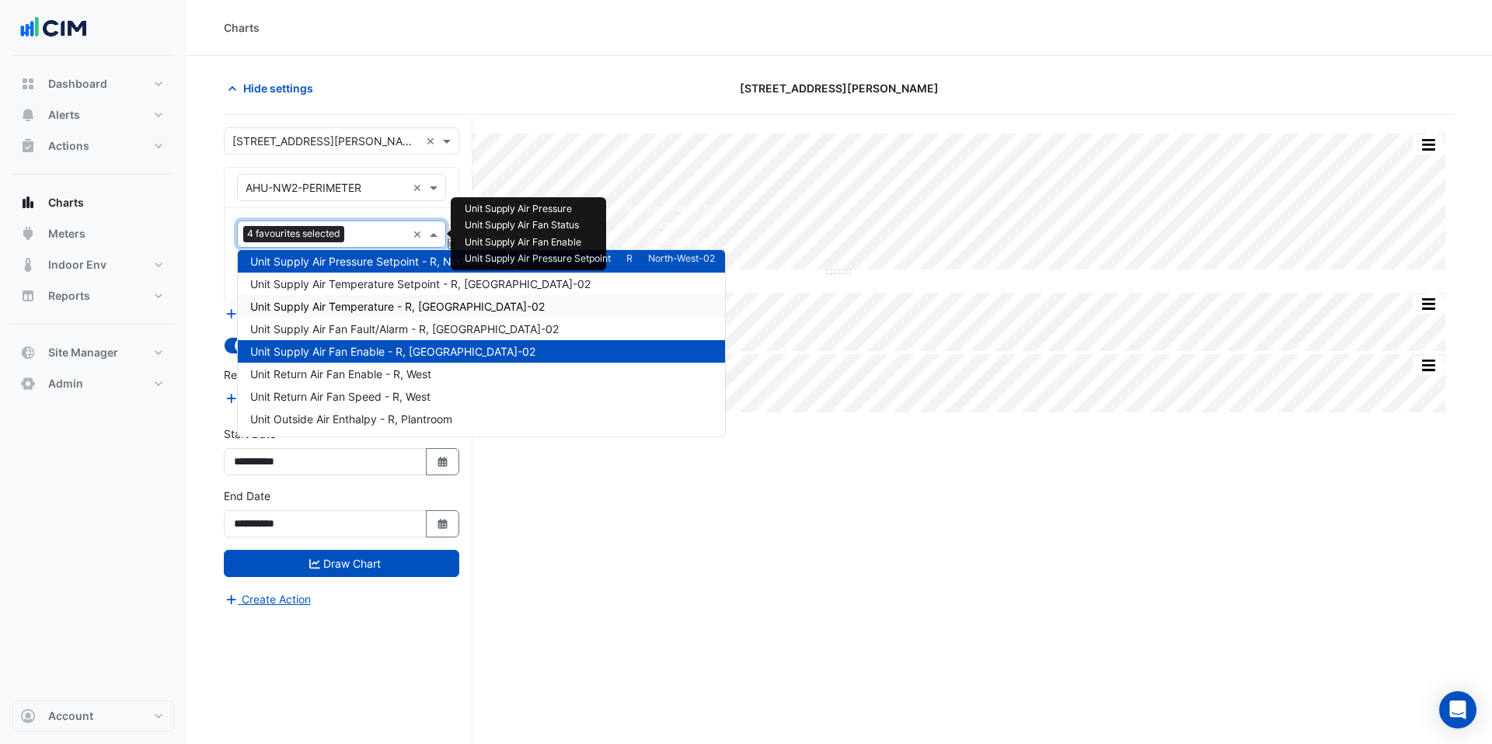
scroll to position [24, 0]
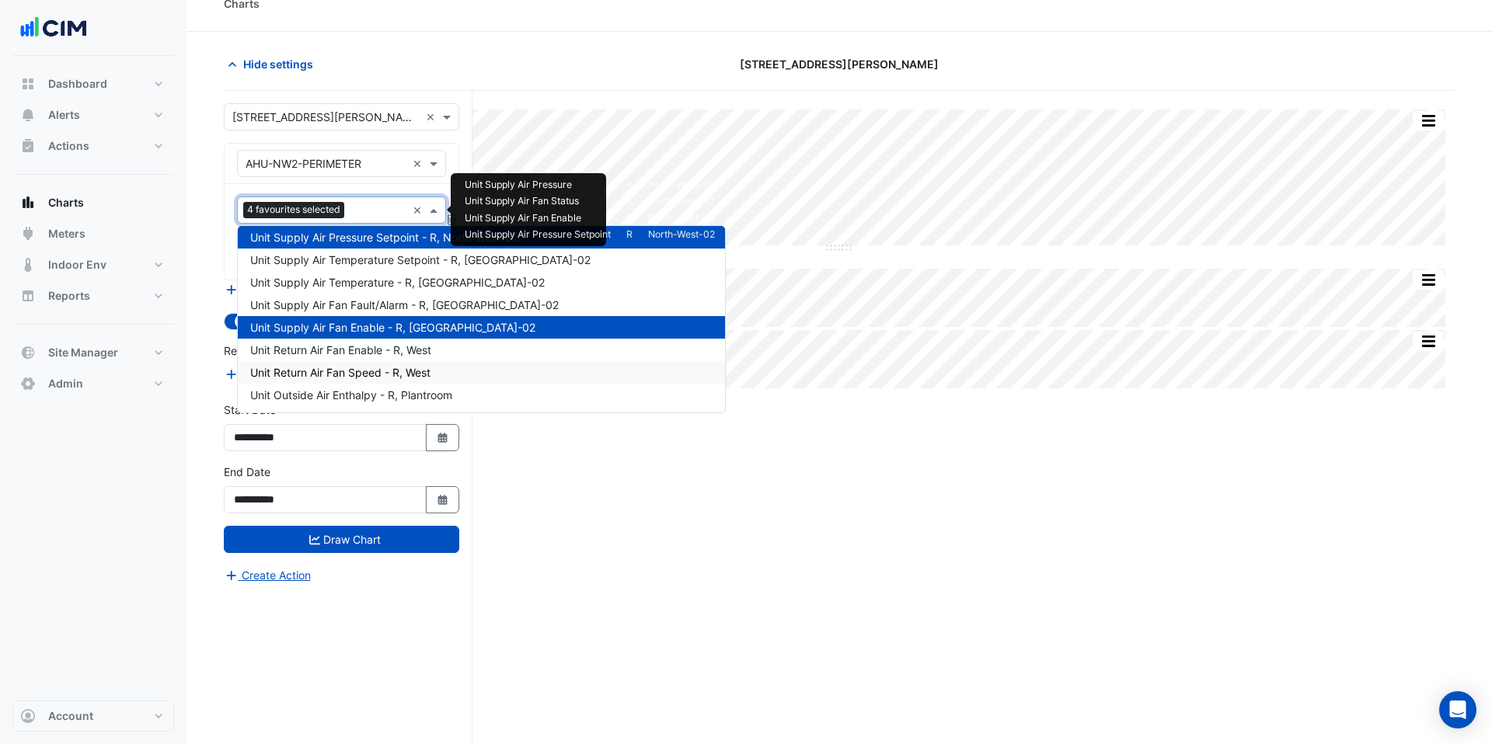
click at [372, 371] on span "Unit Return Air Fan Speed - R, West" at bounding box center [340, 372] width 180 height 13
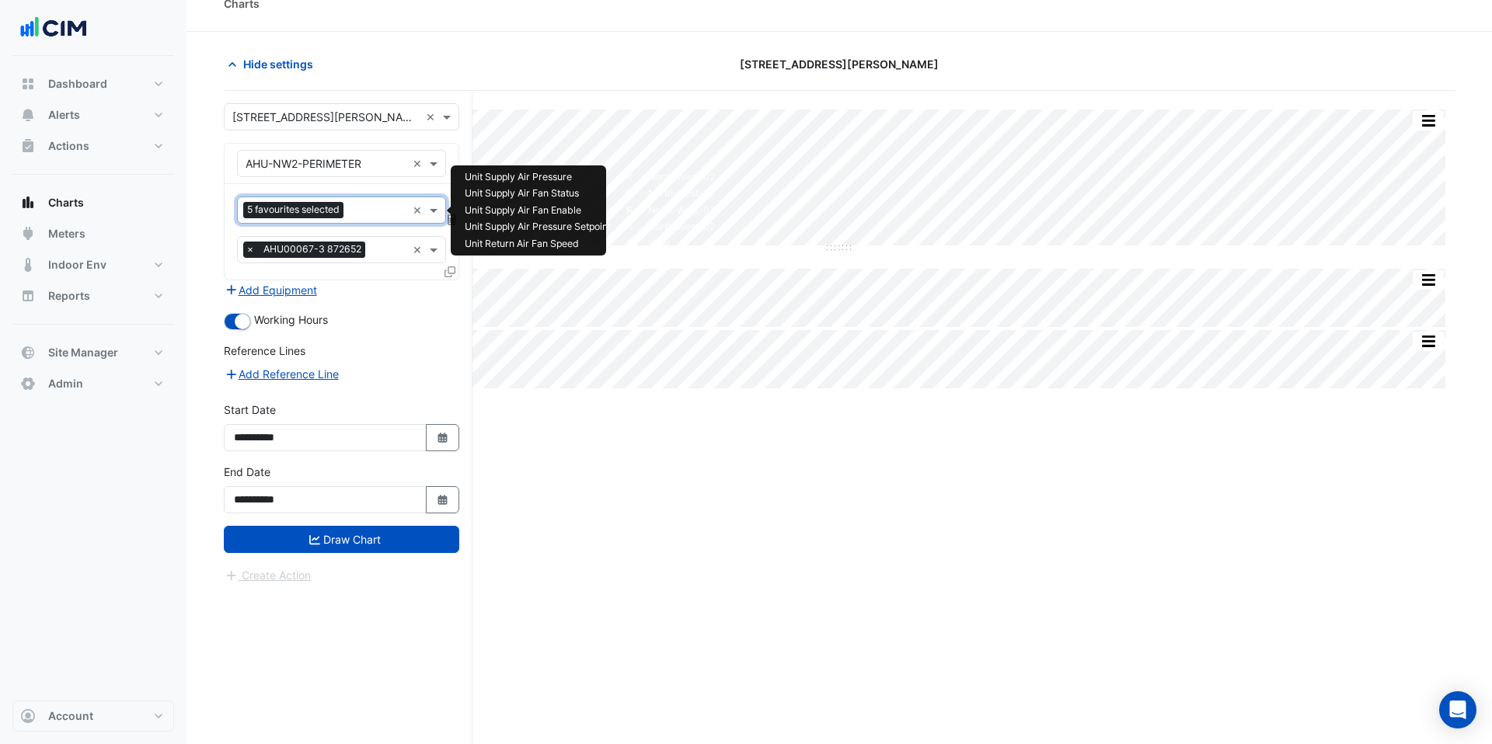
click at [366, 211] on input "text" at bounding box center [378, 212] width 57 height 16
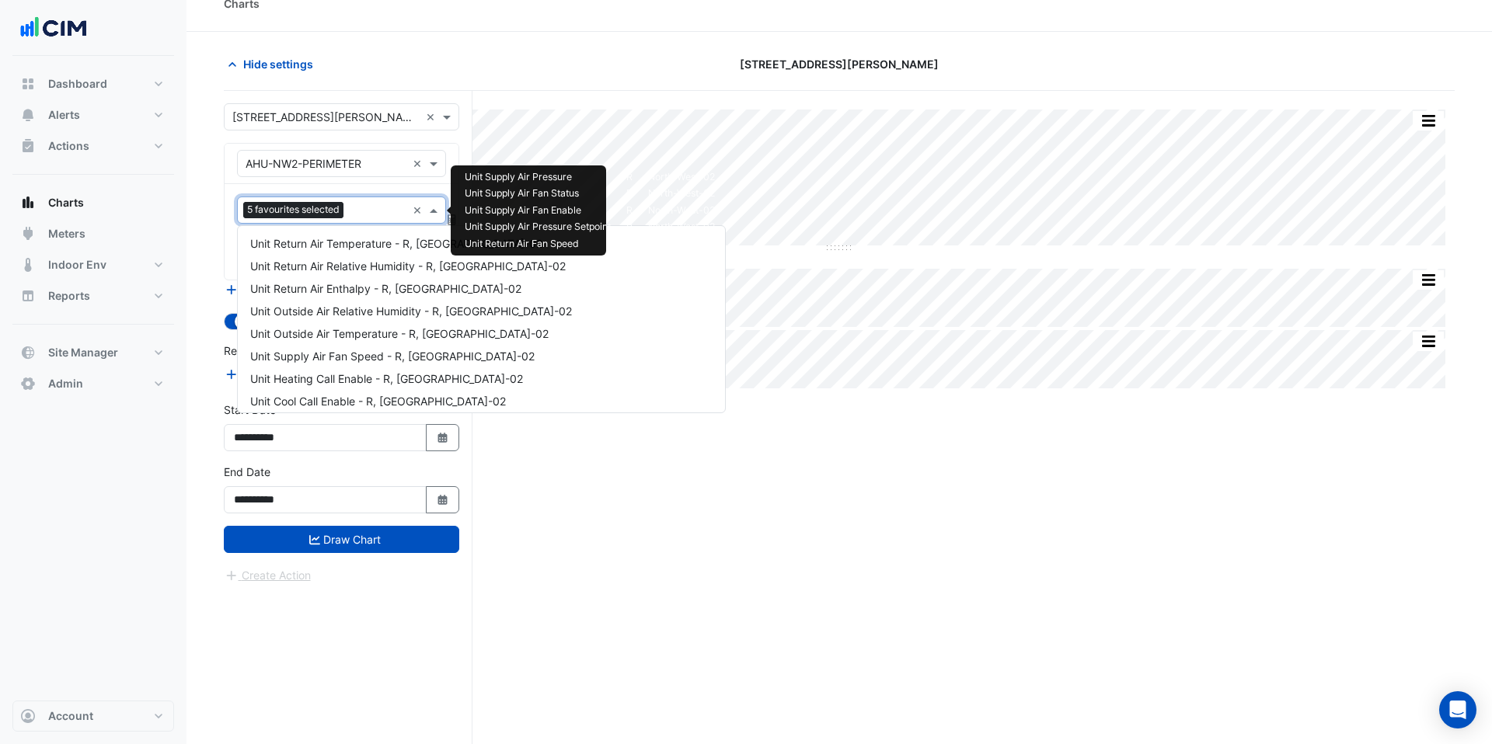
scroll to position [457, 0]
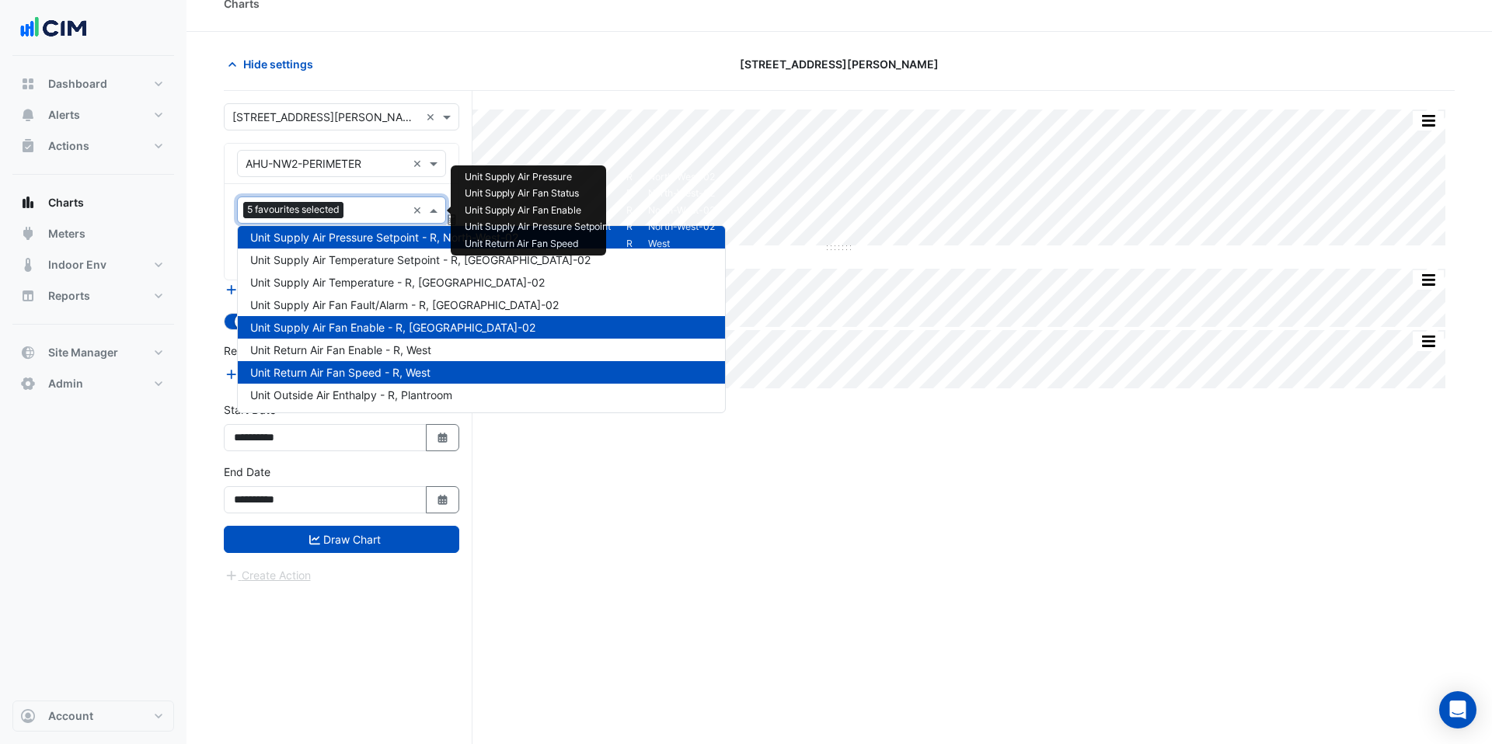
click at [252, 371] on span "Unit Return Air Fan Speed - R, West" at bounding box center [340, 372] width 180 height 13
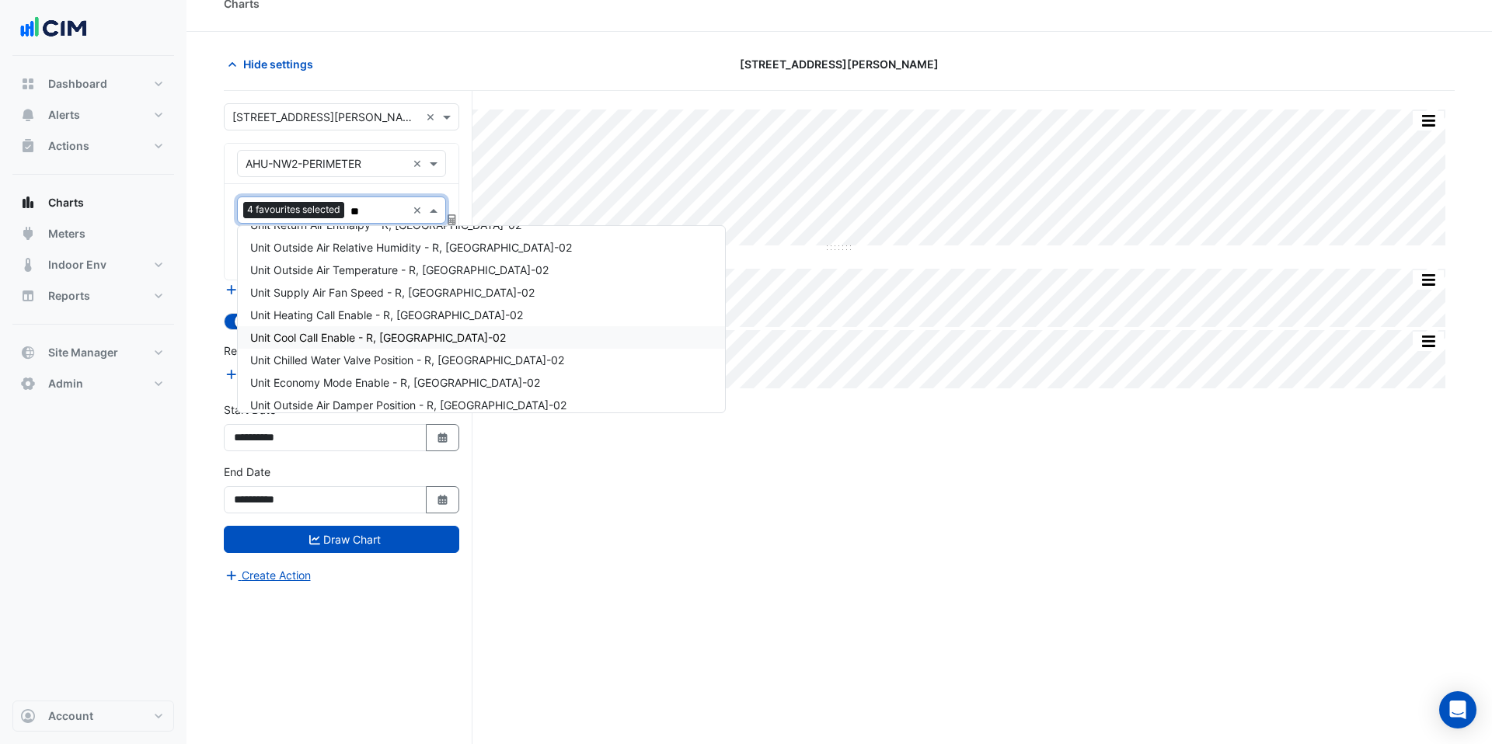
scroll to position [0, 0]
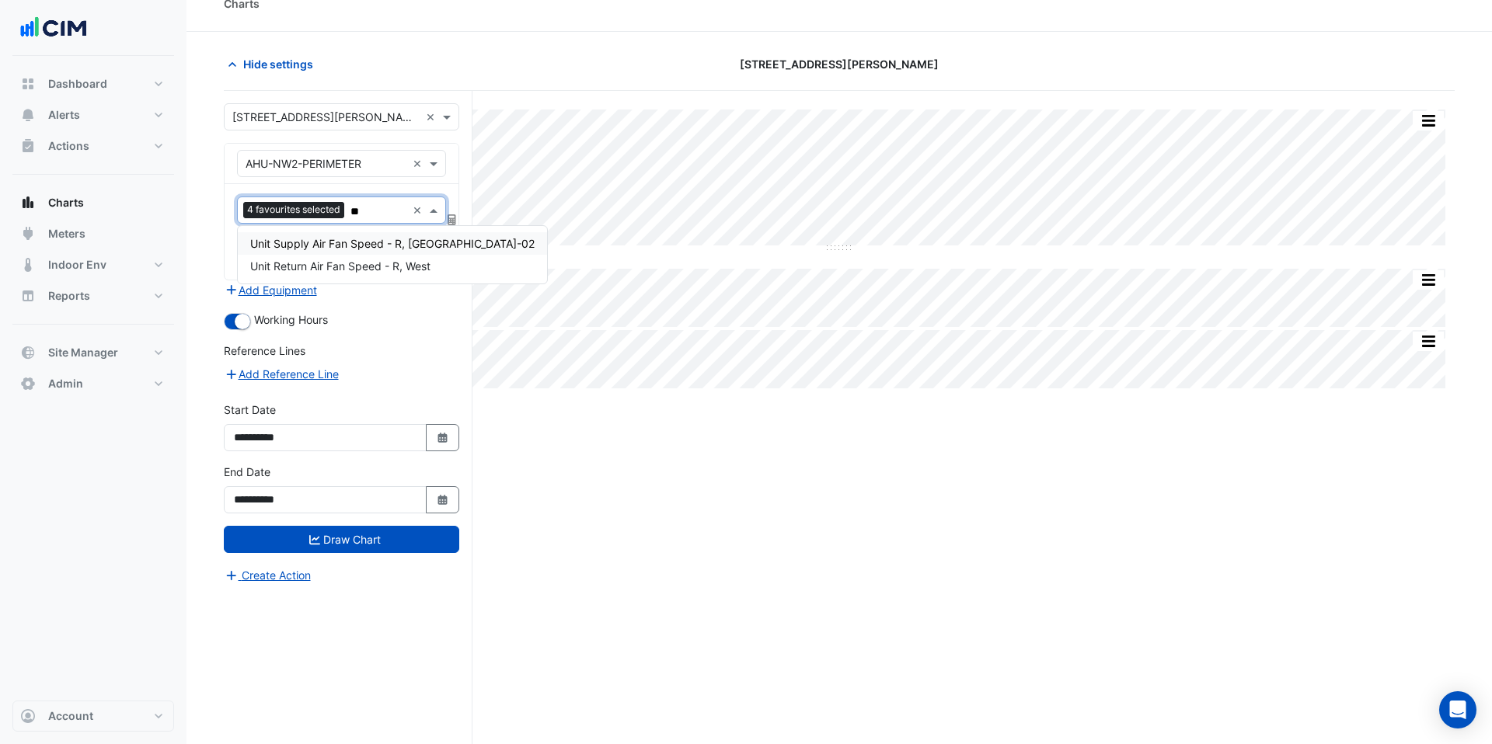
type input "***"
click at [340, 241] on span "Unit Supply Air Fan Speed - R, North-West-02" at bounding box center [392, 243] width 284 height 13
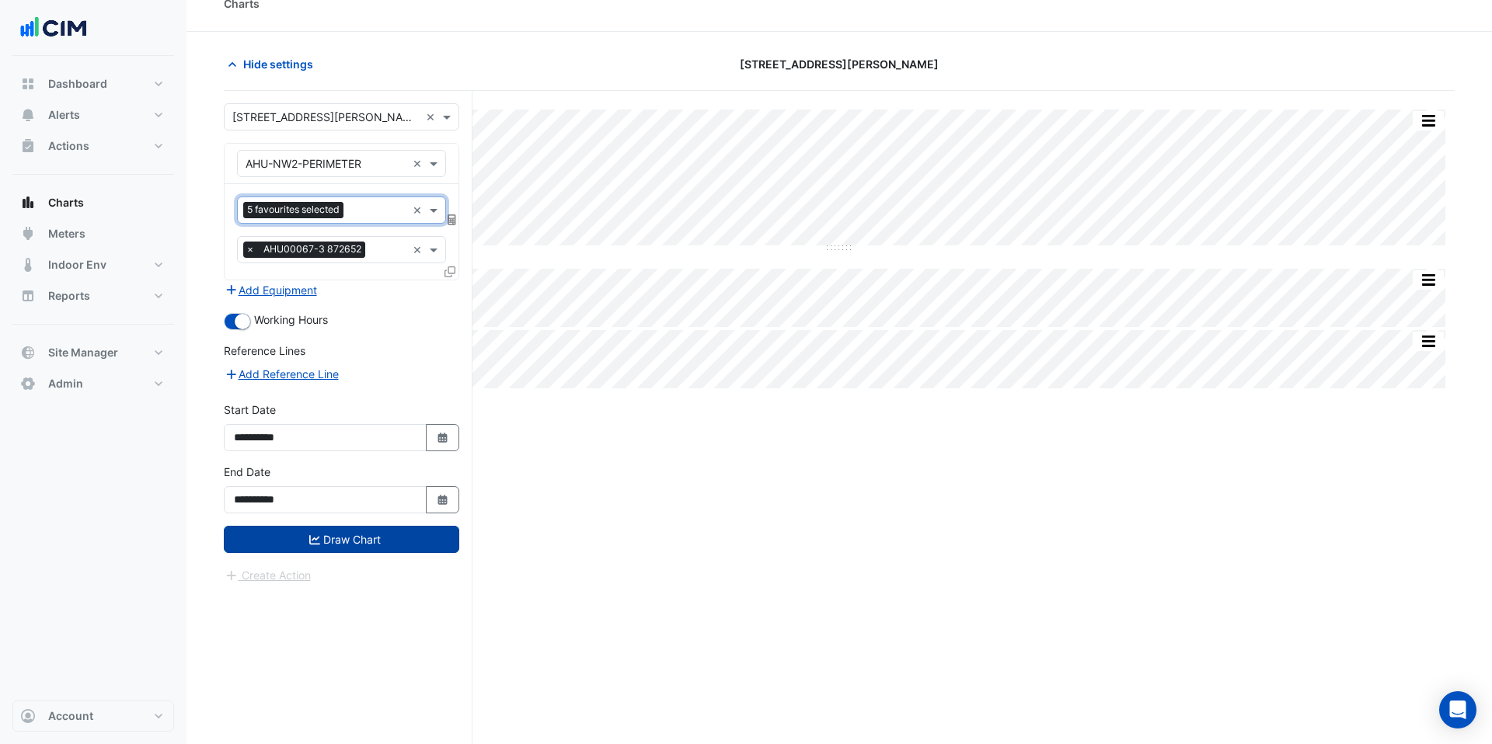
click at [348, 538] on button "Draw Chart" at bounding box center [341, 539] width 235 height 27
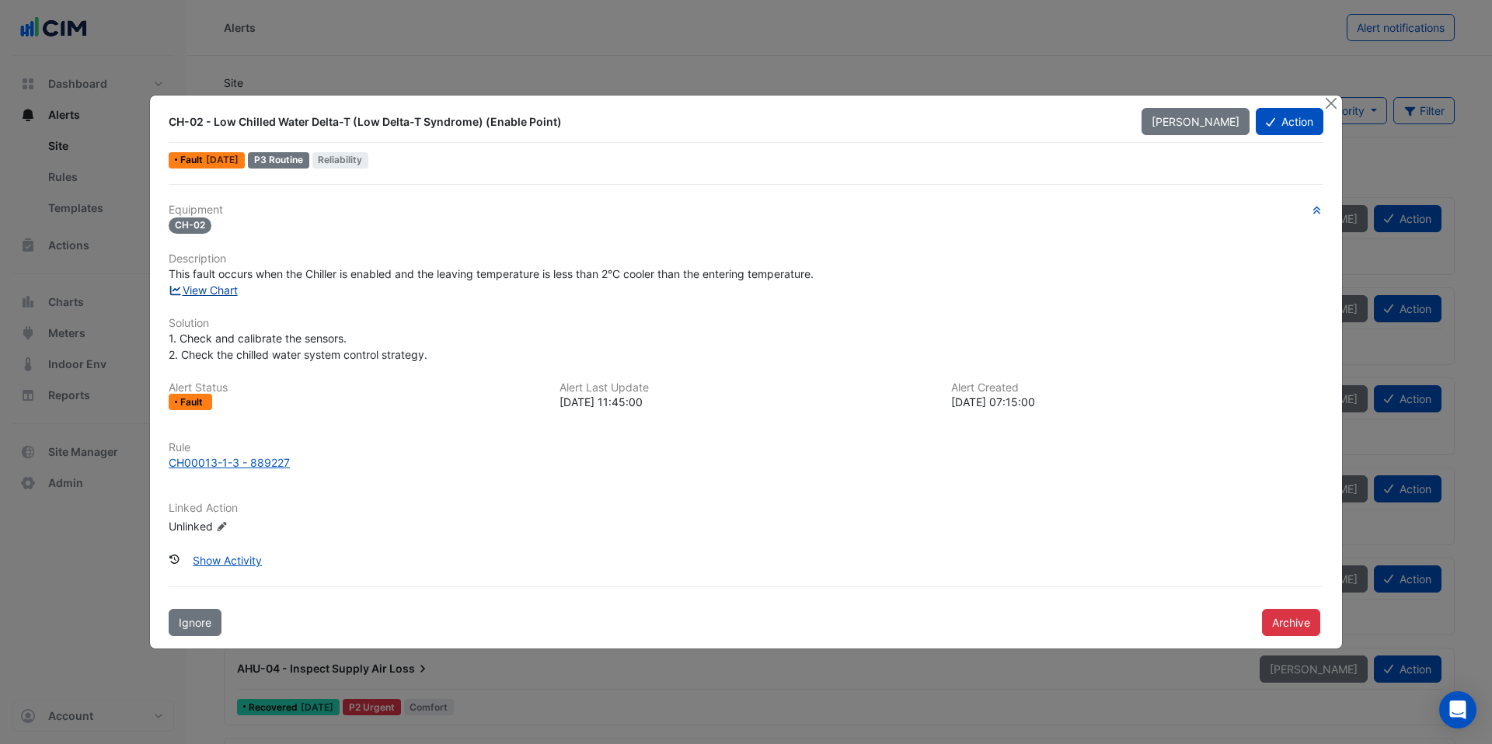
click at [223, 284] on link "View Chart" at bounding box center [203, 290] width 69 height 13
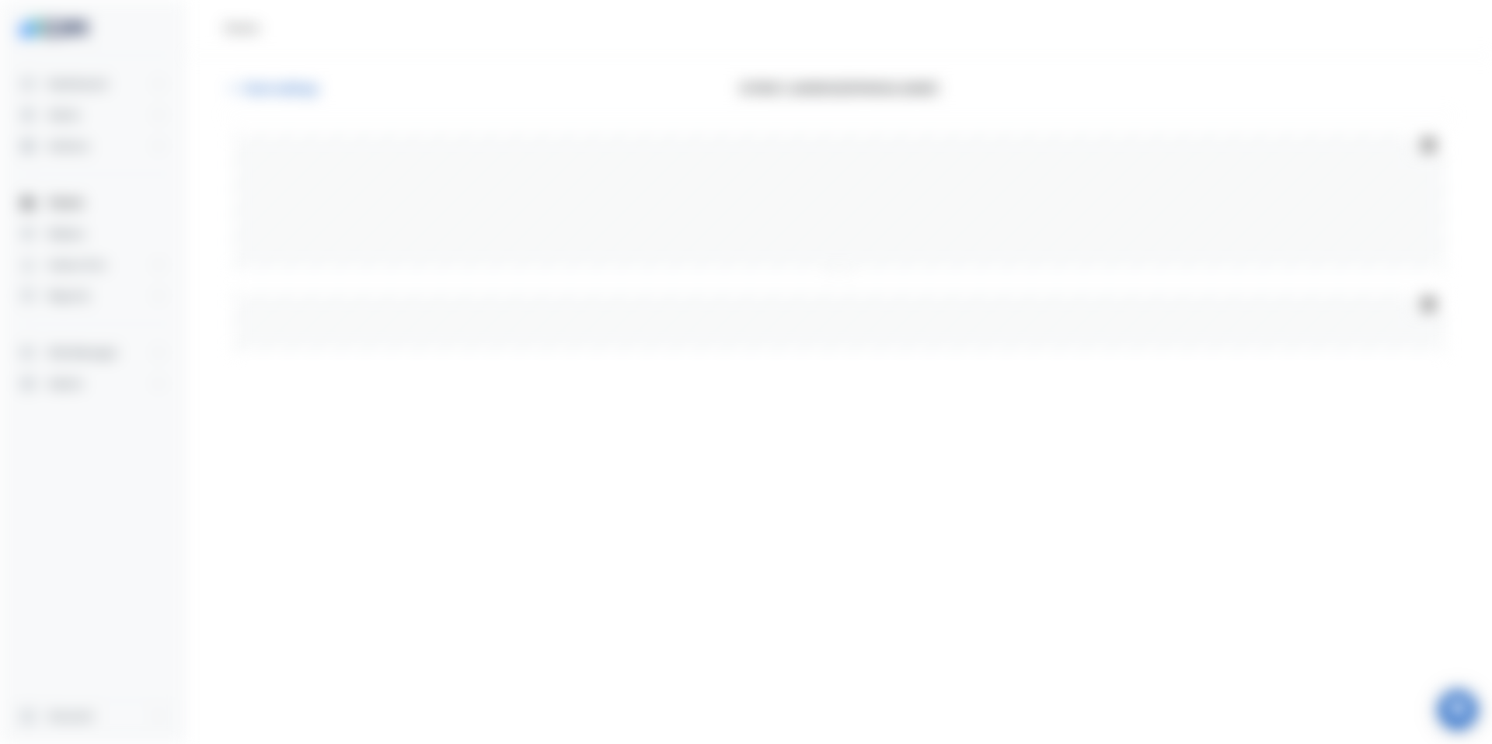
type input "**********"
click at [311, 96] on span "Chart settings" at bounding box center [280, 88] width 75 height 16
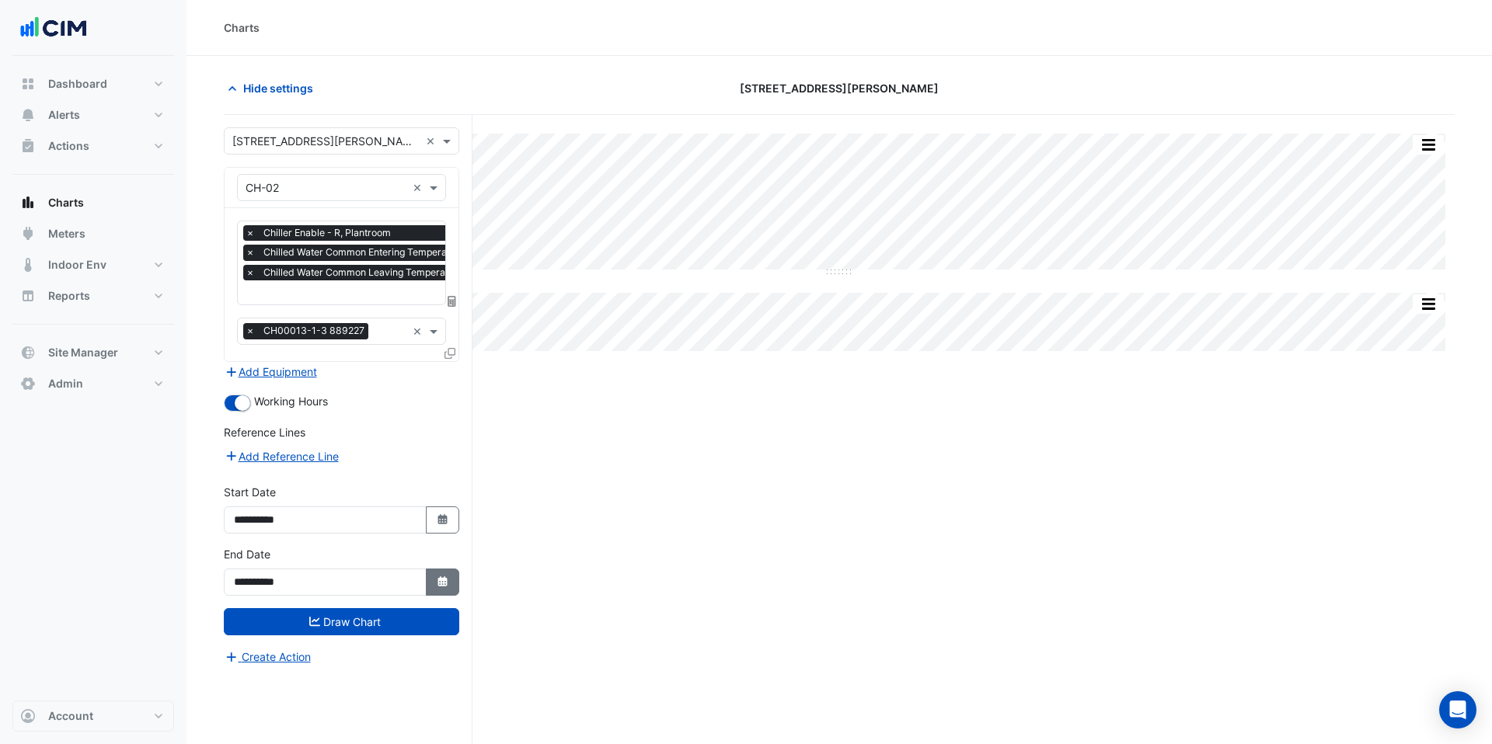
click at [443, 584] on icon "button" at bounding box center [441, 582] width 9 height 10
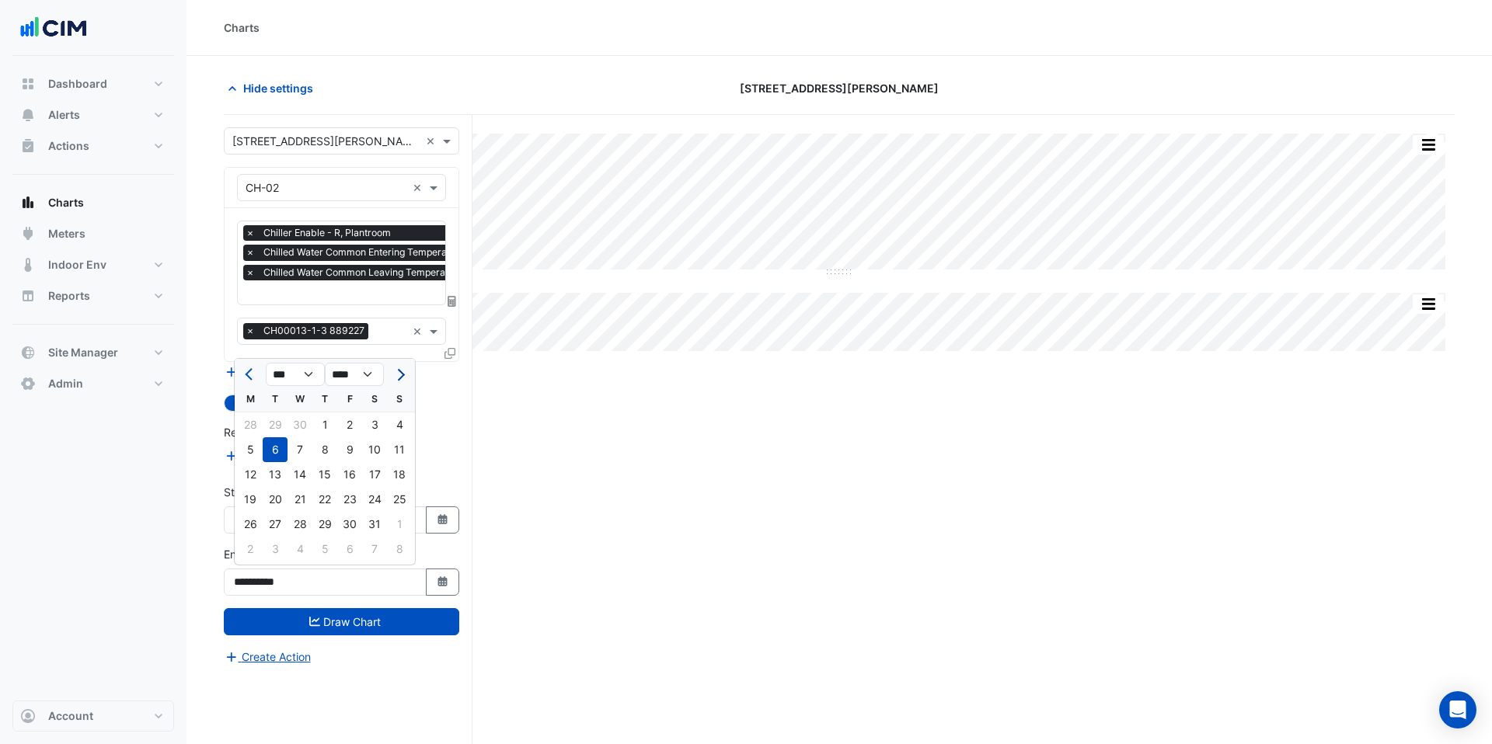
click at [402, 383] on button "Next month" at bounding box center [399, 374] width 19 height 25
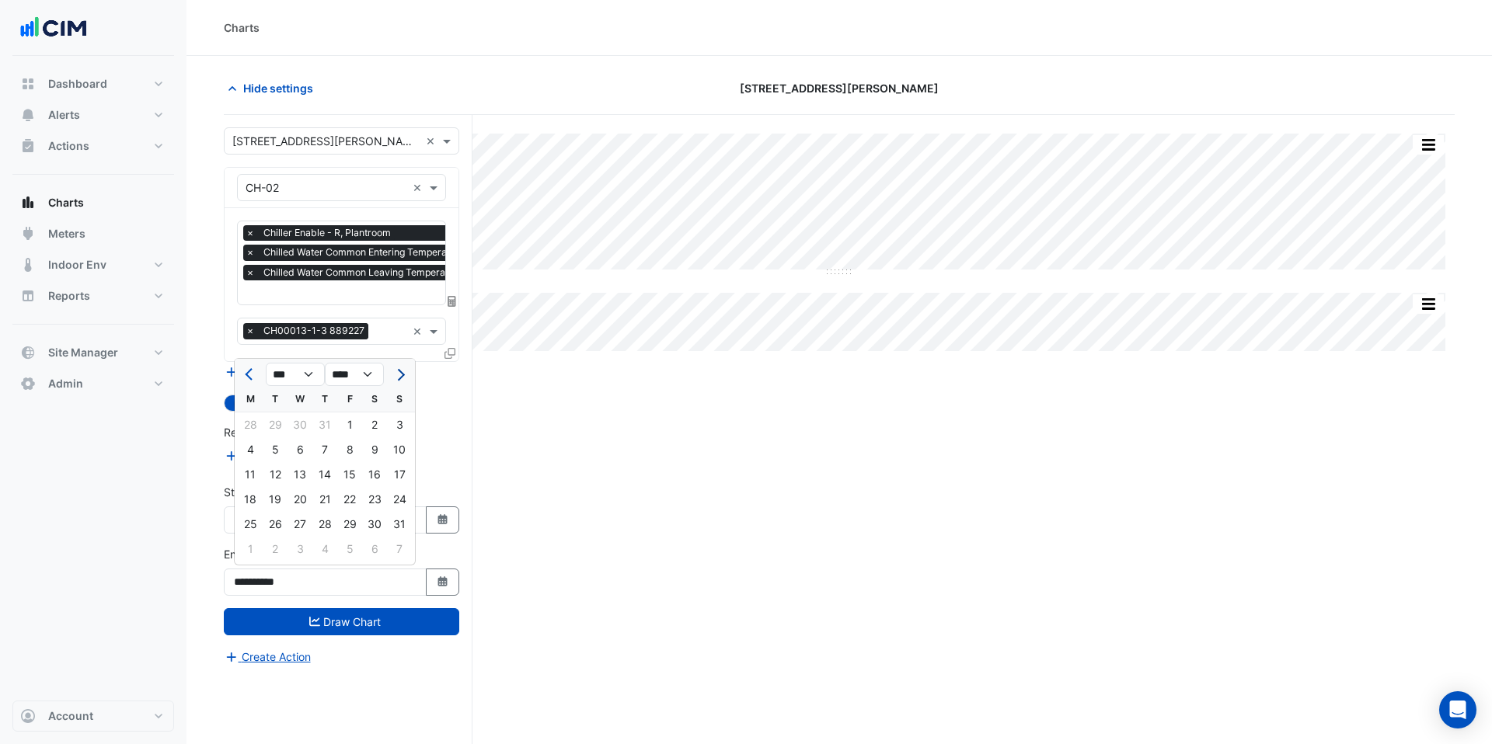
select select "**"
click at [327, 474] on div "16" at bounding box center [324, 474] width 25 height 25
type input "**********"
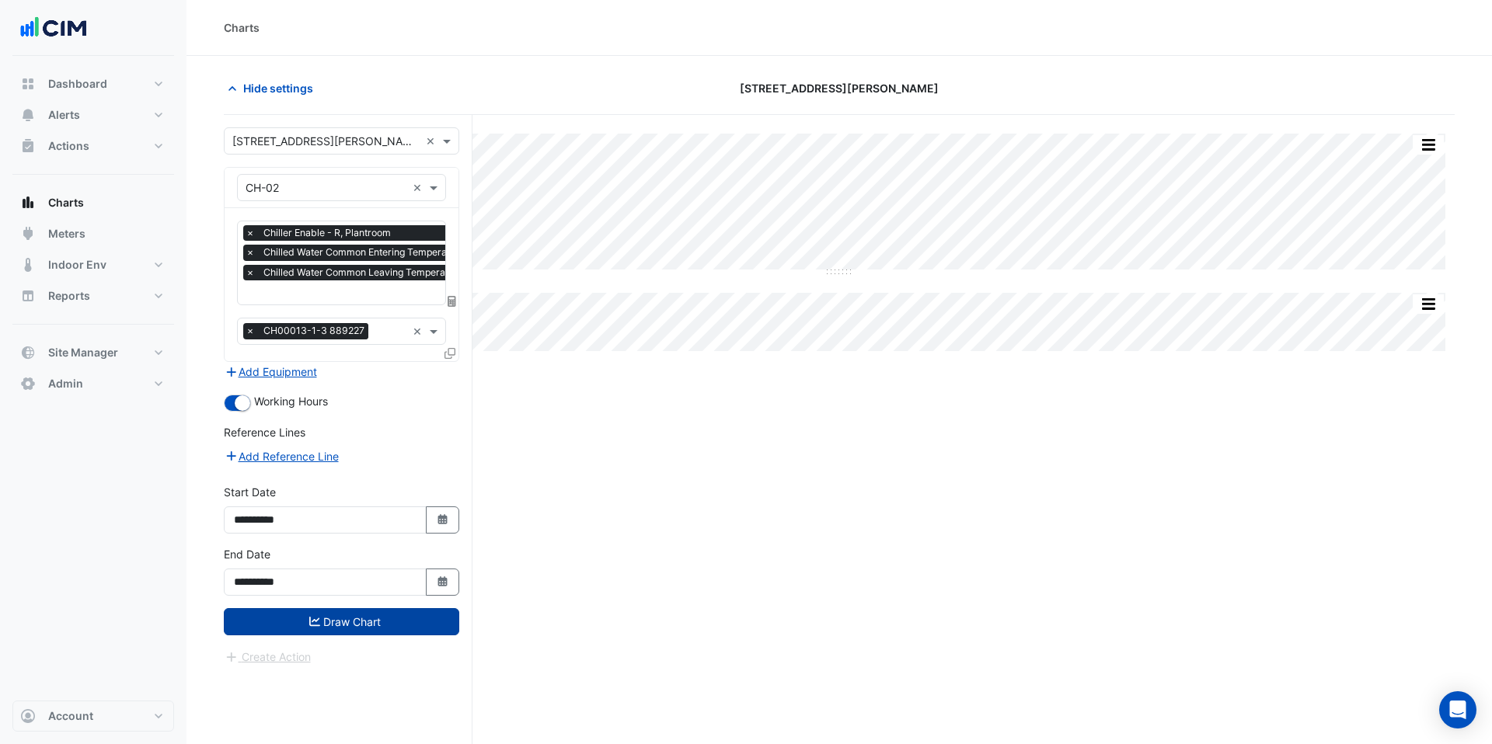
click at [329, 632] on button "Draw Chart" at bounding box center [341, 621] width 235 height 27
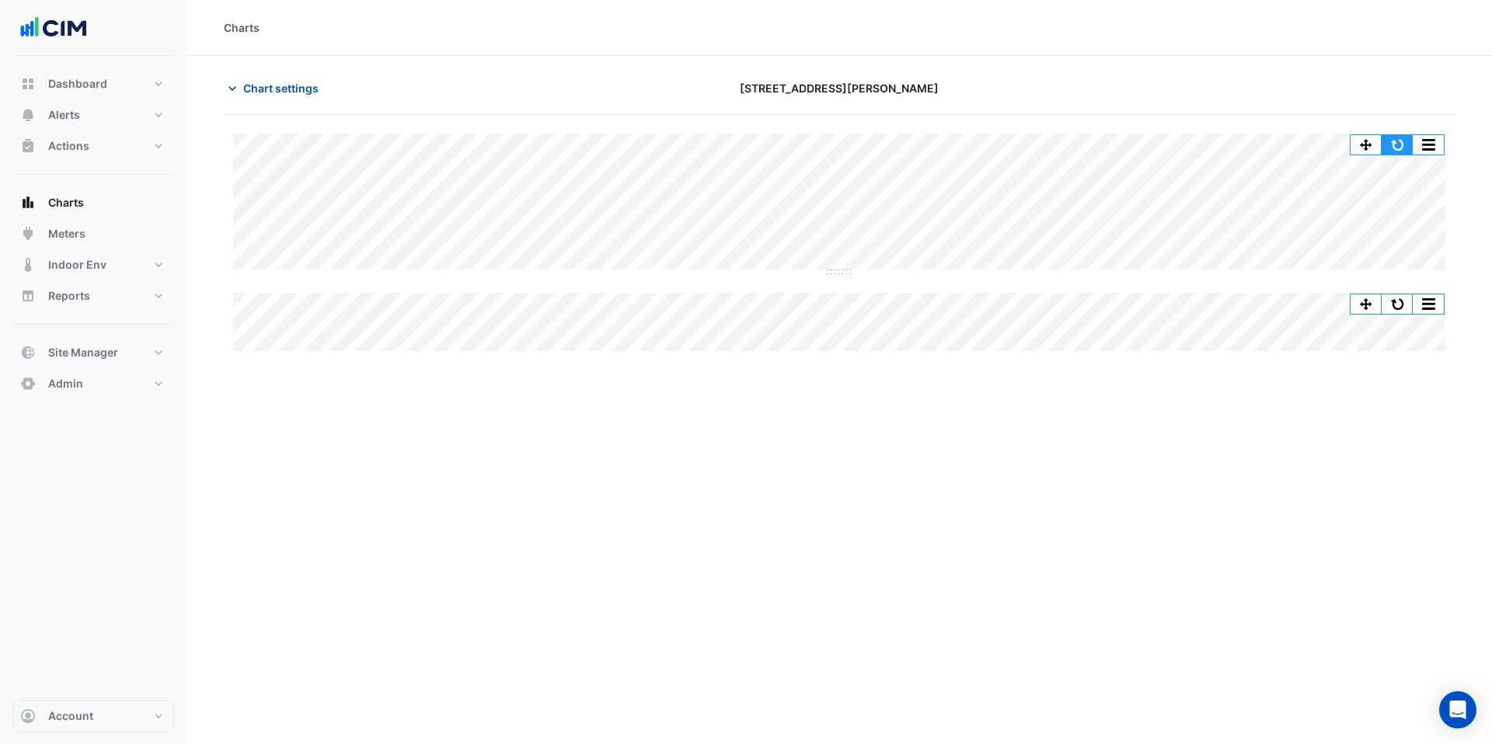
click at [1401, 145] on button "button" at bounding box center [1397, 144] width 31 height 19
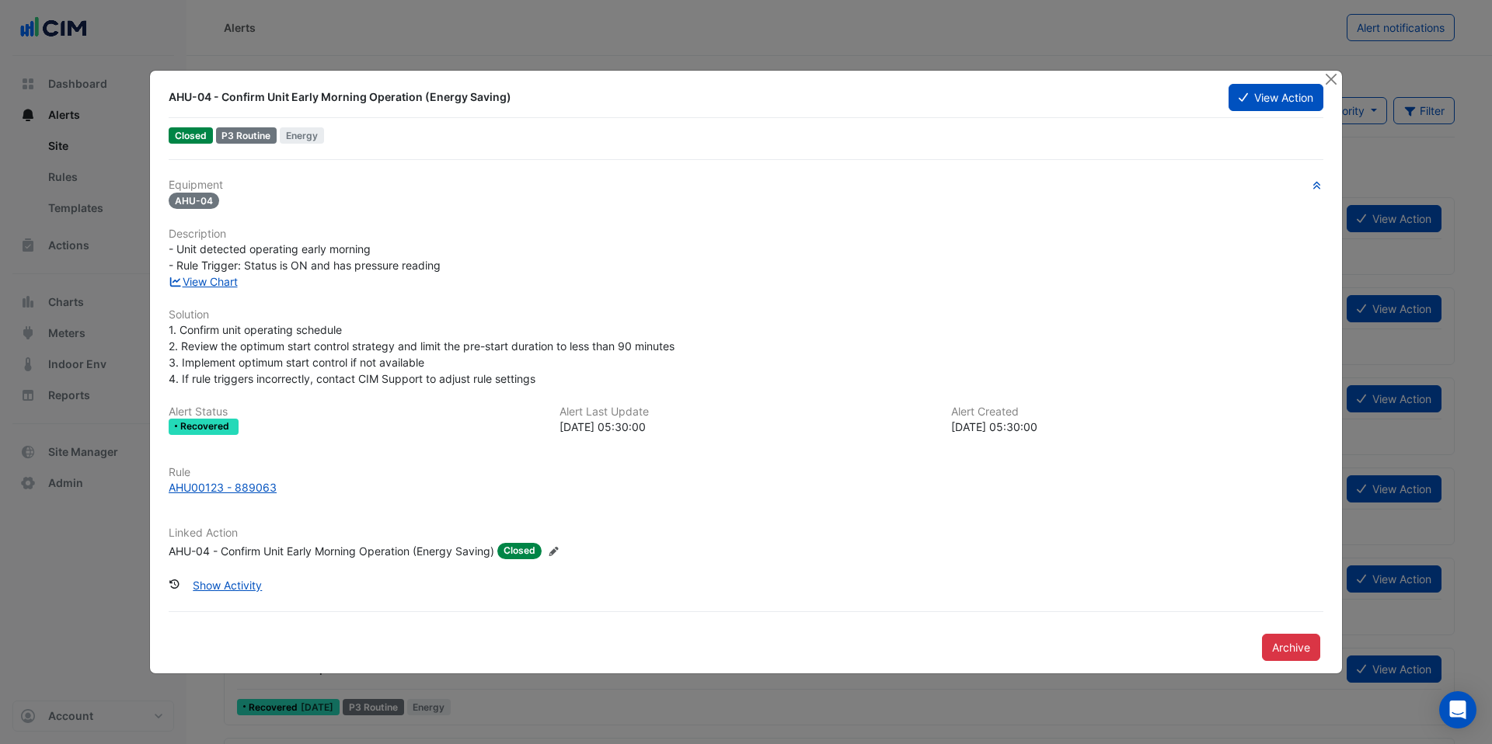
click at [287, 547] on div "AHU-04 - Confirm Unit Early Morning Operation (Energy Saving)" at bounding box center [332, 551] width 326 height 16
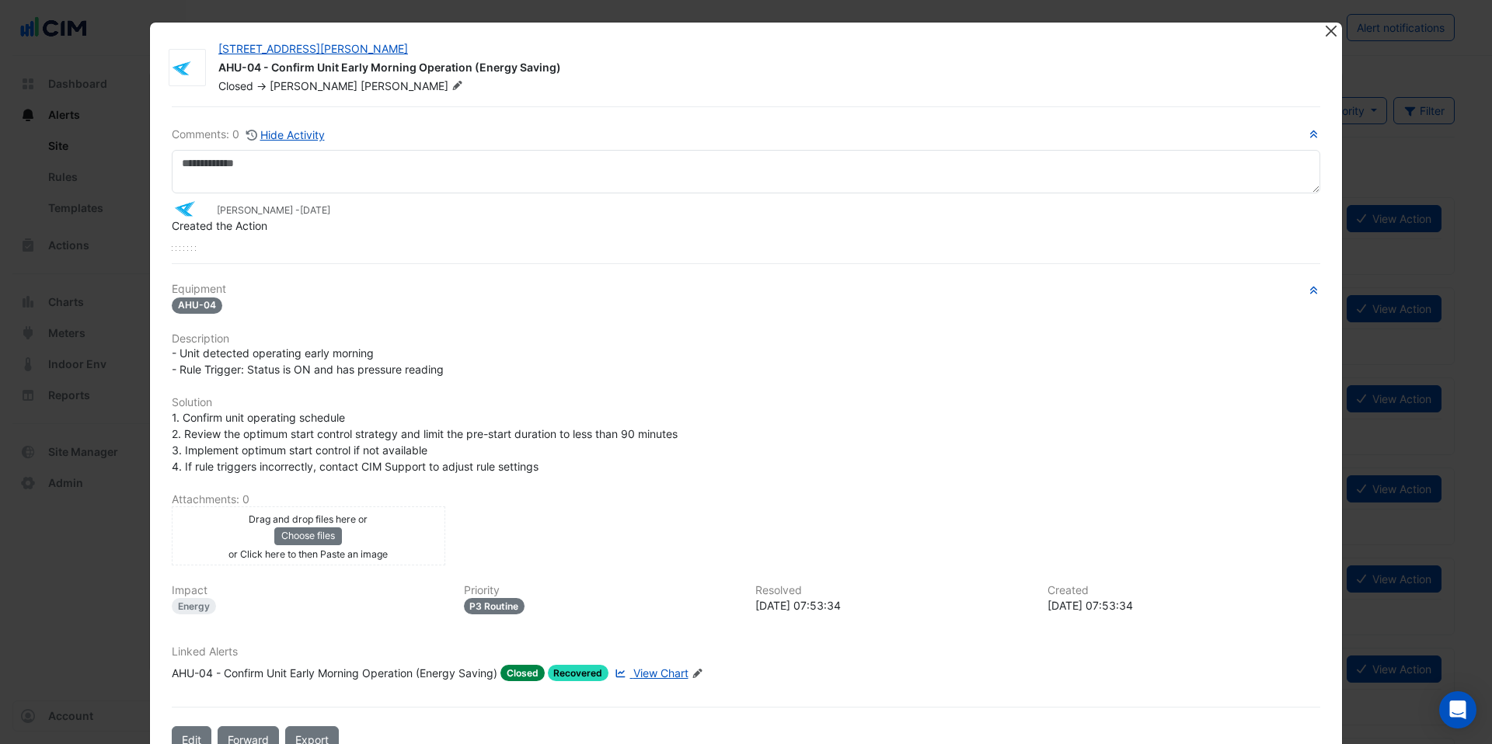
click at [1329, 30] on button "Close" at bounding box center [1330, 31] width 16 height 16
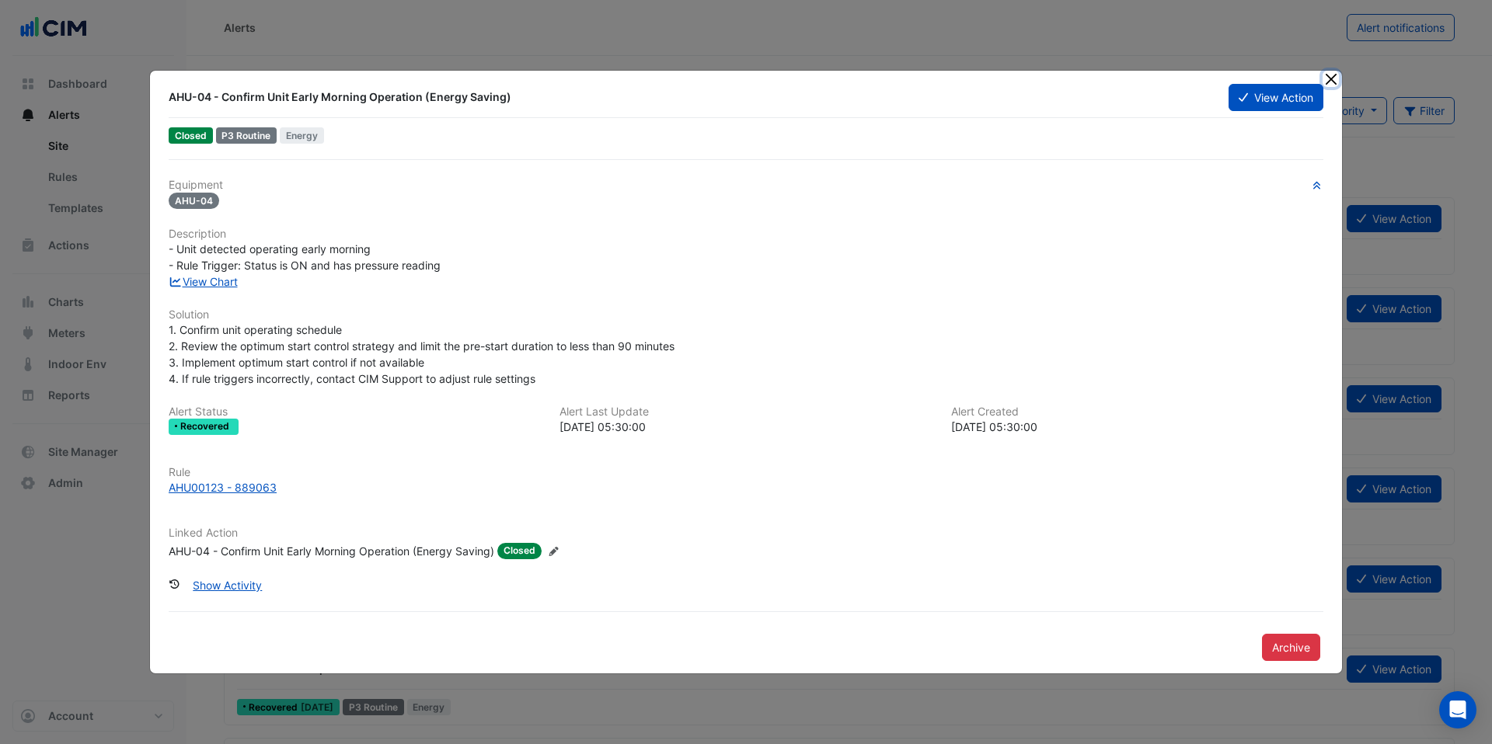
click at [1330, 78] on button "Close" at bounding box center [1330, 79] width 16 height 16
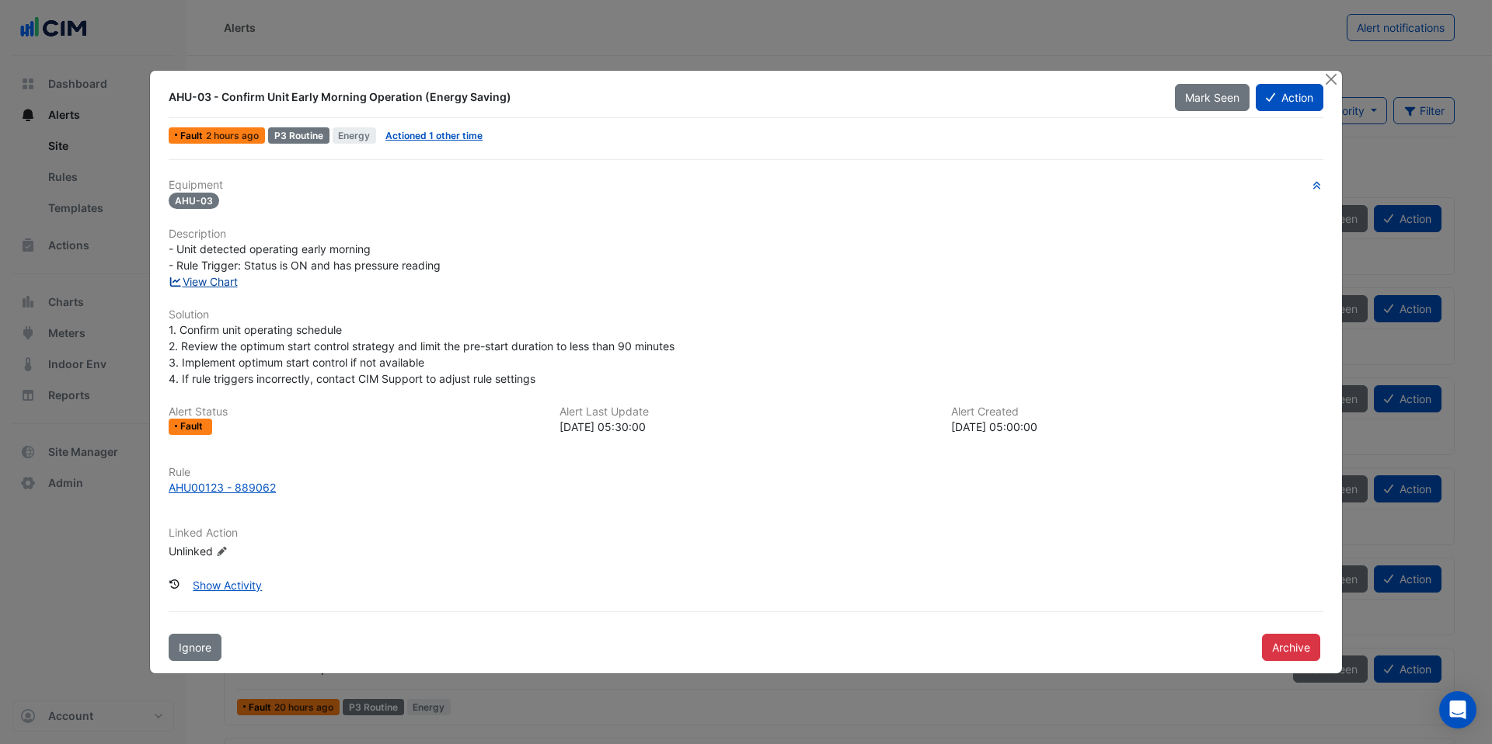
click at [236, 283] on link "View Chart" at bounding box center [203, 281] width 69 height 13
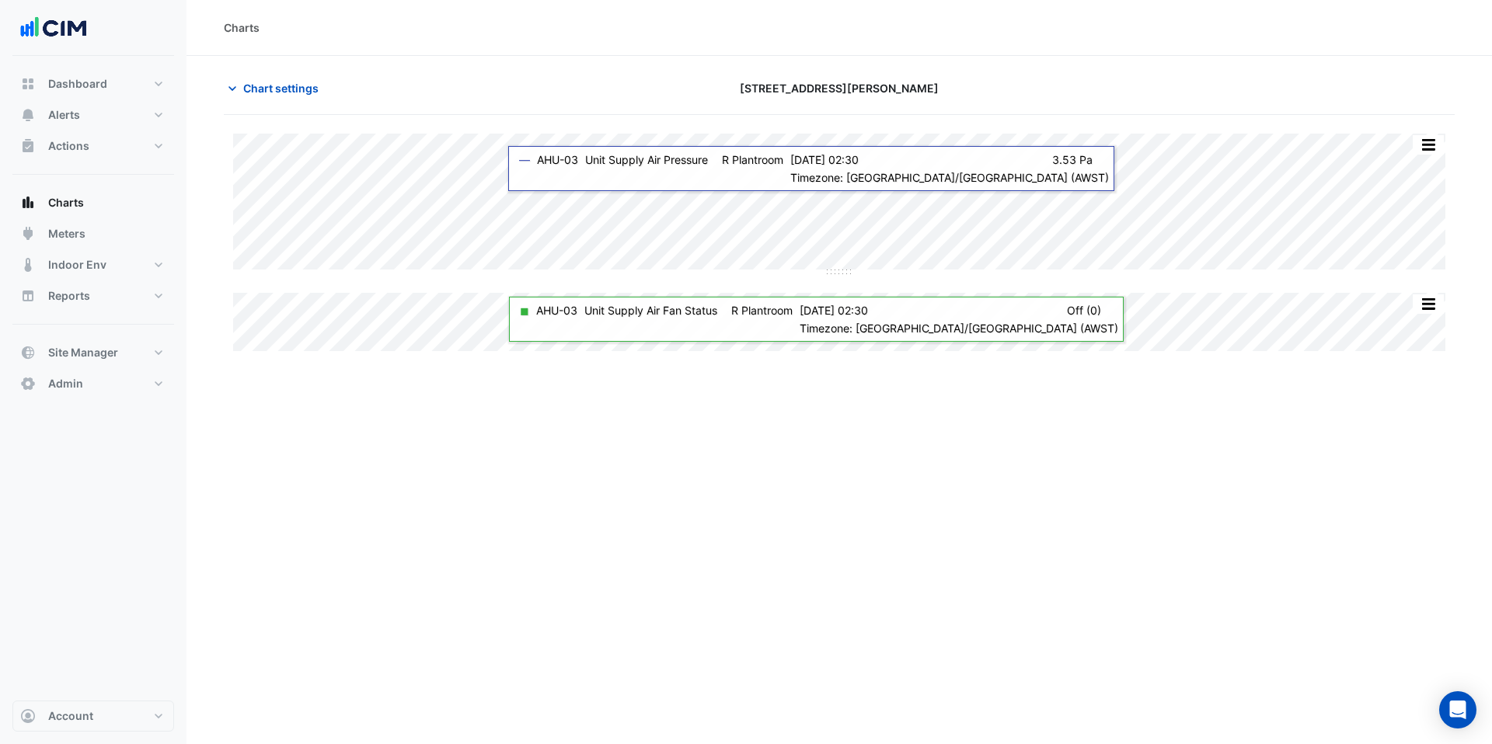
type input "**********"
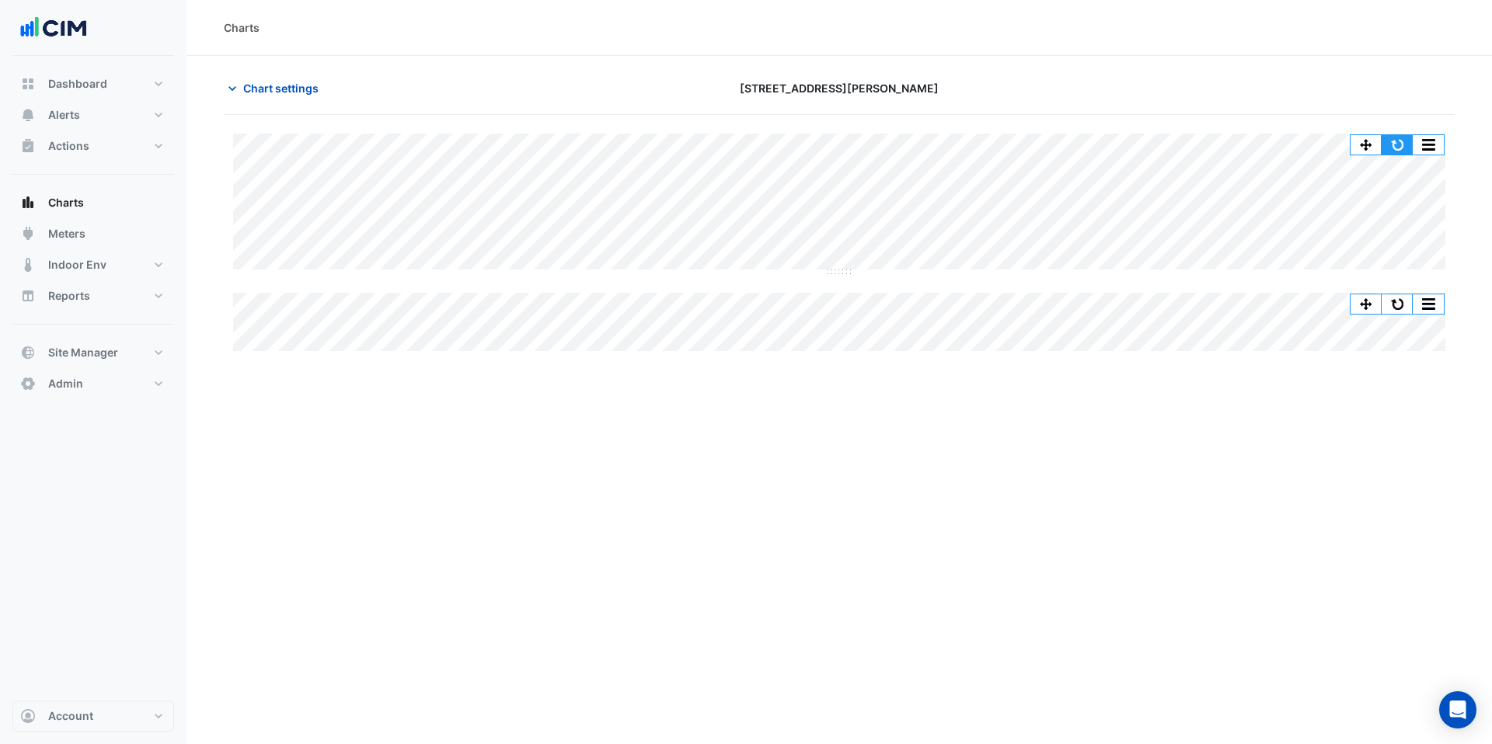
click at [1396, 148] on button "button" at bounding box center [1397, 144] width 31 height 19
click at [243, 85] on span "Chart settings" at bounding box center [280, 88] width 75 height 16
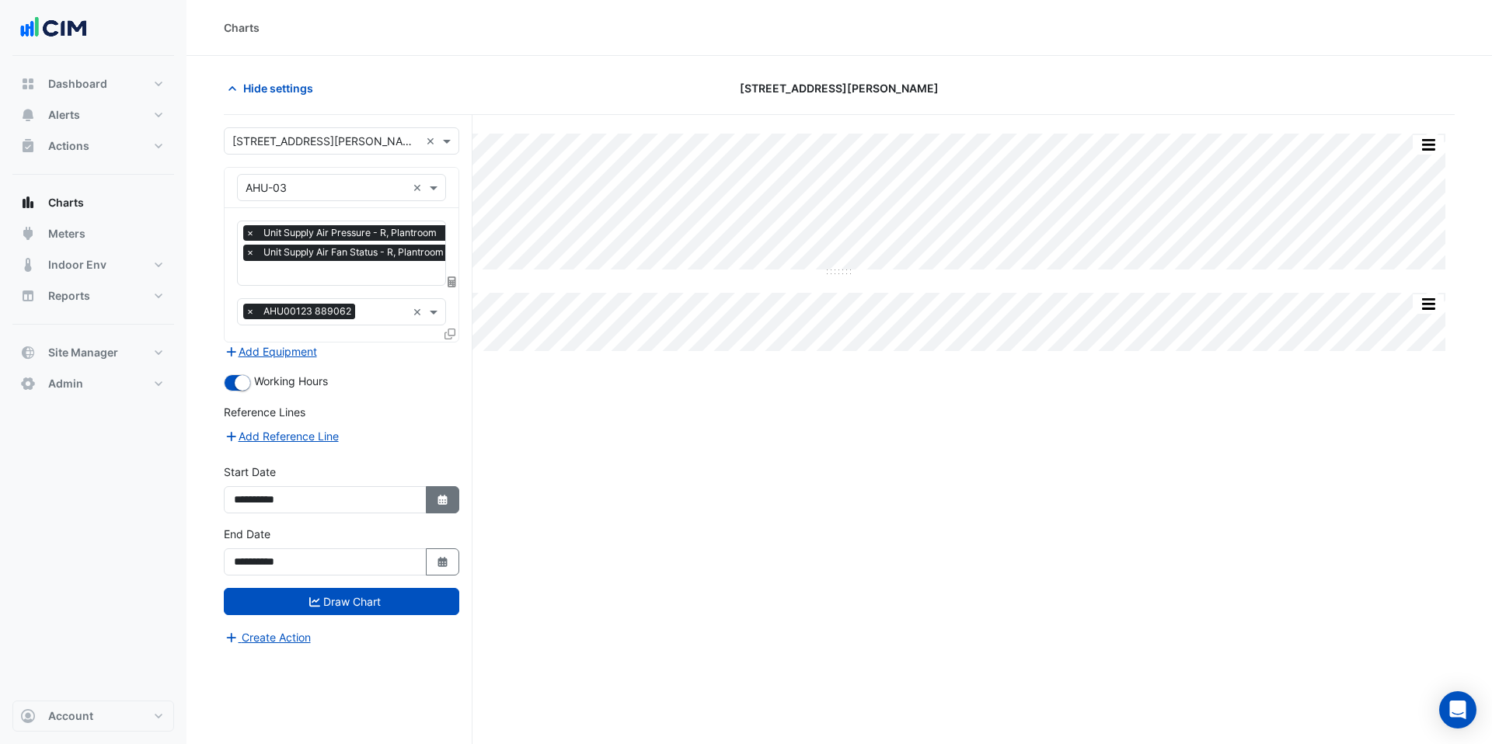
click at [432, 502] on button "Select Date" at bounding box center [443, 499] width 34 height 27
select select "**"
select select "****"
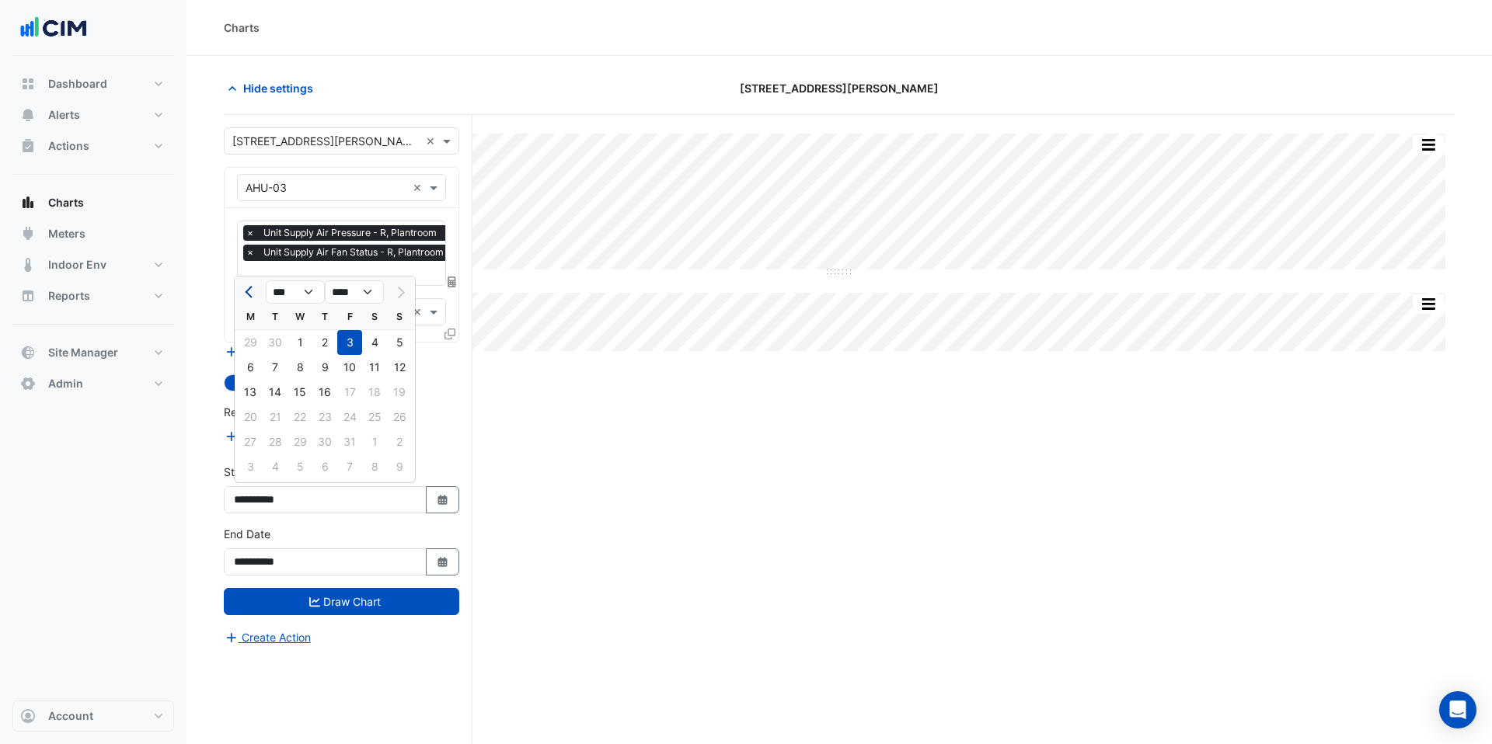
click at [253, 284] on button "Previous month" at bounding box center [250, 292] width 19 height 25
select select "*"
click at [346, 347] on div "1" at bounding box center [349, 342] width 25 height 25
type input "**********"
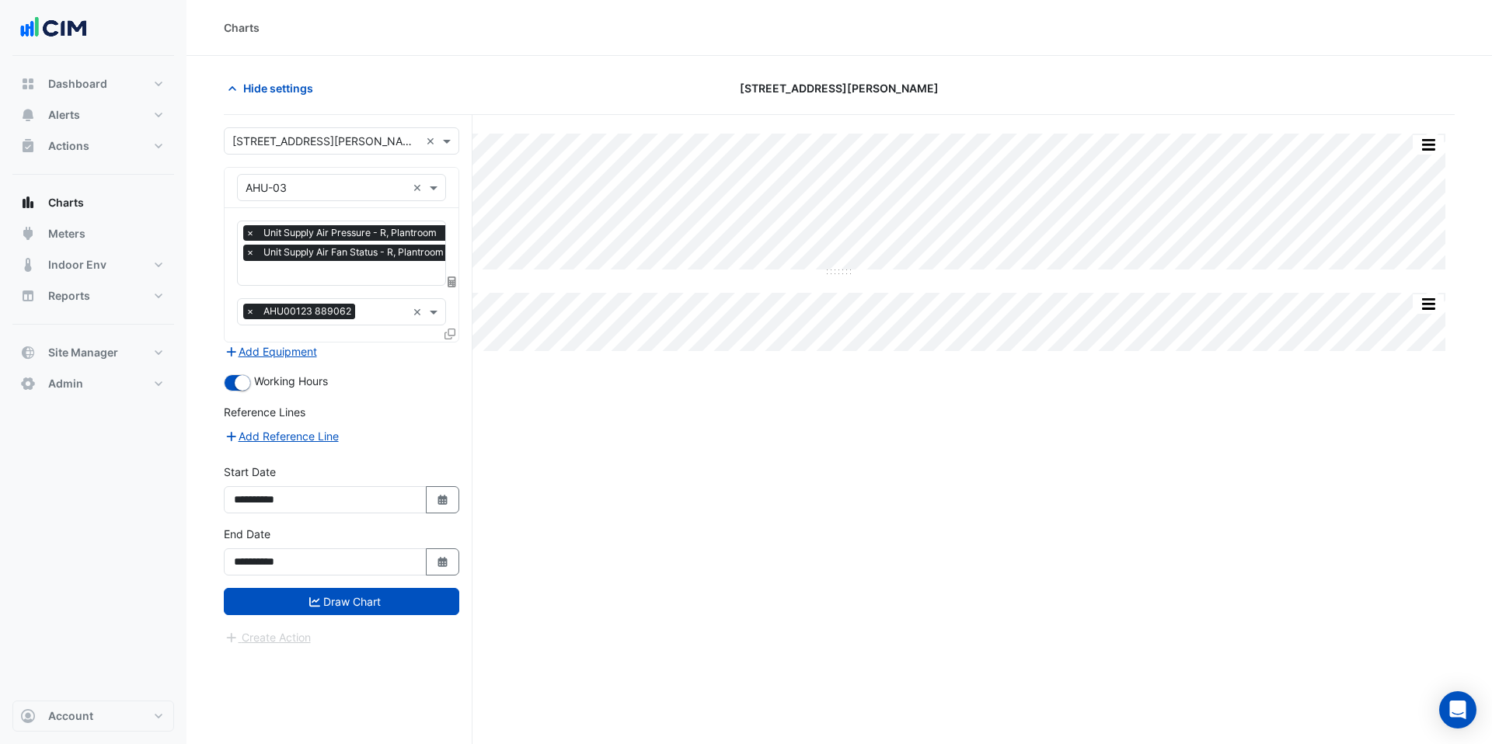
click at [354, 585] on div "**********" at bounding box center [341, 557] width 254 height 62
click at [355, 594] on button "Draw Chart" at bounding box center [341, 601] width 235 height 27
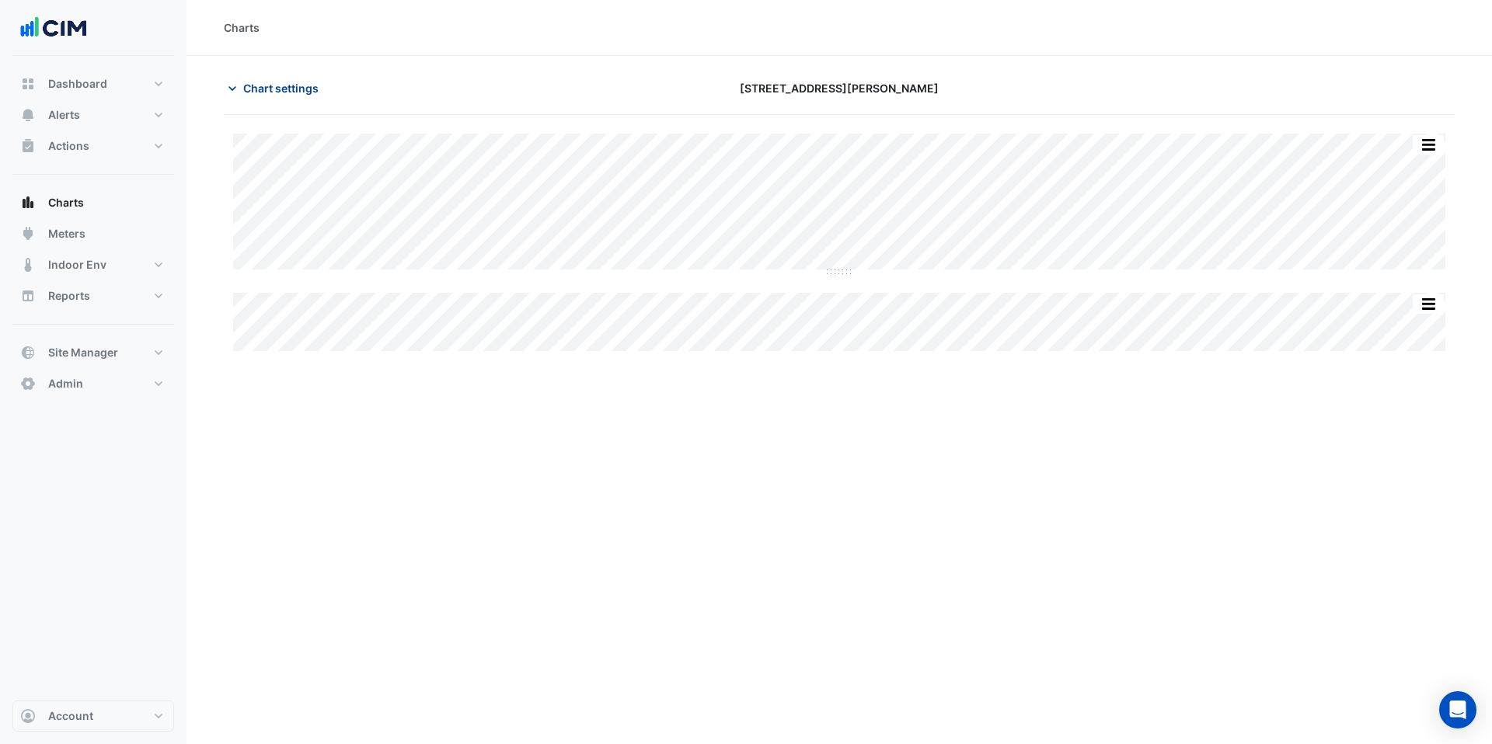
click at [276, 90] on span "Chart settings" at bounding box center [280, 88] width 75 height 16
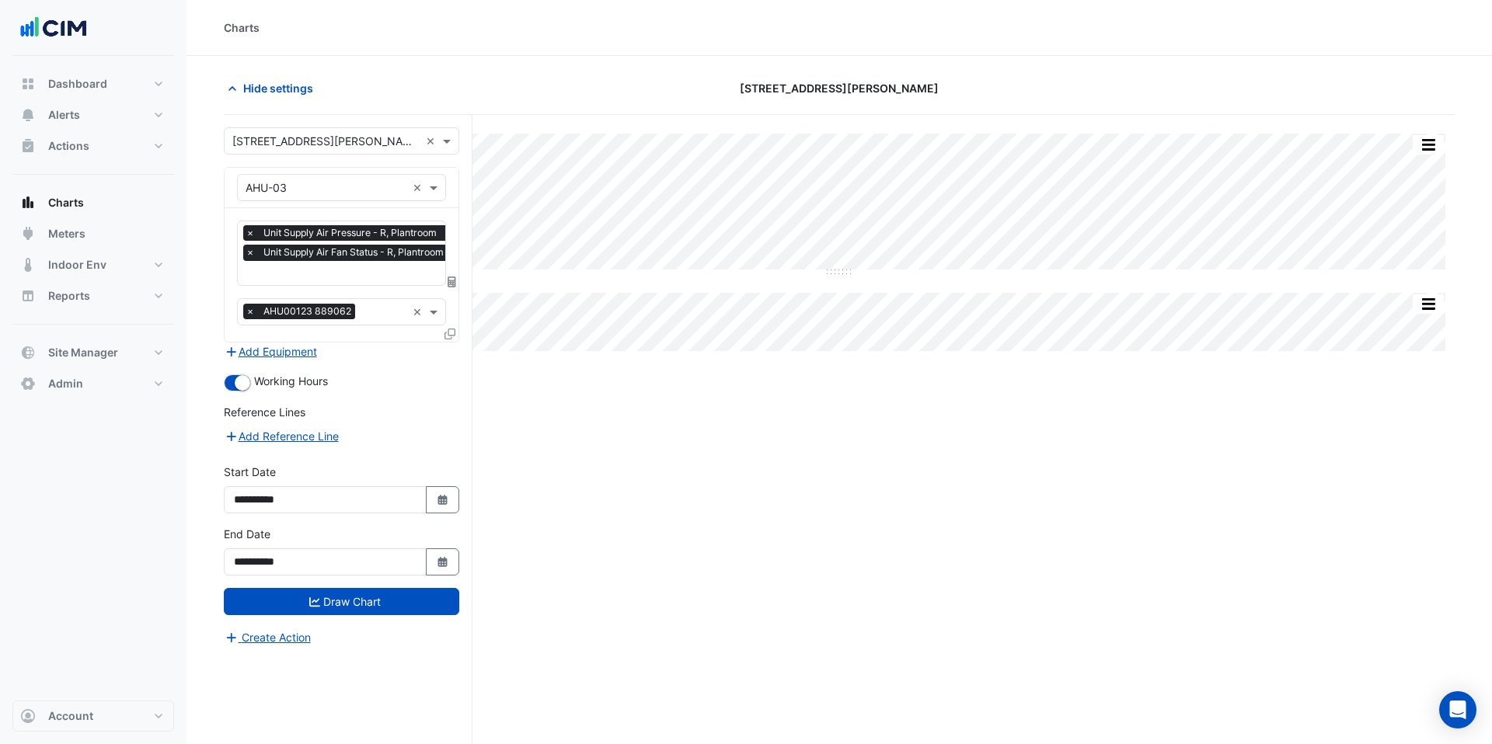
scroll to position [0, 8]
click at [345, 270] on input "text" at bounding box center [341, 275] width 206 height 16
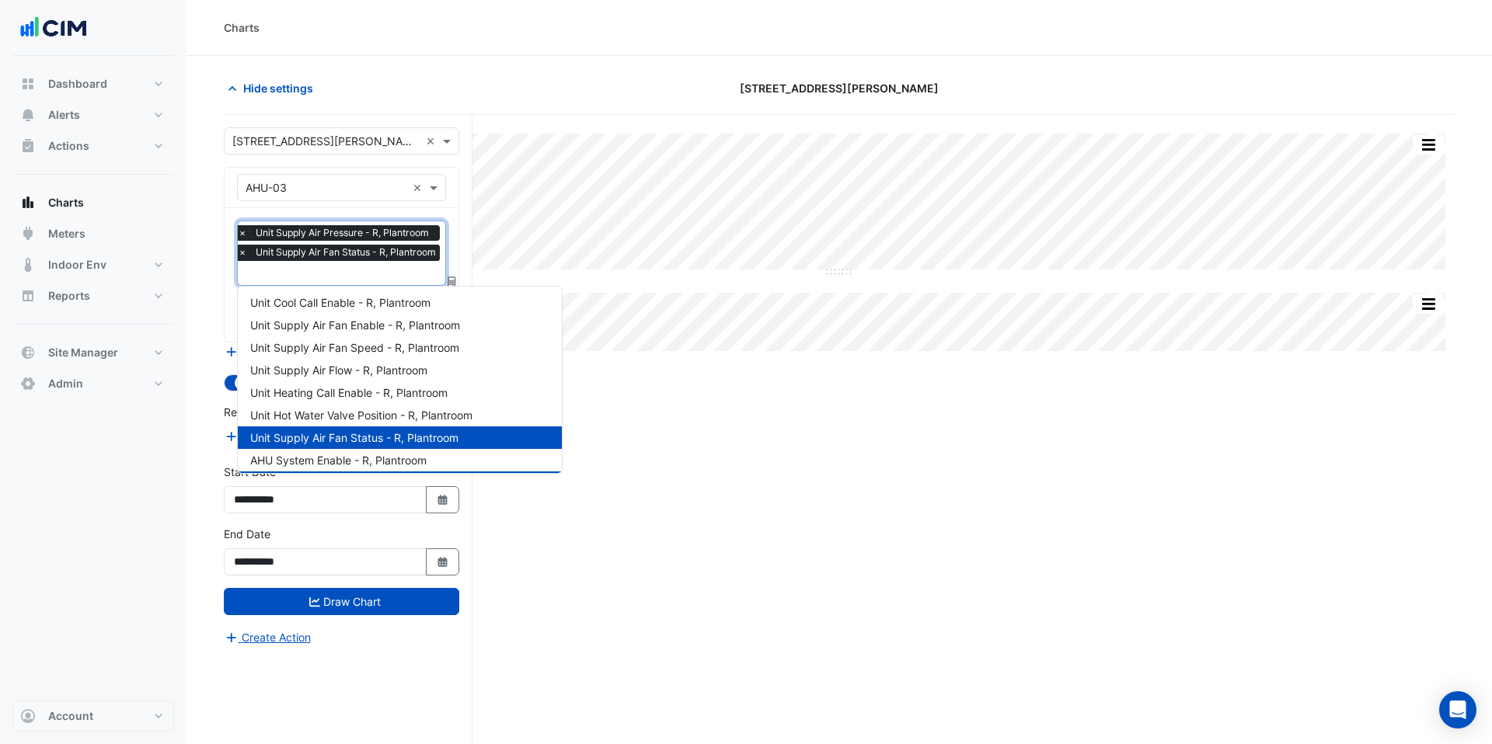
scroll to position [0, 0]
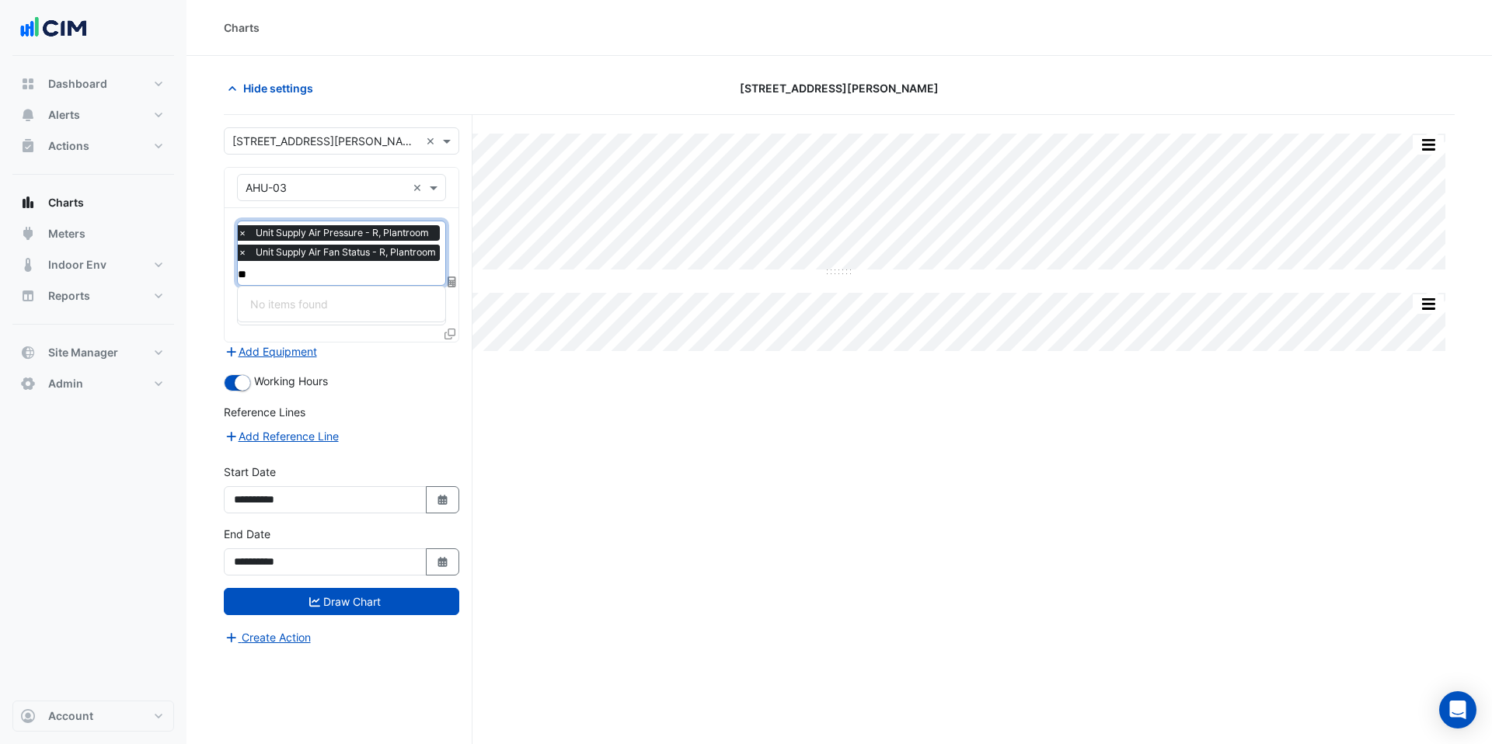
type input "*"
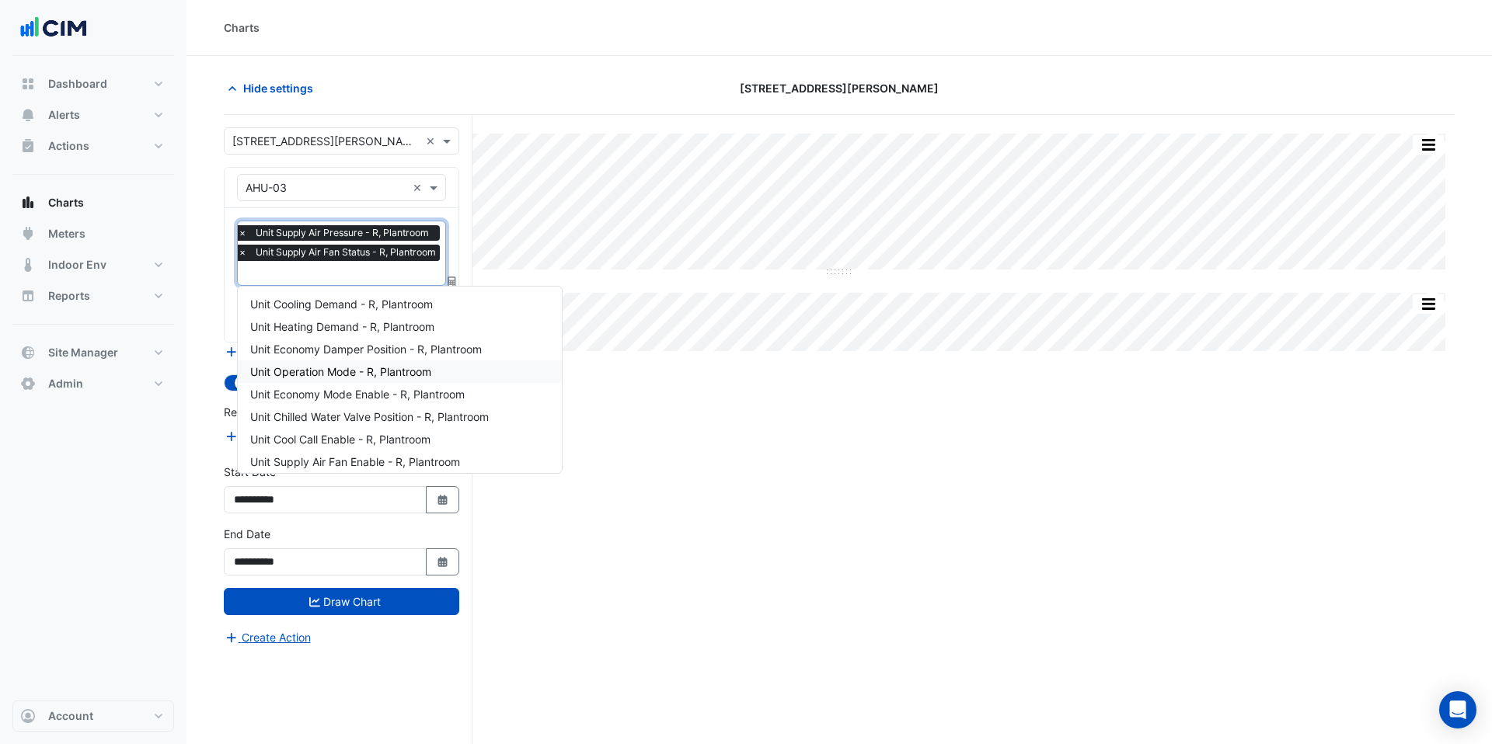
click at [354, 369] on span "Unit Operation Mode - R, Plantroom" at bounding box center [340, 371] width 181 height 13
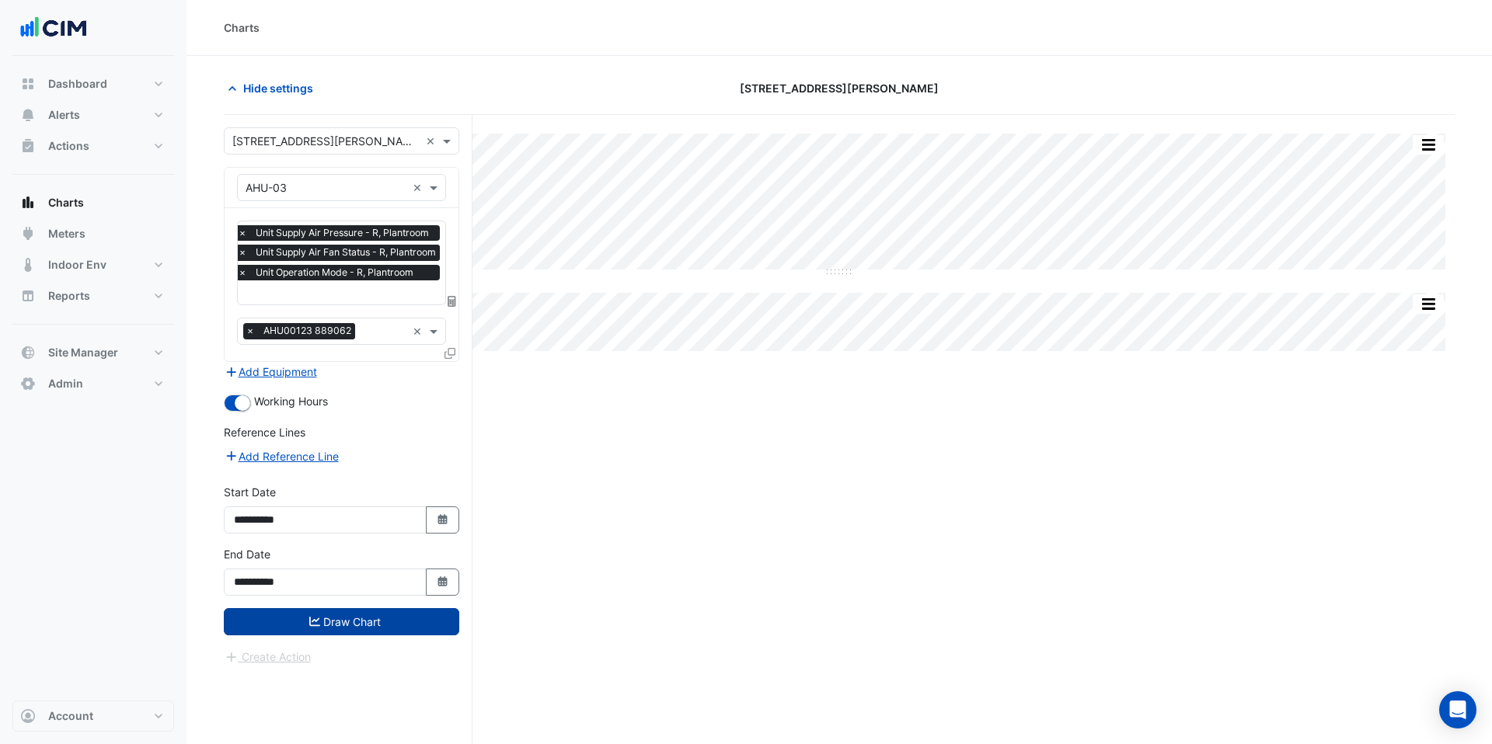
click at [363, 615] on button "Draw Chart" at bounding box center [341, 621] width 235 height 27
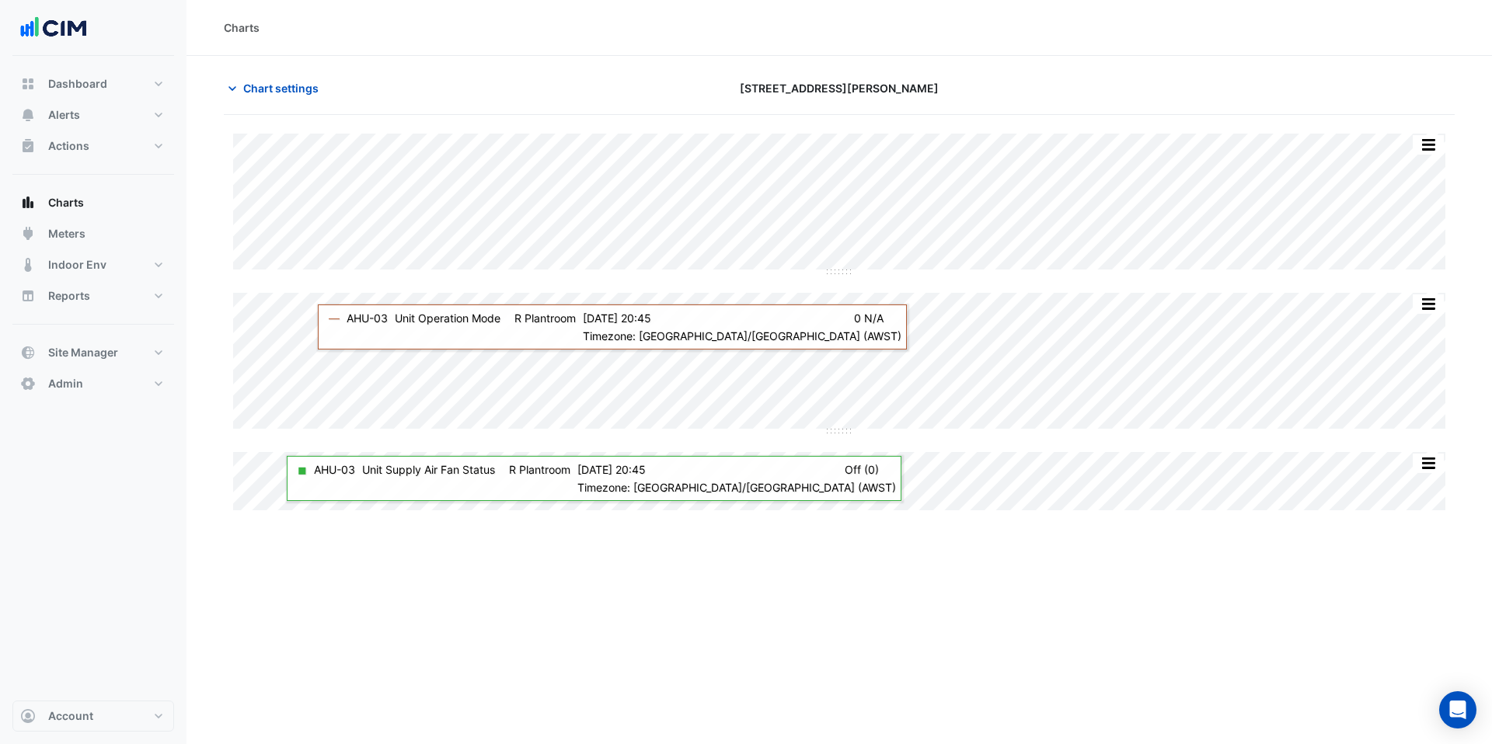
scroll to position [0, 8]
